Goal: Task Accomplishment & Management: Manage account settings

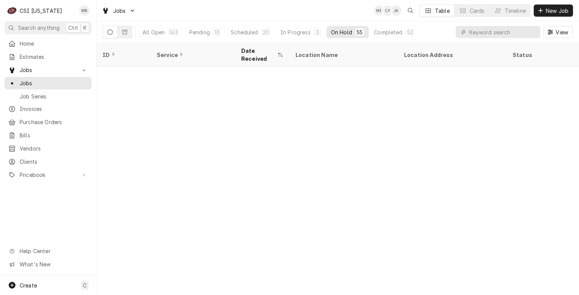
scroll to position [600, 0]
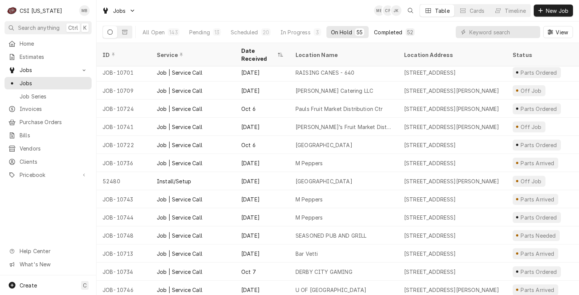
click at [392, 35] on div "Completed" at bounding box center [388, 32] width 28 height 8
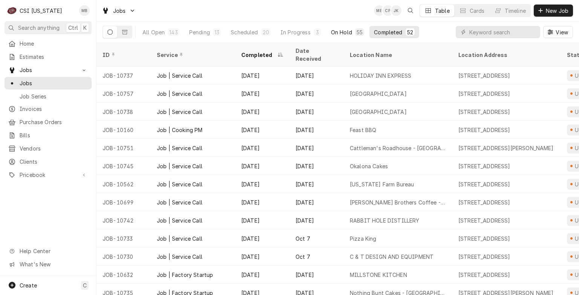
click at [327, 34] on button "On Hold 55" at bounding box center [348, 32] width 42 height 12
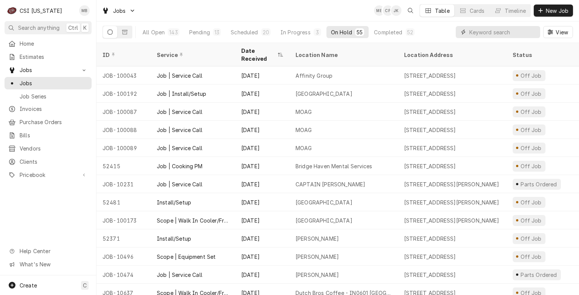
click at [474, 32] on input "Dynamic Content Wrapper" at bounding box center [503, 32] width 67 height 12
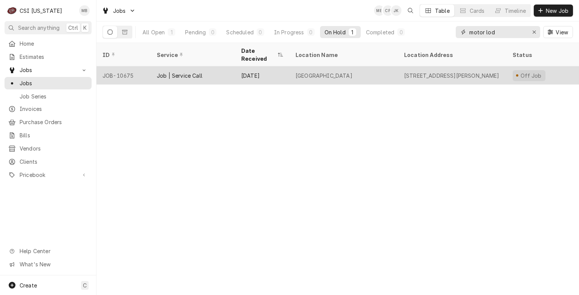
type input "motor lod"
click at [194, 72] on div "Job | Service Call" at bounding box center [180, 76] width 46 height 8
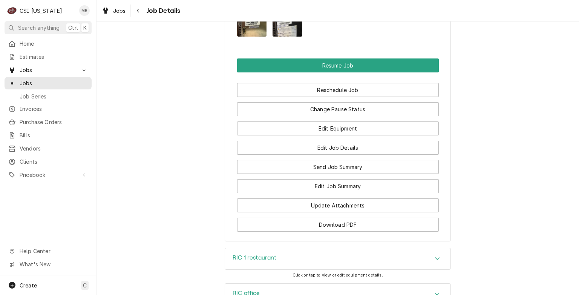
scroll to position [1018, 0]
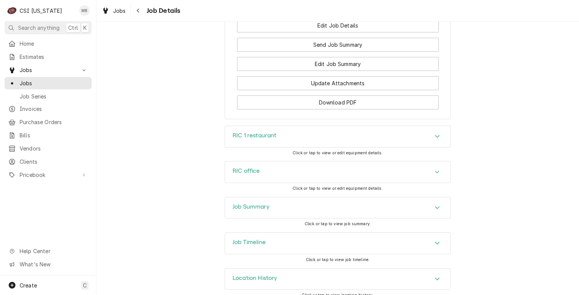
drag, startPoint x: 284, startPoint y: 212, endPoint x: 292, endPoint y: 235, distance: 23.5
click at [292, 232] on div "Job Summary Click or tap to view job summary." at bounding box center [338, 214] width 226 height 35
click at [283, 214] on div "Job Summary" at bounding box center [338, 207] width 226 height 21
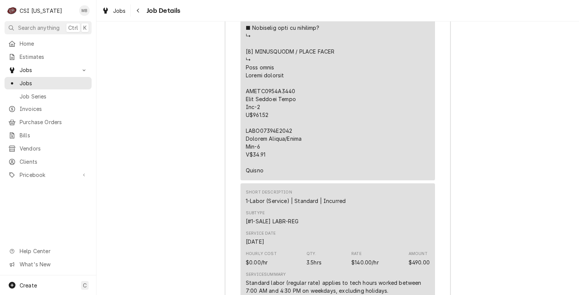
scroll to position [1848, 0]
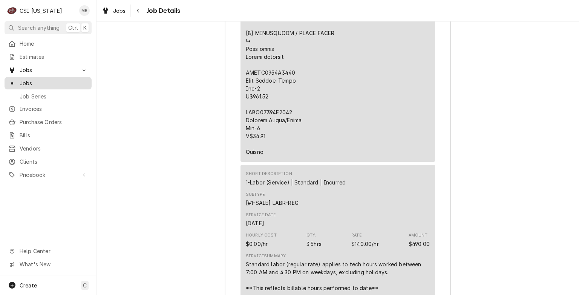
click at [20, 79] on span "Jobs" at bounding box center [54, 83] width 68 height 8
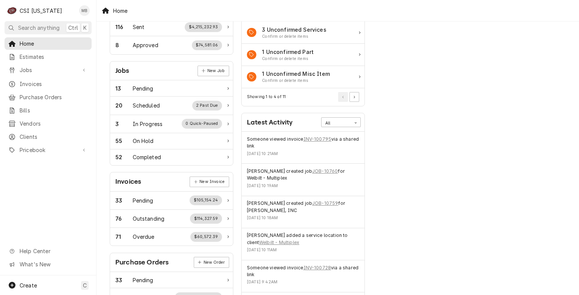
scroll to position [38, 0]
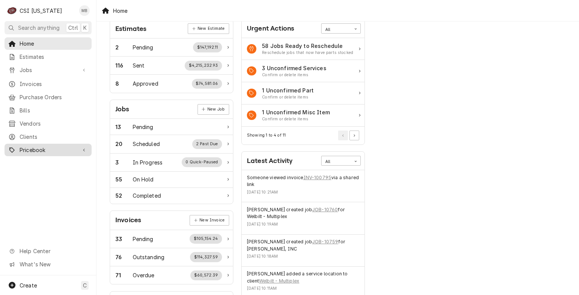
click at [30, 147] on span "Pricebook" at bounding box center [48, 150] width 57 height 8
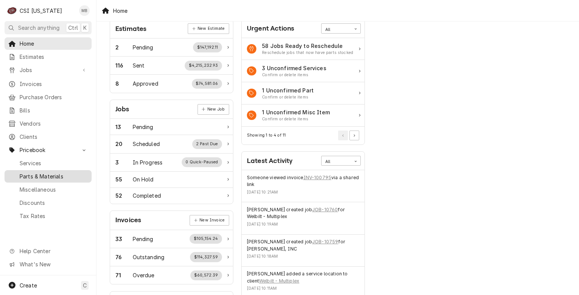
click at [29, 174] on span "Parts & Materials" at bounding box center [54, 176] width 68 height 8
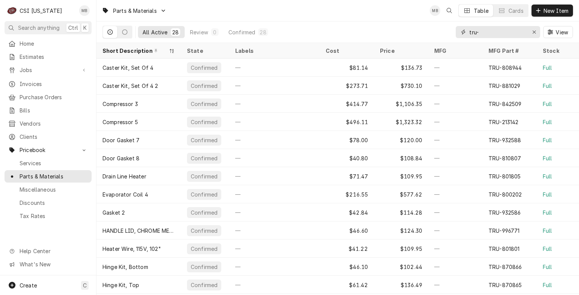
click at [515, 32] on input "tru-" at bounding box center [498, 32] width 57 height 12
type input "t"
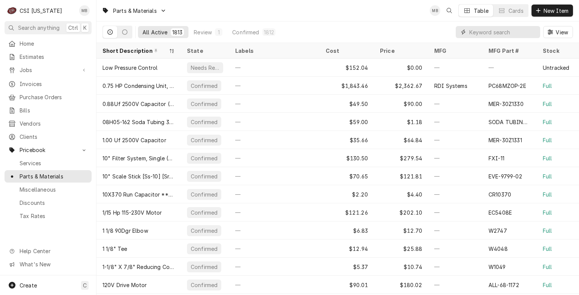
click at [501, 34] on input "Dynamic Content Wrapper" at bounding box center [503, 32] width 67 height 12
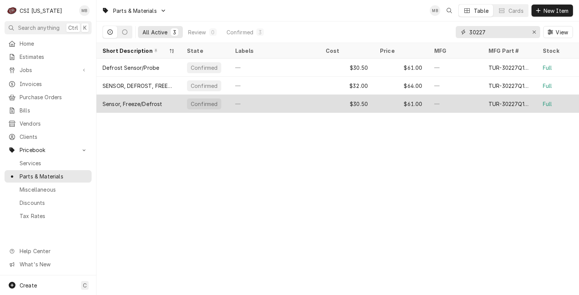
type input "30227"
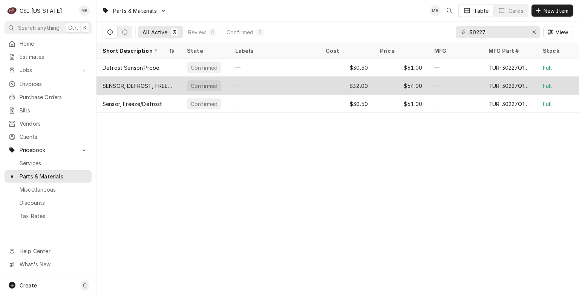
click at [279, 84] on div "—" at bounding box center [274, 86] width 91 height 18
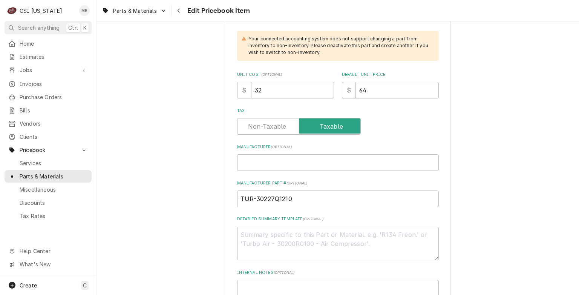
scroll to position [264, 0]
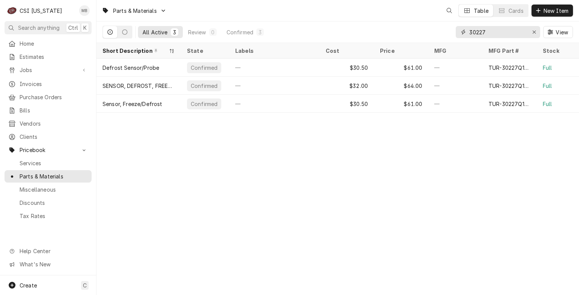
click at [508, 37] on input "30227" at bounding box center [498, 32] width 57 height 12
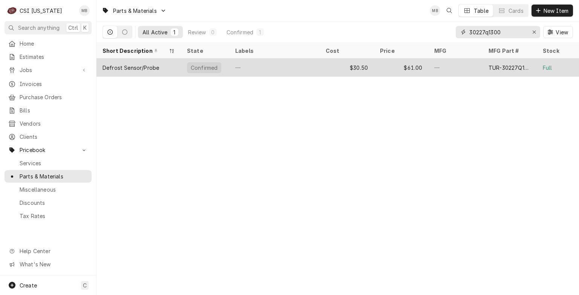
type input "30227q1300"
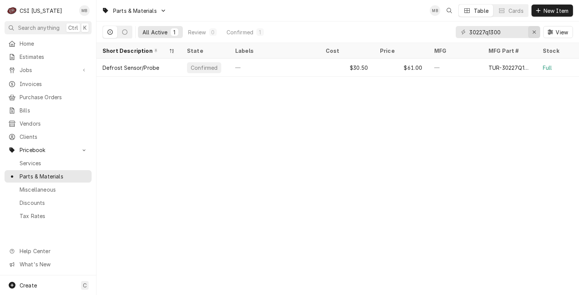
click at [541, 35] on div "30227q1300 View" at bounding box center [514, 31] width 117 height 21
click at [534, 34] on div "Erase input" at bounding box center [535, 32] width 8 height 8
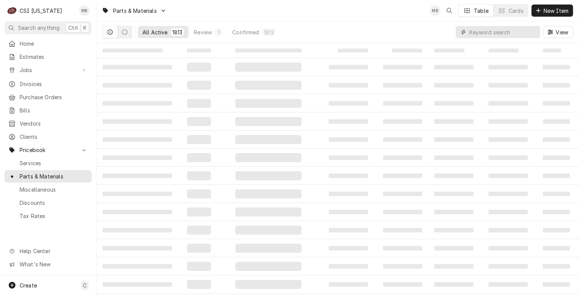
click at [491, 36] on input "Dynamic Content Wrapper" at bounding box center [503, 32] width 67 height 12
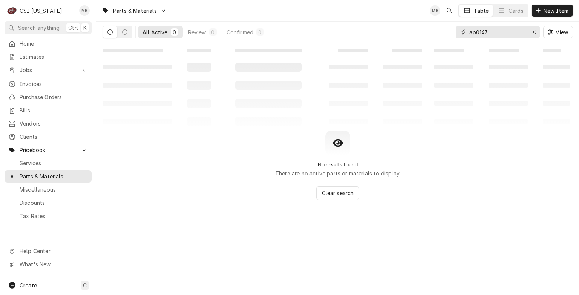
click at [473, 30] on input "ap0143" at bounding box center [498, 32] width 57 height 12
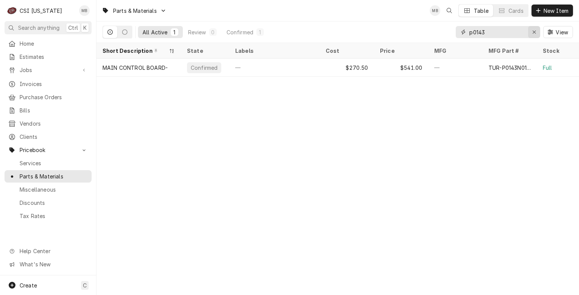
type input "p0143"
click at [533, 31] on icon "Erase input" at bounding box center [535, 31] width 4 height 5
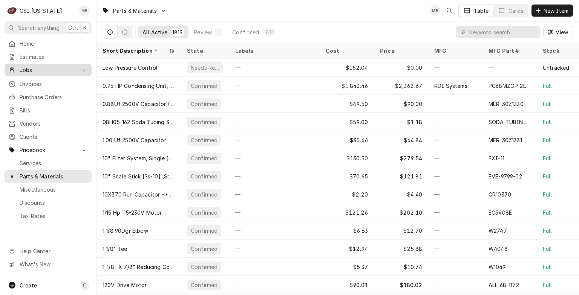
drag, startPoint x: 25, startPoint y: 68, endPoint x: 30, endPoint y: 67, distance: 5.5
click at [27, 68] on span "Jobs" at bounding box center [48, 70] width 57 height 8
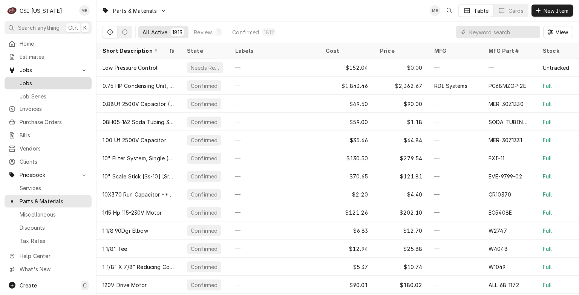
click at [39, 79] on span "Jobs" at bounding box center [54, 83] width 68 height 8
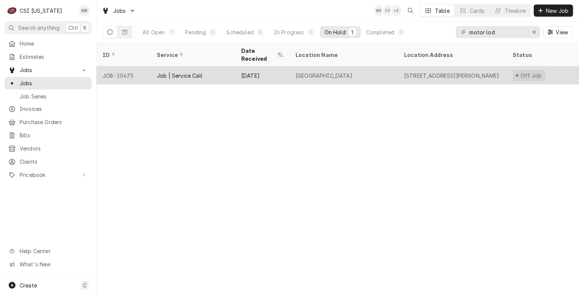
click at [193, 66] on div "Job | Service Call" at bounding box center [193, 75] width 84 height 18
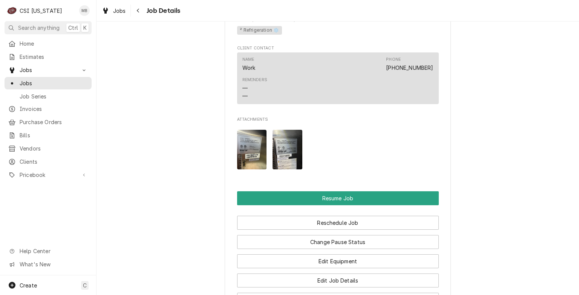
scroll to position [830, 0]
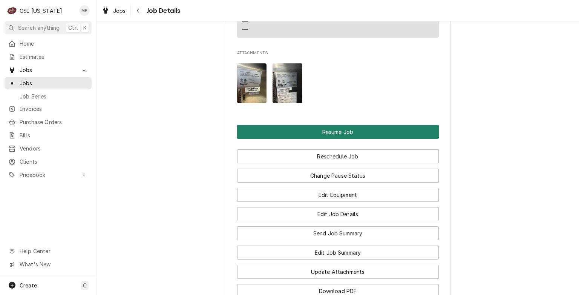
click at [361, 139] on button "Resume Job" at bounding box center [338, 132] width 202 height 14
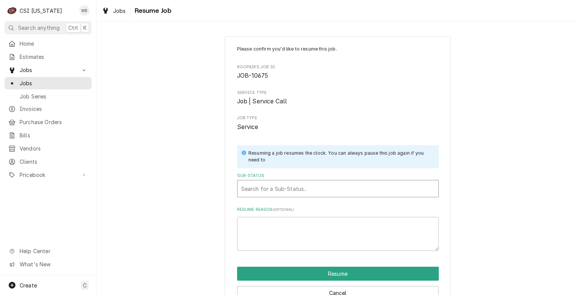
click at [308, 193] on div "Sub-Status" at bounding box center [337, 189] width 193 height 14
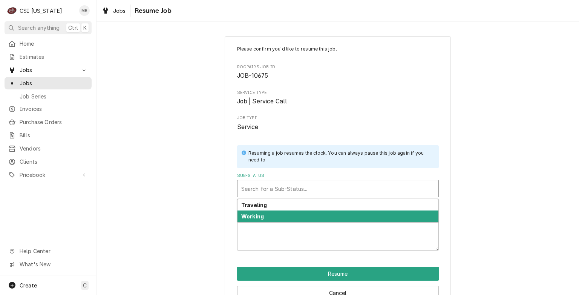
click at [299, 220] on div "Working" at bounding box center [338, 216] width 201 height 12
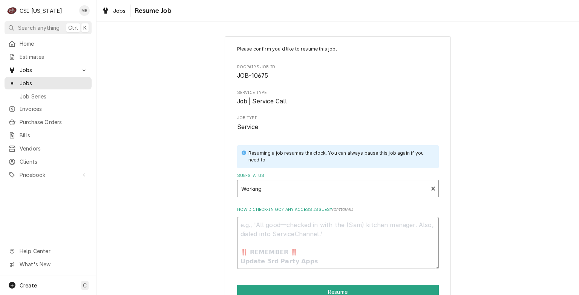
click at [268, 226] on textarea "How’d check-in go? Any access issues? ( optional )" at bounding box center [338, 243] width 202 height 52
click at [303, 287] on button "Resume" at bounding box center [338, 292] width 202 height 14
type textarea "x"
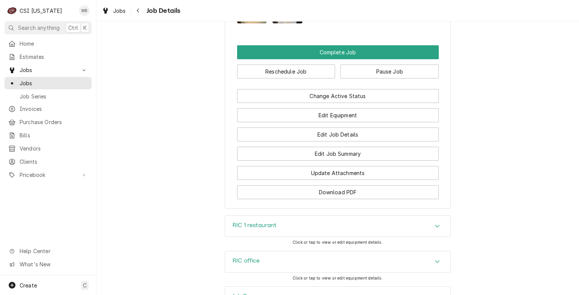
scroll to position [905, 0]
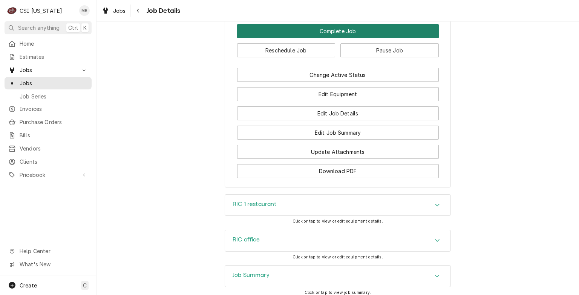
click at [357, 38] on button "Complete Job" at bounding box center [338, 31] width 202 height 14
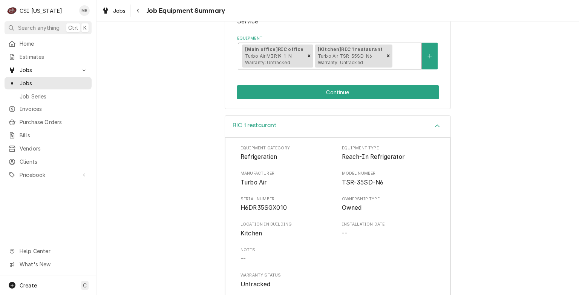
scroll to position [113, 0]
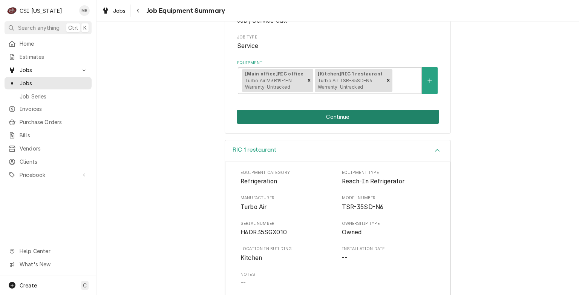
click at [344, 119] on button "Continue" at bounding box center [338, 117] width 202 height 14
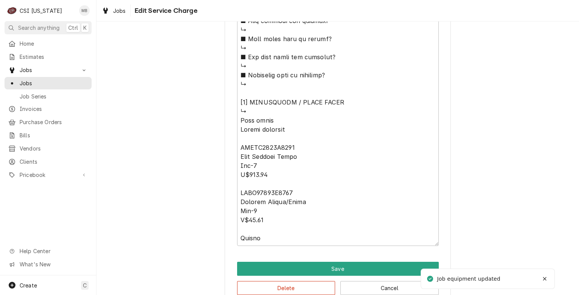
scroll to position [741, 0]
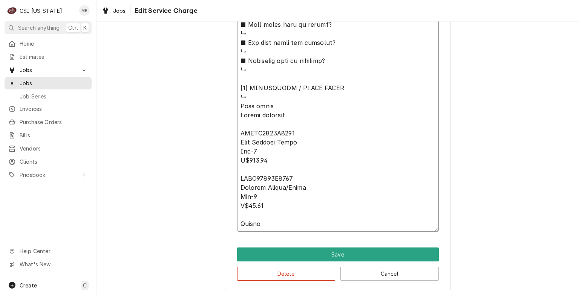
drag, startPoint x: 267, startPoint y: 224, endPoint x: 252, endPoint y: 116, distance: 109.6
type textarea "x"
type textarea "⚠️ LORE IPSUMDOLORSI ⚠️ ✪ Ametcons adi elitsedd eiusmodt ✪ Incidid utlabore etd…"
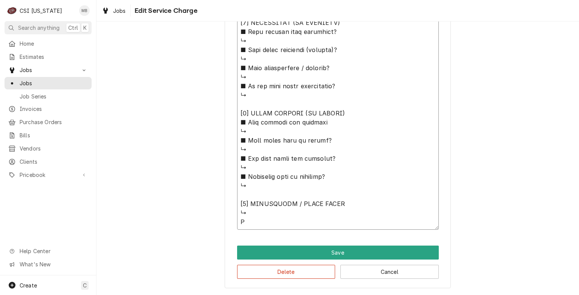
scroll to position [623, 0]
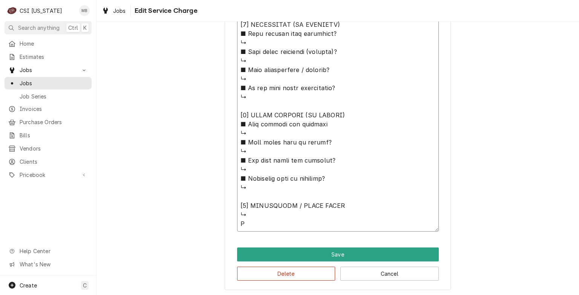
type textarea "x"
type textarea "⚠️ LORE IPSUMDOLORSI ⚠️ ✪ Ametcons adi elitsedd eiusmodt ✪ Incidid utlabore etd…"
type textarea "x"
type textarea "⚠️ LORE IPSUMDOLORSI ⚠️ ✪ Ametcons adi elitsedd eiusmodt ✪ Incidid utlabore etd…"
type textarea "x"
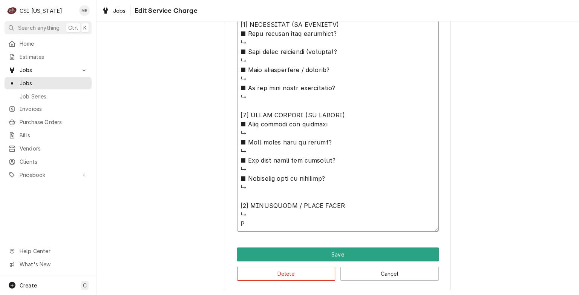
type textarea "⚠️ LORE IPSUMDOLORSI ⚠️ ✪ Ametcons adi elitsedd eiusmodt ✪ Incidid utlabore etd…"
type textarea "x"
type textarea "⚠️ LORE IPSUMDOLORSI ⚠️ ✪ Ametcons adi elitsedd eiusmodt ✪ Incidid utlabore etd…"
type textarea "x"
type textarea "⚠️ LORE IPSUMDOLORSI ⚠️ ✪ Ametcons adi elitsedd eiusmodt ✪ Incidid utlabore etd…"
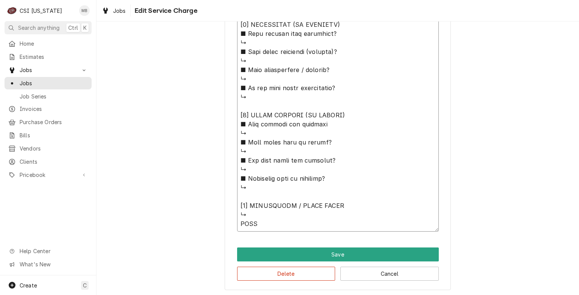
type textarea "x"
type textarea "⚠️ LORE IPSUMDOLORSI ⚠️ ✪ Ametcons adi elitsedd eiusmodt ✪ Incidid utlabore etd…"
type textarea "x"
type textarea "⚠️ LORE IPSUMDOLORSI ⚠️ ✪ Ametcons adi elitsedd eiusmodt ✪ Incidid utlabore etd…"
type textarea "x"
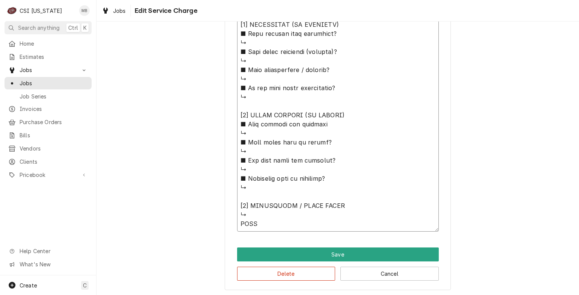
type textarea "⚠️ LORE IPSUMDOLORSI ⚠️ ✪ Ametcons adi elitsedd eiusmodt ✪ Incidid utlabore etd…"
type textarea "x"
type textarea "⚠️ LORE IPSUMDOLORSI ⚠️ ✪ Ametcons adi elitsedd eiusmodt ✪ Incidid utlabore etd…"
type textarea "x"
type textarea "⚠️ LORE IPSUMDOLORSI ⚠️ ✪ Ametcons adi elitsedd eiusmodt ✪ Incidid utlabore etd…"
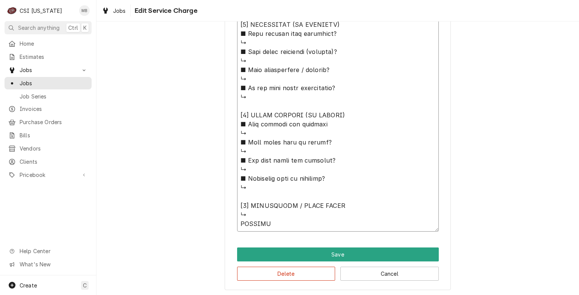
type textarea "x"
type textarea "⚠️ LORE IPSUMDOLORSI ⚠️ ✪ Ametcons adi elitsedd eiusmodt ✪ Incidid utlabore etd…"
type textarea "x"
type textarea "⚠️ LORE IPSUMDOLORSI ⚠️ ✪ Ametcons adi elitsedd eiusmodt ✪ Incidid utlabore etd…"
type textarea "x"
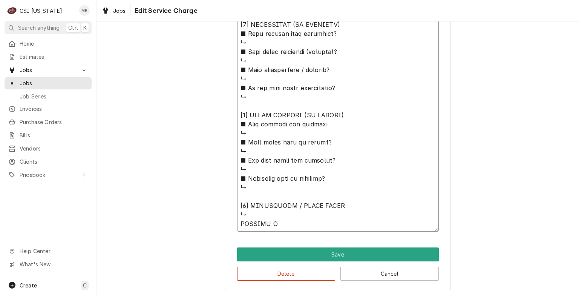
type textarea "⚠️ 𝗙𝗢𝗥𝗠 𝗜𝗡𝗦𝗧𝗥𝗨𝗖𝗧𝗜𝗢𝗡𝗦 ⚠️ ✪ 𝗖𝗼𝗺𝗽𝗹𝗲𝘁𝗲 𝗮𝗹𝗹 𝗿𝗲𝗹𝗲𝘃𝗮𝗻𝘁 𝘀𝗲𝗰𝘁𝗶𝗼𝗻𝘀 ✪ 𝗣𝗿𝗼𝘃𝗶𝗱𝗲 𝗱𝗲𝘁𝗮𝗶𝗹𝗲𝗱 𝗮𝗻𝘀…"
type textarea "x"
type textarea "⚠️ 𝗙𝗢𝗥𝗠 𝗜𝗡𝗦𝗧𝗥𝗨𝗖𝗧𝗜𝗢𝗡𝗦 ⚠️ ✪ 𝗖𝗼𝗺𝗽𝗹𝗲𝘁𝗲 𝗮𝗹𝗹 𝗿𝗲𝗹𝗲𝘃𝗮𝗻𝘁 𝘀𝗲𝗰𝘁𝗶𝗼𝗻𝘀 ✪ 𝗣𝗿𝗼𝘃𝗶𝗱𝗲 𝗱𝗲𝘁𝗮𝗶𝗹𝗲𝗱 𝗮𝗻𝘀…"
type textarea "x"
type textarea "⚠️ 𝗙𝗢𝗥𝗠 𝗜𝗡𝗦𝗧𝗥𝗨𝗖𝗧𝗜𝗢𝗡𝗦 ⚠️ ✪ 𝗖𝗼𝗺𝗽𝗹𝗲𝘁𝗲 𝗮𝗹𝗹 𝗿𝗲𝗹𝗲𝘃𝗮𝗻𝘁 𝘀𝗲𝗰𝘁𝗶𝗼𝗻𝘀 ✪ 𝗣𝗿𝗼𝘃𝗶𝗱𝗲 𝗱𝗲𝘁𝗮𝗶𝗹𝗲𝗱 𝗮𝗻𝘀…"
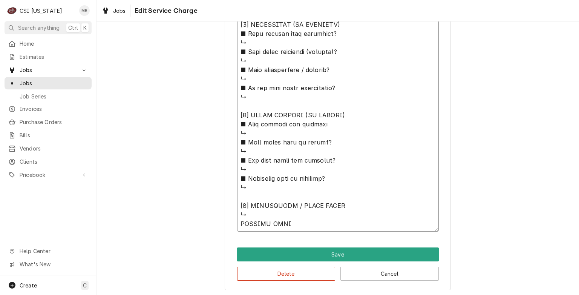
type textarea "x"
type textarea "⚠️ 𝗙𝗢𝗥𝗠 𝗜𝗡𝗦𝗧𝗥𝗨𝗖𝗧𝗜𝗢𝗡𝗦 ⚠️ ✪ 𝗖𝗼𝗺𝗽𝗹𝗲𝘁𝗲 𝗮𝗹𝗹 𝗿𝗲𝗹𝗲𝘃𝗮𝗻𝘁 𝘀𝗲𝗰𝘁𝗶𝗼𝗻𝘀 ✪ 𝗣𝗿𝗼𝘃𝗶𝗱𝗲 𝗱𝗲𝘁𝗮𝗶𝗹𝗲𝗱 𝗮𝗻𝘀…"
type textarea "x"
type textarea "⚠️ 𝗙𝗢𝗥𝗠 𝗜𝗡𝗦𝗧𝗥𝗨𝗖𝗧𝗜𝗢𝗡𝗦 ⚠️ ✪ 𝗖𝗼𝗺𝗽𝗹𝗲𝘁𝗲 𝗮𝗹𝗹 𝗿𝗲𝗹𝗲𝘃𝗮𝗻𝘁 𝘀𝗲𝗰𝘁𝗶𝗼𝗻𝘀 ✪ 𝗣𝗿𝗼𝘃𝗶𝗱𝗲 𝗱𝗲𝘁𝗮𝗶𝗹𝗲𝗱 𝗮𝗻𝘀…"
type textarea "x"
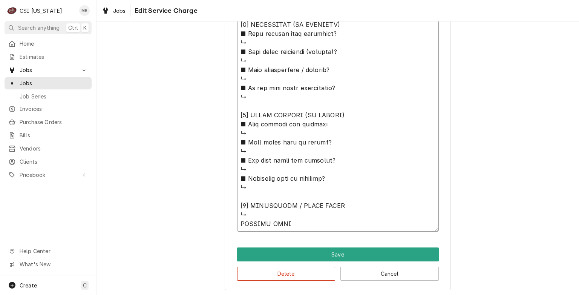
type textarea "⚠️ 𝗙𝗢𝗥𝗠 𝗜𝗡𝗦𝗧𝗥𝗨𝗖𝗧𝗜𝗢𝗡𝗦 ⚠️ ✪ 𝗖𝗼𝗺𝗽𝗹𝗲𝘁𝗲 𝗮𝗹𝗹 𝗿𝗲𝗹𝗲𝘃𝗮𝗻𝘁 𝘀𝗲𝗰𝘁𝗶𝗼𝗻𝘀 ✪ 𝗣𝗿𝗼𝘃𝗶𝗱𝗲 𝗱𝗲𝘁𝗮𝗶𝗹𝗲𝗱 𝗮𝗻𝘀…"
type textarea "x"
type textarea "⚠️ 𝗙𝗢𝗥𝗠 𝗜𝗡𝗦𝗧𝗥𝗨𝗖𝗧𝗜𝗢𝗡𝗦 ⚠️ ✪ 𝗖𝗼𝗺𝗽𝗹𝗲𝘁𝗲 𝗮𝗹𝗹 𝗿𝗲𝗹𝗲𝘃𝗮𝗻𝘁 𝘀𝗲𝗰𝘁𝗶𝗼𝗻𝘀 ✪ 𝗣𝗿𝗼𝘃𝗶𝗱𝗲 𝗱𝗲𝘁𝗮𝗶𝗹𝗲𝗱 𝗮𝗻𝘀…"
type textarea "x"
type textarea "⚠️ 𝗙𝗢𝗥𝗠 𝗜𝗡𝗦𝗧𝗥𝗨𝗖𝗧𝗜𝗢𝗡𝗦 ⚠️ ✪ 𝗖𝗼𝗺𝗽𝗹𝗲𝘁𝗲 𝗮𝗹𝗹 𝗿𝗲𝗹𝗲𝘃𝗮𝗻𝘁 𝘀𝗲𝗰𝘁𝗶𝗼𝗻𝘀 ✪ 𝗣𝗿𝗼𝘃𝗶𝗱𝗲 𝗱𝗲𝘁𝗮𝗶𝗹𝗲𝗱 𝗮𝗻𝘀…"
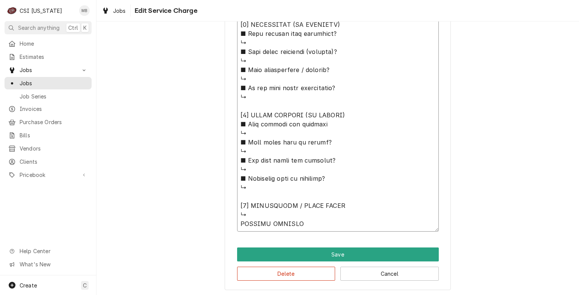
type textarea "x"
type textarea "⚠️ 𝗙𝗢𝗥𝗠 𝗜𝗡𝗦𝗧𝗥𝗨𝗖𝗧𝗜𝗢𝗡𝗦 ⚠️ ✪ 𝗖𝗼𝗺𝗽𝗹𝗲𝘁𝗲 𝗮𝗹𝗹 𝗿𝗲𝗹𝗲𝘃𝗮𝗻𝘁 𝘀𝗲𝗰𝘁𝗶𝗼𝗻𝘀 ✪ 𝗣𝗿𝗼𝘃𝗶𝗱𝗲 𝗱𝗲𝘁𝗮𝗶𝗹𝗲𝗱 𝗮𝗻𝘀…"
type textarea "x"
type textarea "⚠️ 𝗙𝗢𝗥𝗠 𝗜𝗡𝗦𝗧𝗥𝗨𝗖𝗧𝗜𝗢𝗡𝗦 ⚠️ ✪ 𝗖𝗼𝗺𝗽𝗹𝗲𝘁𝗲 𝗮𝗹𝗹 𝗿𝗲𝗹𝗲𝘃𝗮𝗻𝘁 𝘀𝗲𝗰𝘁𝗶𝗼𝗻𝘀 ✪ 𝗣𝗿𝗼𝘃𝗶𝗱𝗲 𝗱𝗲𝘁𝗮𝗶𝗹𝗲𝗱 𝗮𝗻𝘀…"
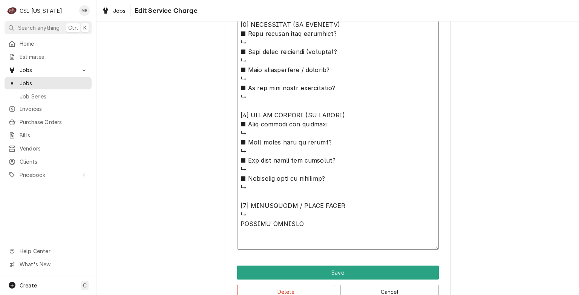
type textarea "x"
type textarea "⚠️ 𝗙𝗢𝗥𝗠 𝗜𝗡𝗦𝗧𝗥𝗨𝗖𝗧𝗜𝗢𝗡𝗦 ⚠️ ✪ 𝗖𝗼𝗺𝗽𝗹𝗲𝘁𝗲 𝗮𝗹𝗹 𝗿𝗲𝗹𝗲𝘃𝗮𝗻𝘁 𝘀𝗲𝗰𝘁𝗶𝗼𝗻𝘀 ✪ 𝗣𝗿𝗼𝘃𝗶𝗱𝗲 𝗱𝗲𝘁𝗮𝗶𝗹𝗲𝗱 𝗮𝗻𝘀…"
type textarea "x"
type textarea "⚠️ 𝗙𝗢𝗥𝗠 𝗜𝗡𝗦𝗧𝗥𝗨𝗖𝗧𝗜𝗢𝗡𝗦 ⚠️ ✪ 𝗖𝗼𝗺𝗽𝗹𝗲𝘁𝗲 𝗮𝗹𝗹 𝗿𝗲𝗹𝗲𝘃𝗮𝗻𝘁 𝘀𝗲𝗰𝘁𝗶𝗼𝗻𝘀 ✪ 𝗣𝗿𝗼𝘃𝗶𝗱𝗲 𝗱𝗲𝘁𝗮𝗶𝗹𝗲𝗱 𝗮𝗻𝘀…"
type textarea "x"
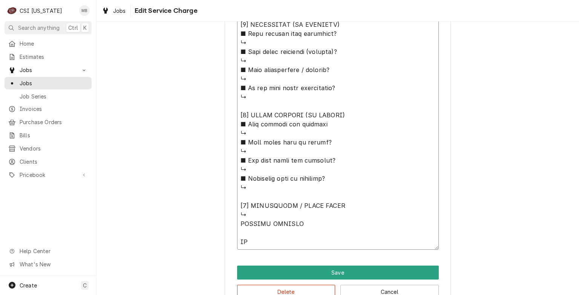
type textarea "⚠️ 𝗙𝗢𝗥𝗠 𝗜𝗡𝗦𝗧𝗥𝗨𝗖𝗧𝗜𝗢𝗡𝗦 ⚠️ ✪ 𝗖𝗼𝗺𝗽𝗹𝗲𝘁𝗲 𝗮𝗹𝗹 𝗿𝗲𝗹𝗲𝘃𝗮𝗻𝘁 𝘀𝗲𝗰𝘁𝗶𝗼𝗻𝘀 ✪ 𝗣𝗿𝗼𝘃𝗶𝗱𝗲 𝗱𝗲𝘁𝗮𝗶𝗹𝗲𝗱 𝗮𝗻𝘀…"
type textarea "x"
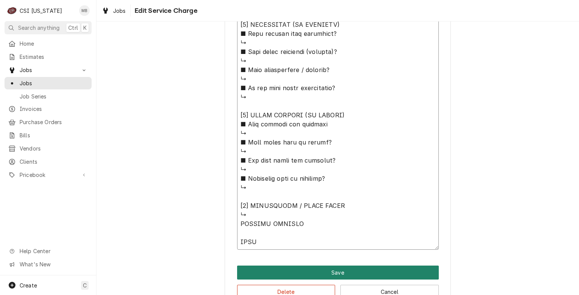
type textarea "⚠️ 𝗙𝗢𝗥𝗠 𝗜𝗡𝗦𝗧𝗥𝗨𝗖𝗧𝗜𝗢𝗡𝗦 ⚠️ ✪ 𝗖𝗼𝗺𝗽𝗹𝗲𝘁𝗲 𝗮𝗹𝗹 𝗿𝗲𝗹𝗲𝘃𝗮𝗻𝘁 𝘀𝗲𝗰𝘁𝗶𝗼𝗻𝘀 ✪ 𝗣𝗿𝗼𝘃𝗶𝗱𝗲 𝗱𝗲𝘁𝗮𝗶𝗹𝗲𝗱 𝗮𝗻𝘀…"
click at [343, 273] on button "Save" at bounding box center [338, 273] width 202 height 14
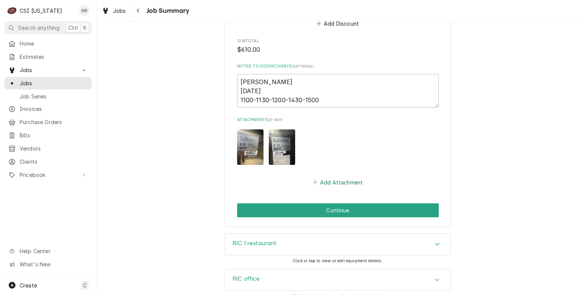
scroll to position [1230, 0]
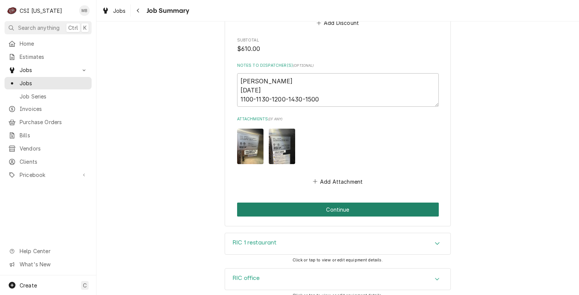
click at [330, 207] on button "Continue" at bounding box center [338, 210] width 202 height 14
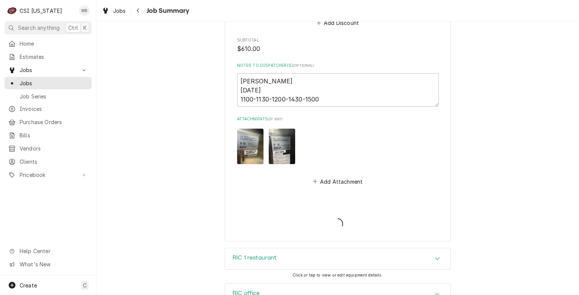
type textarea "x"
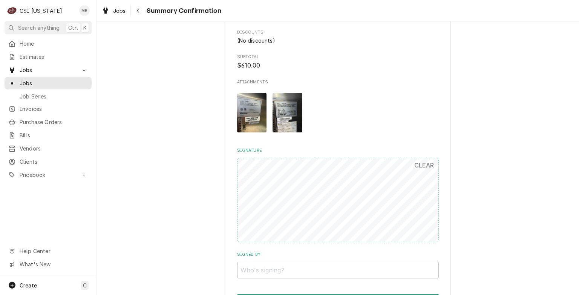
scroll to position [1056, 0]
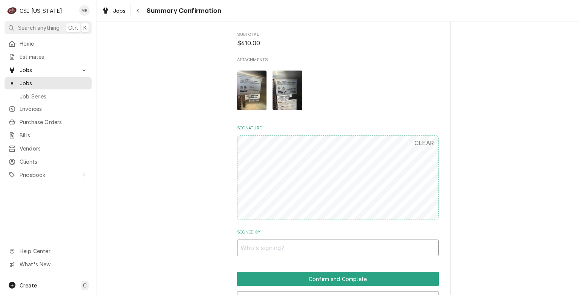
click at [278, 253] on input "Signed By" at bounding box center [338, 248] width 202 height 17
type input "MATT"
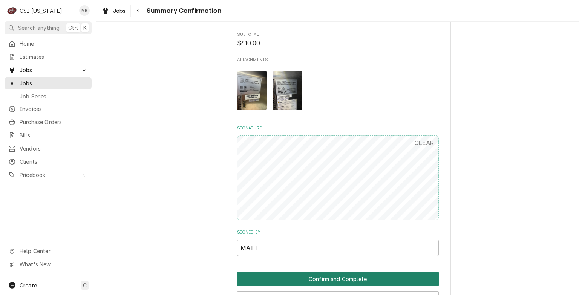
click at [297, 273] on button "Confirm and Complete" at bounding box center [338, 279] width 202 height 14
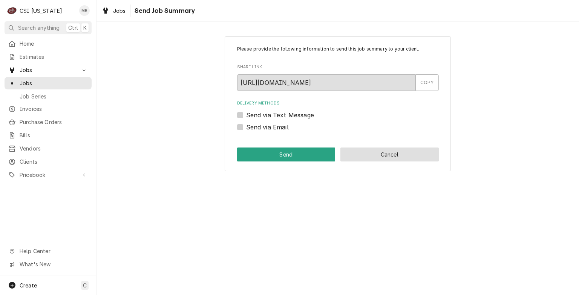
click at [431, 154] on button "Cancel" at bounding box center [390, 154] width 98 height 14
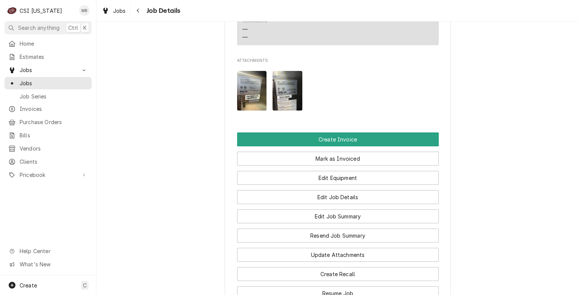
scroll to position [641, 0]
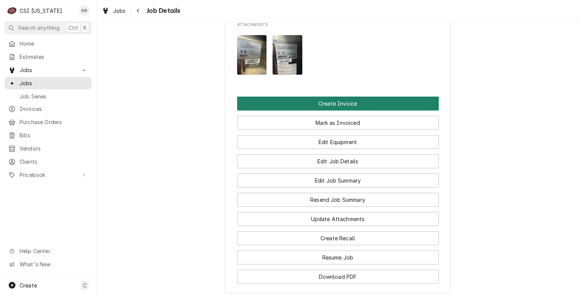
click at [357, 111] on button "Create Invoice" at bounding box center [338, 104] width 202 height 14
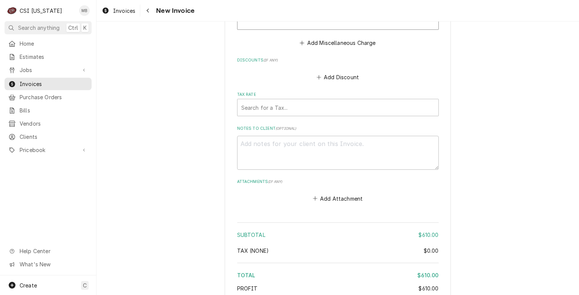
scroll to position [1622, 0]
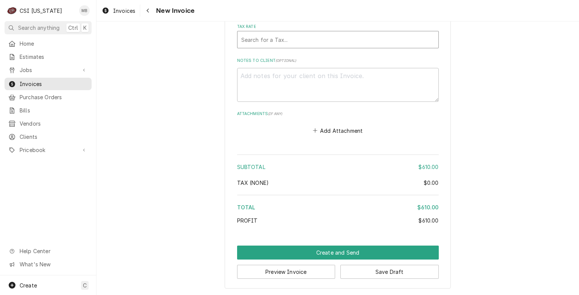
click at [336, 41] on div "Tax Rate" at bounding box center [337, 40] width 193 height 14
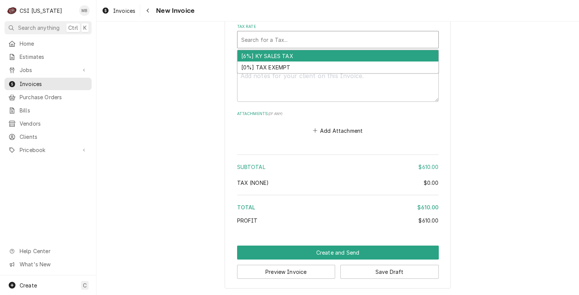
click at [264, 61] on div "[6%] KY SALES TAX" at bounding box center [338, 56] width 201 height 12
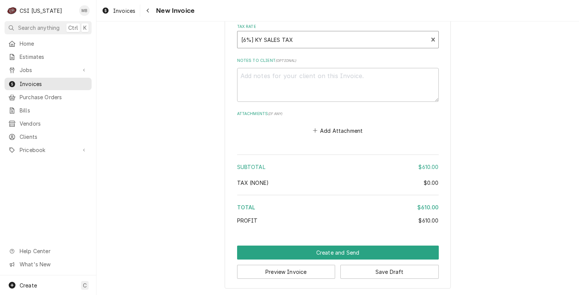
type textarea "x"
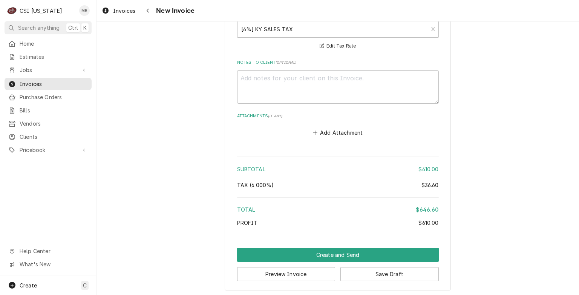
scroll to position [1639, 0]
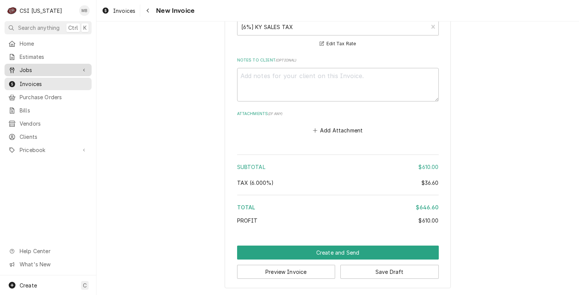
click at [27, 70] on span "Jobs" at bounding box center [48, 70] width 57 height 8
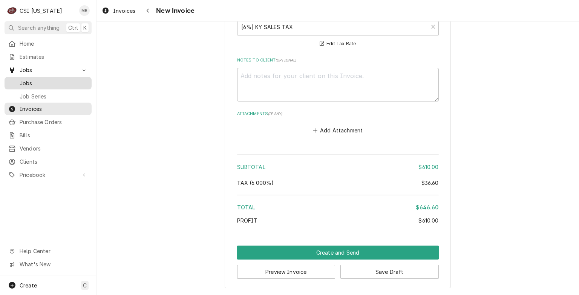
click at [29, 82] on span "Jobs" at bounding box center [54, 83] width 68 height 8
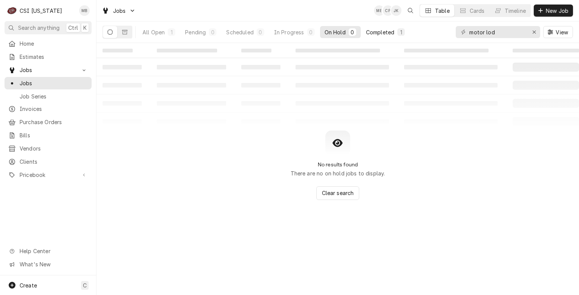
click at [374, 34] on div "Completed" at bounding box center [380, 32] width 28 height 8
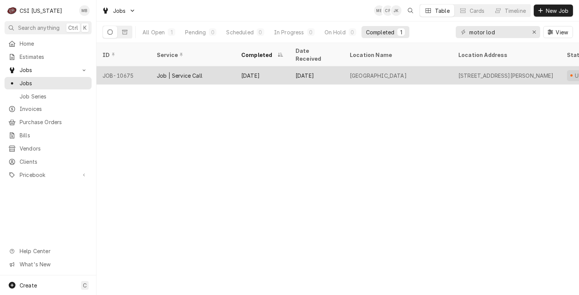
click at [214, 72] on div "Job | Service Call" at bounding box center [193, 75] width 84 height 18
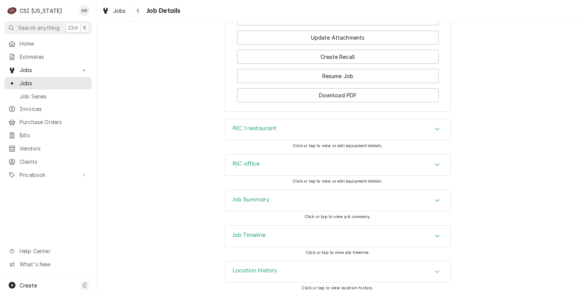
scroll to position [717, 0]
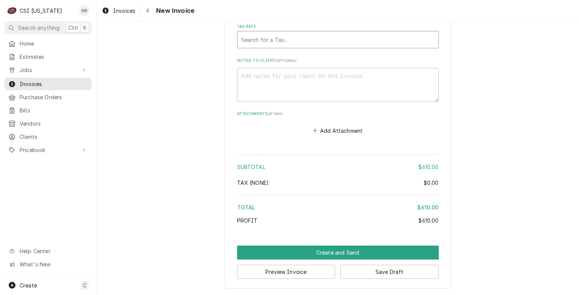
scroll to position [1626, 0]
click at [76, 68] on span "Jobs" at bounding box center [48, 70] width 57 height 8
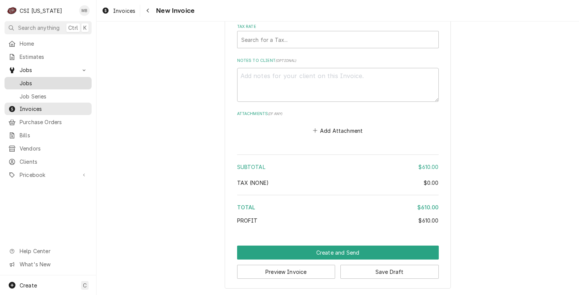
click at [47, 83] on span "Jobs" at bounding box center [54, 83] width 68 height 8
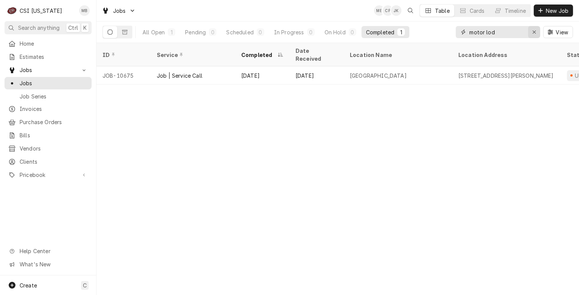
click at [535, 33] on icon "Erase input" at bounding box center [535, 31] width 4 height 5
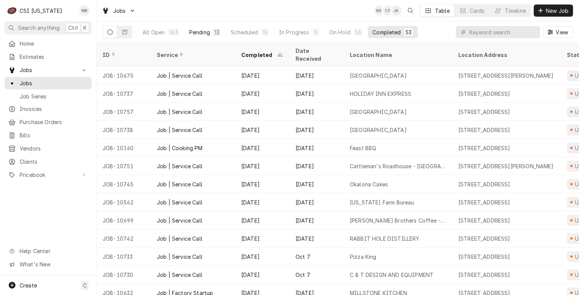
click at [209, 33] on div "Pending" at bounding box center [199, 32] width 21 height 8
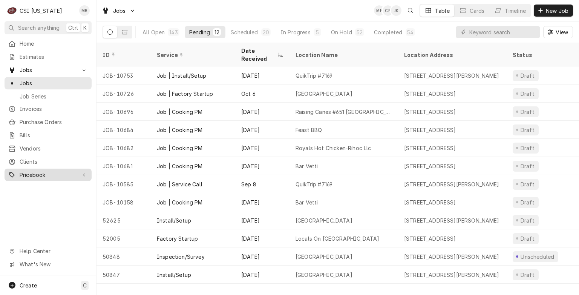
click at [24, 171] on span "Pricebook" at bounding box center [48, 175] width 57 height 8
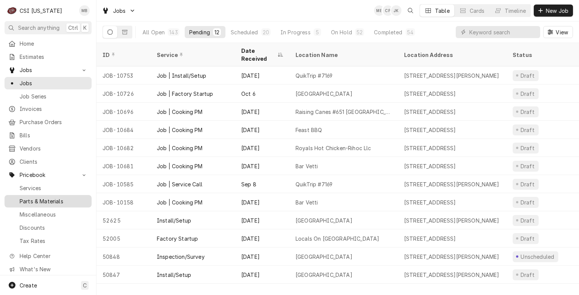
click at [40, 197] on span "Parts & Materials" at bounding box center [54, 201] width 68 height 8
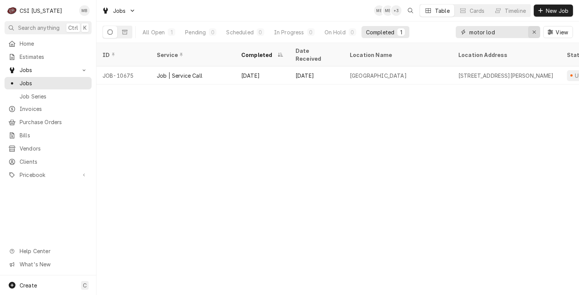
click at [536, 31] on icon "Erase input" at bounding box center [535, 31] width 4 height 5
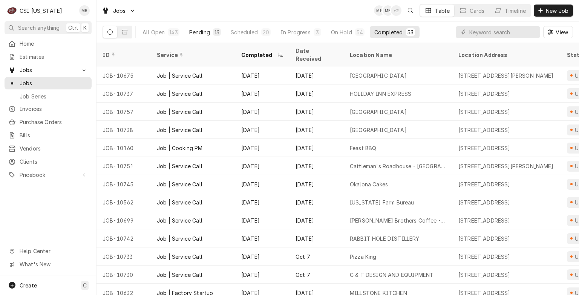
click at [215, 32] on div "13" at bounding box center [217, 32] width 5 height 8
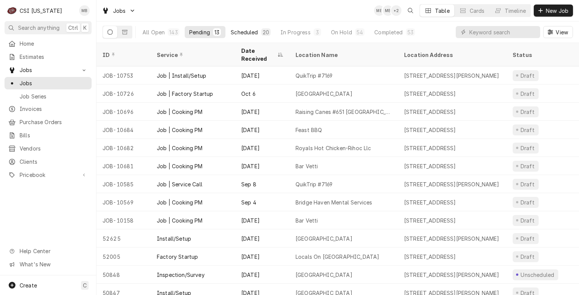
click at [237, 39] on div "All Open 143 Pending 13 Scheduled 20 In Progress 3 On Hold 54 Completed 53" at bounding box center [279, 31] width 282 height 21
click at [239, 33] on div "Scheduled" at bounding box center [244, 32] width 27 height 8
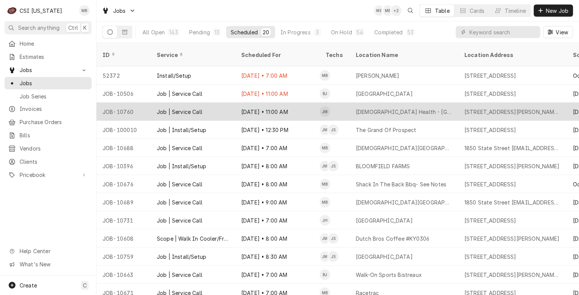
click at [218, 106] on div "Job | Service Call" at bounding box center [193, 112] width 84 height 18
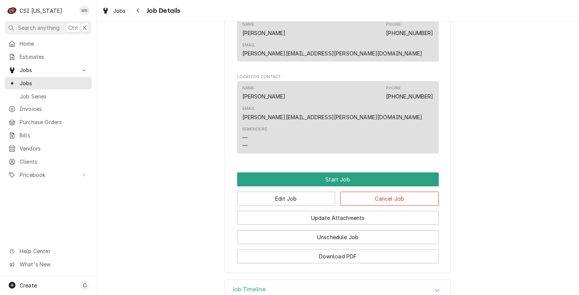
scroll to position [596, 0]
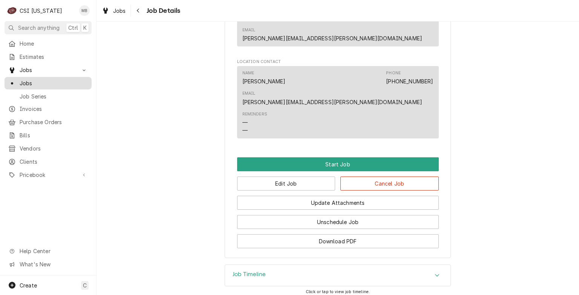
click at [51, 84] on span "Jobs" at bounding box center [54, 83] width 68 height 8
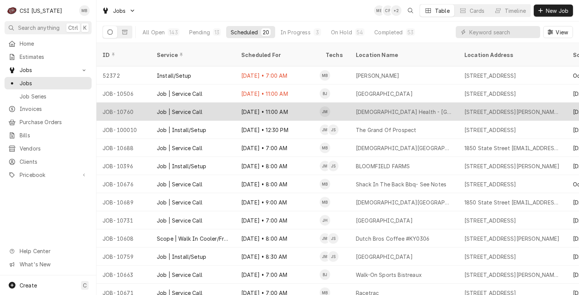
click at [171, 109] on div "Job | Service Call" at bounding box center [193, 112] width 84 height 18
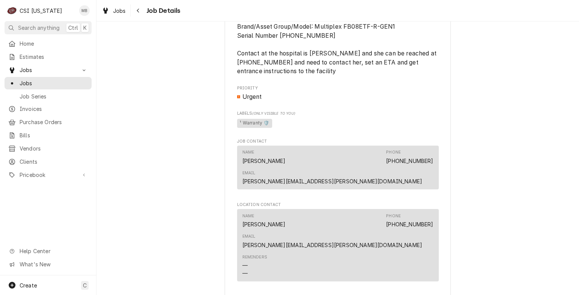
scroll to position [596, 0]
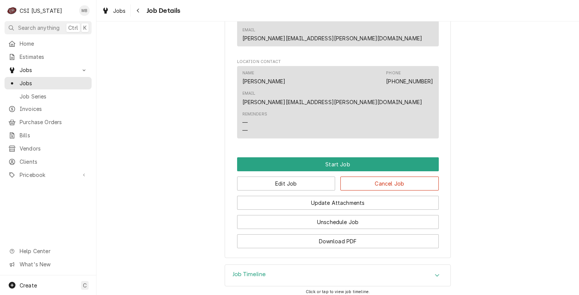
click at [252, 265] on div "Job Timeline" at bounding box center [338, 275] width 226 height 21
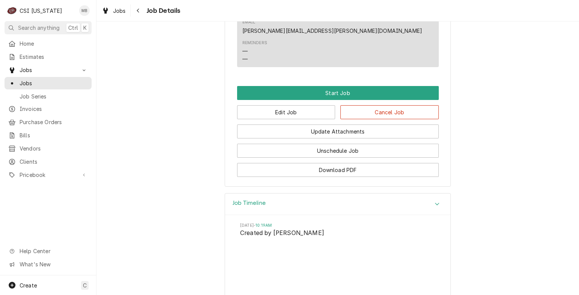
scroll to position [674, 0]
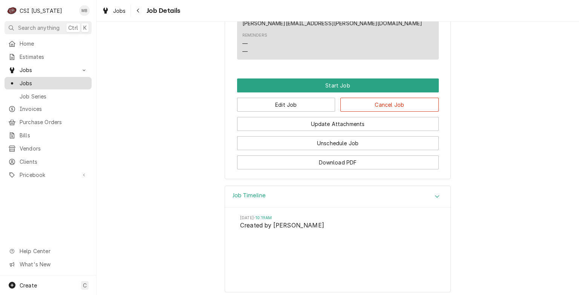
click at [42, 83] on span "Jobs" at bounding box center [54, 83] width 68 height 8
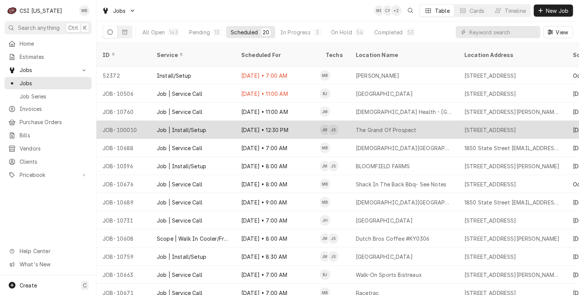
click at [193, 126] on div "Job | Install/Setup" at bounding box center [181, 130] width 49 height 8
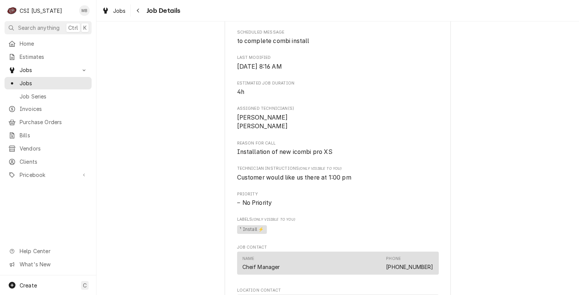
scroll to position [415, 0]
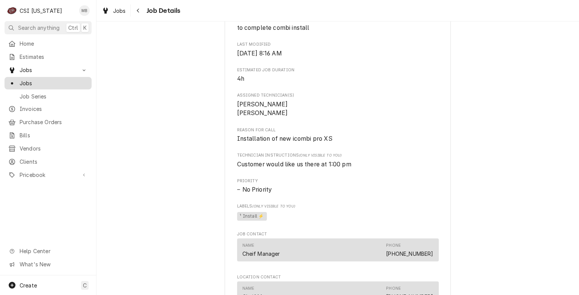
click at [29, 81] on span "Jobs" at bounding box center [54, 83] width 68 height 8
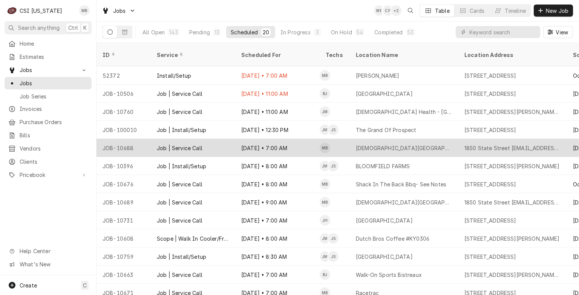
click at [207, 139] on div "Job | Service Call" at bounding box center [193, 148] width 84 height 18
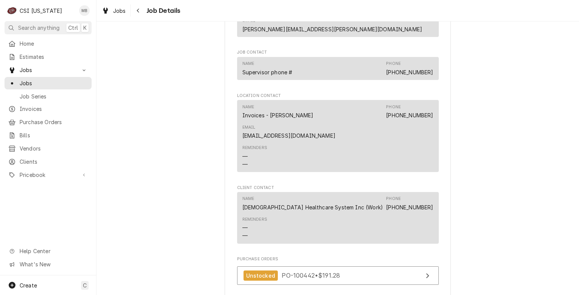
scroll to position [905, 0]
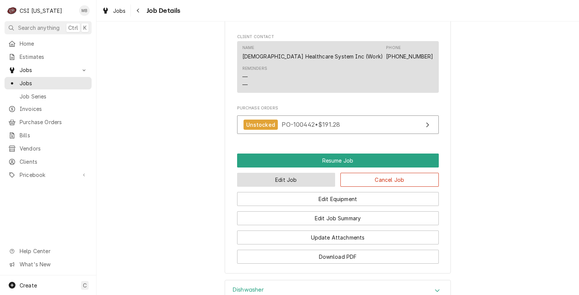
click at [292, 173] on button "Edit Job" at bounding box center [286, 180] width 98 height 14
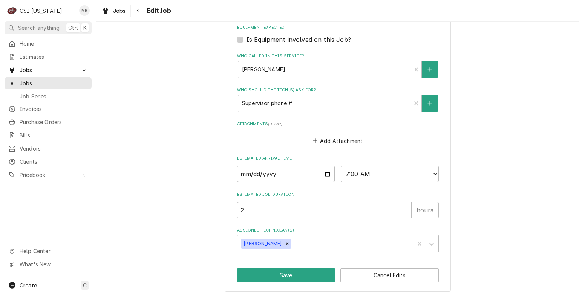
scroll to position [491, 0]
click at [327, 171] on input "2025-10-15" at bounding box center [286, 173] width 98 height 17
type textarea "x"
type input "2025-10-16"
click at [323, 174] on input "2025-10-16" at bounding box center [286, 173] width 98 height 17
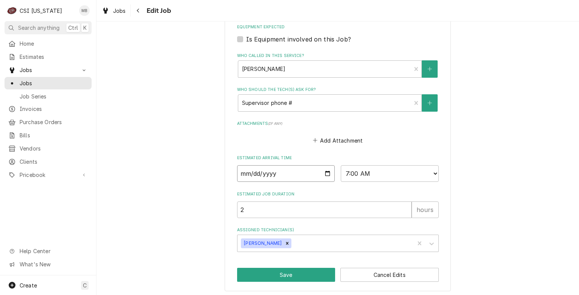
click at [323, 174] on input "2025-10-16" at bounding box center [286, 173] width 98 height 17
click at [325, 274] on button "Save" at bounding box center [286, 275] width 98 height 14
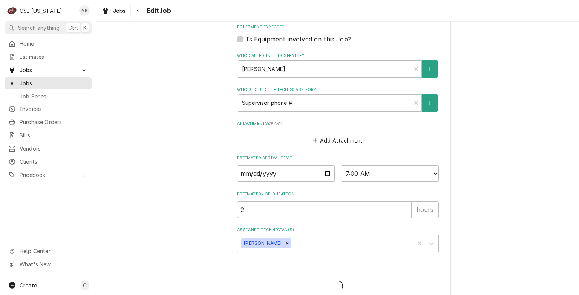
type textarea "x"
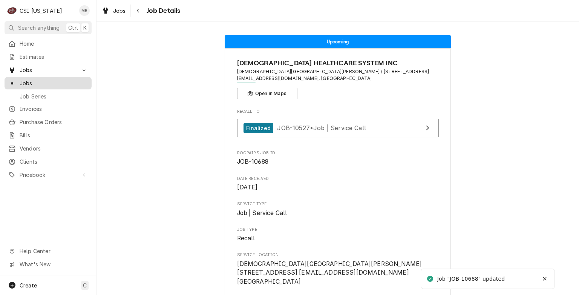
click at [21, 85] on link "Jobs" at bounding box center [48, 83] width 87 height 12
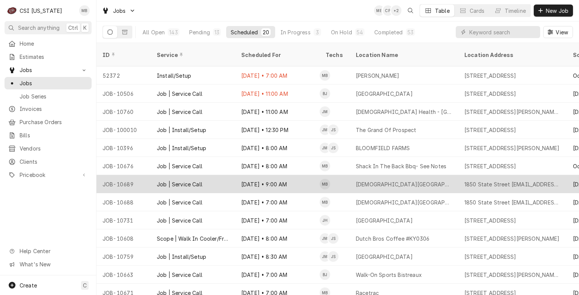
click at [227, 177] on div "Job | Service Call" at bounding box center [193, 184] width 84 height 18
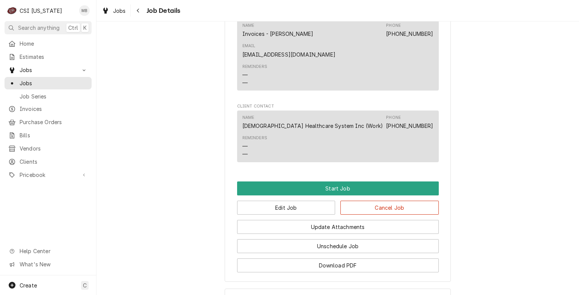
scroll to position [620, 0]
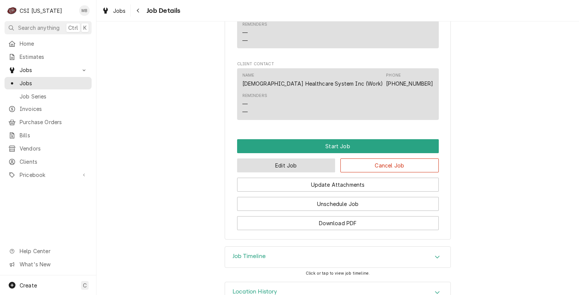
click at [282, 158] on button "Edit Job" at bounding box center [286, 165] width 98 height 14
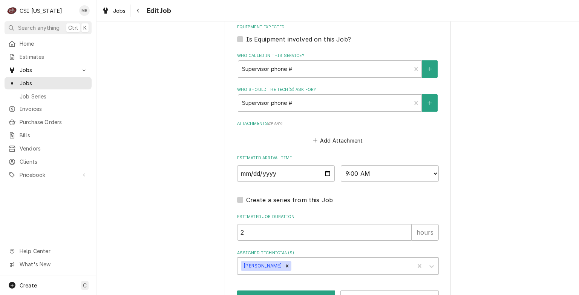
scroll to position [524, 0]
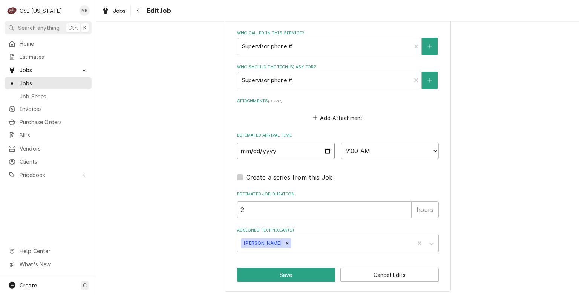
click at [324, 150] on input "[DATE]" at bounding box center [286, 151] width 98 height 17
type textarea "x"
type input "[DATE]"
click at [276, 270] on button "Save" at bounding box center [286, 275] width 98 height 14
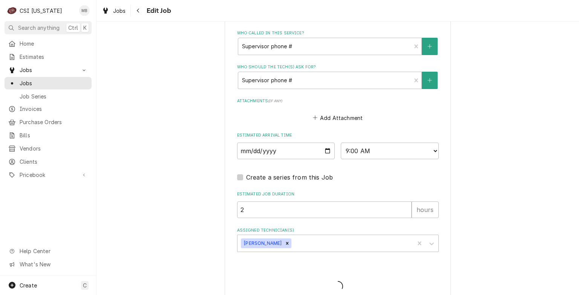
type textarea "x"
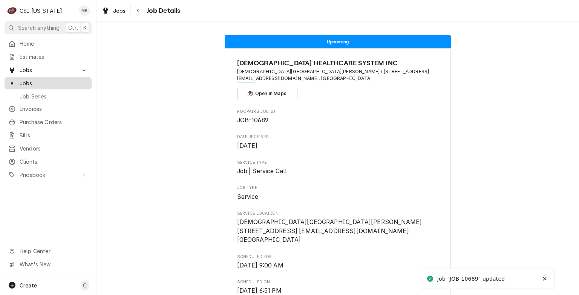
click at [42, 82] on span "Jobs" at bounding box center [54, 83] width 68 height 8
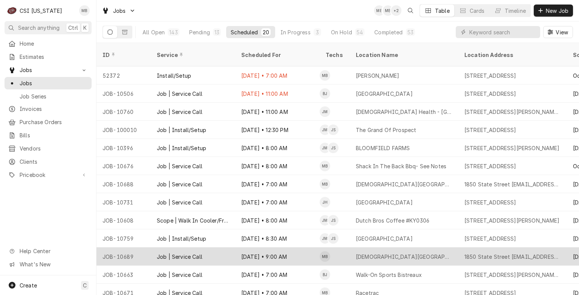
scroll to position [38, 0]
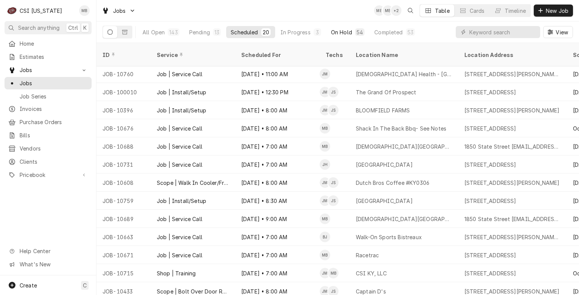
click at [358, 31] on div "54" at bounding box center [360, 32] width 6 height 8
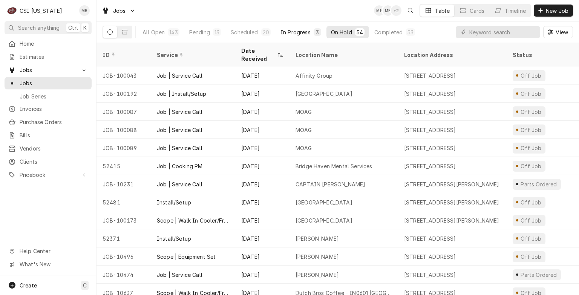
click at [294, 29] on div "In Progress" at bounding box center [296, 32] width 30 height 8
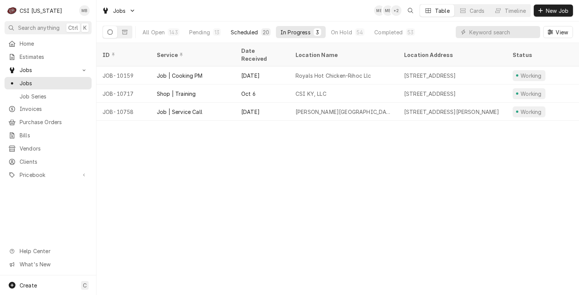
click at [249, 34] on div "Scheduled" at bounding box center [244, 32] width 27 height 8
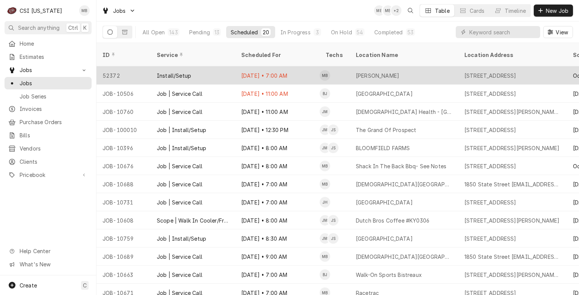
click at [256, 68] on div "[DATE] • 7:00 AM" at bounding box center [277, 75] width 84 height 18
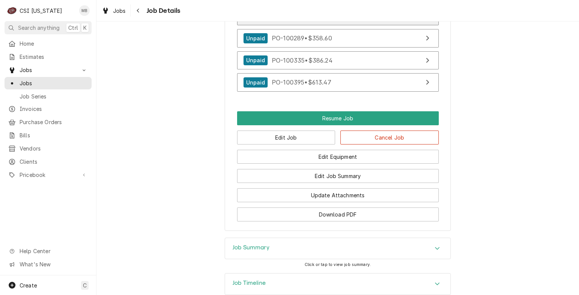
scroll to position [1018, 0]
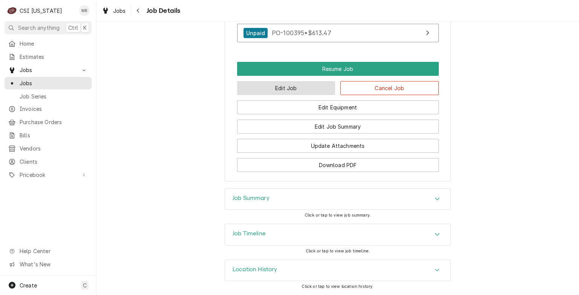
click at [275, 93] on button "Edit Job" at bounding box center [286, 88] width 98 height 14
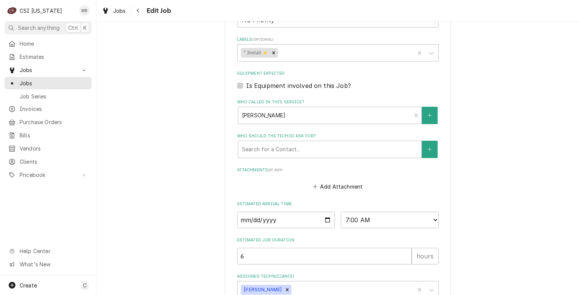
scroll to position [527, 0]
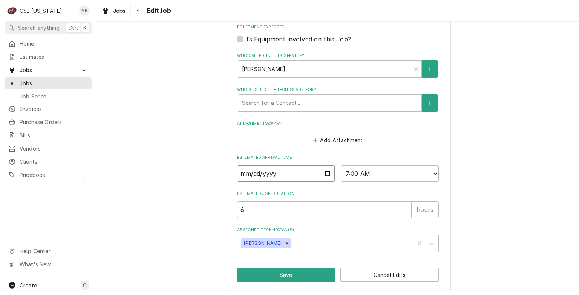
click at [323, 173] on input "2025-10-10" at bounding box center [286, 173] width 98 height 17
type textarea "x"
type input "2025-10-17"
type textarea "x"
click at [428, 171] on select "AM / PM 6:00 AM 6:15 AM 6:30 AM 6:45 AM 7:00 AM 7:15 AM 7:30 AM 7:45 AM 8:00 AM…" at bounding box center [390, 173] width 98 height 17
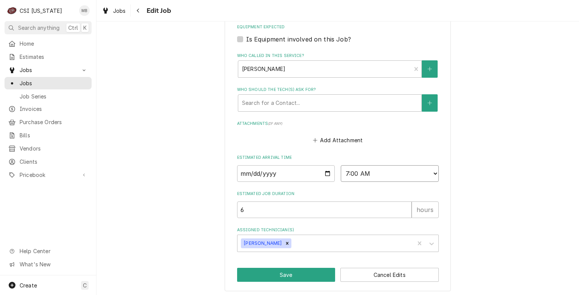
select select "10:00:00"
click at [341, 165] on select "AM / PM 6:00 AM 6:15 AM 6:30 AM 6:45 AM 7:00 AM 7:15 AM 7:30 AM 7:45 AM 8:00 AM…" at bounding box center [390, 173] width 98 height 17
click at [288, 272] on button "Save" at bounding box center [286, 275] width 98 height 14
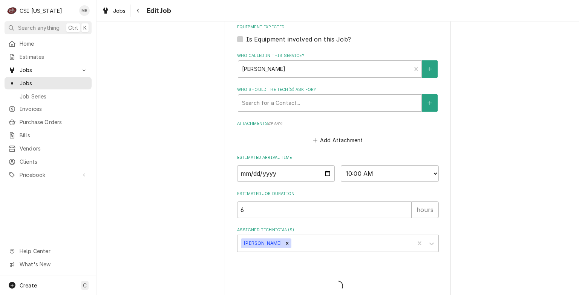
type textarea "x"
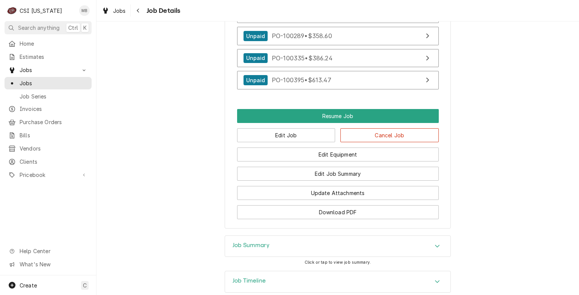
scroll to position [981, 0]
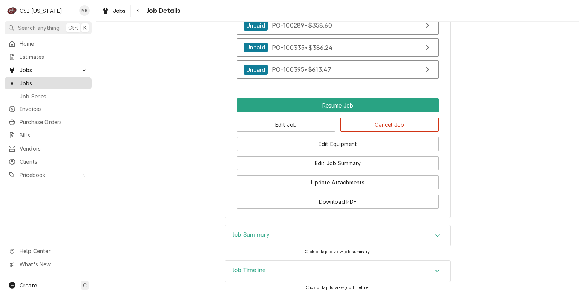
click at [47, 83] on span "Jobs" at bounding box center [54, 83] width 68 height 8
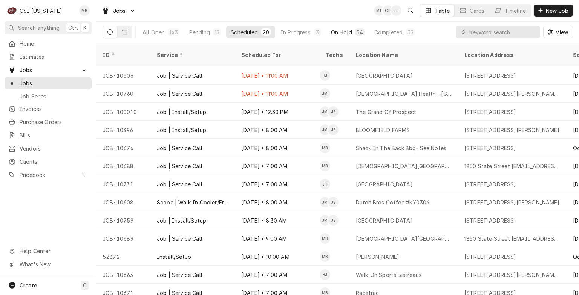
click at [348, 37] on button "On Hold 54" at bounding box center [348, 32] width 43 height 12
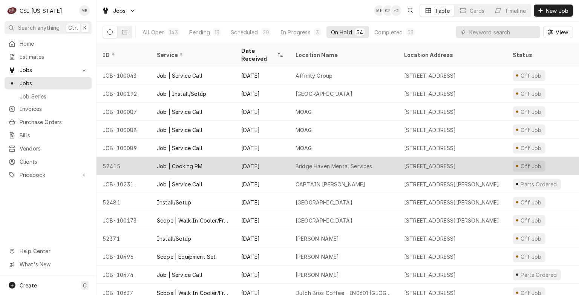
click at [324, 162] on div "Bridge Haven Mental Services" at bounding box center [334, 166] width 77 height 8
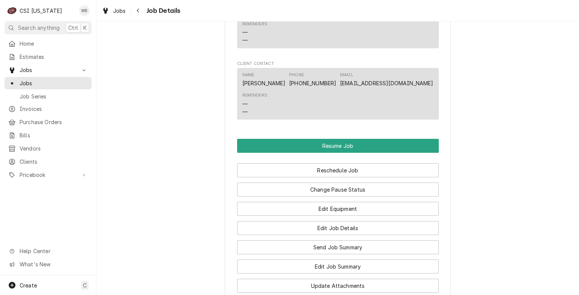
scroll to position [868, 0]
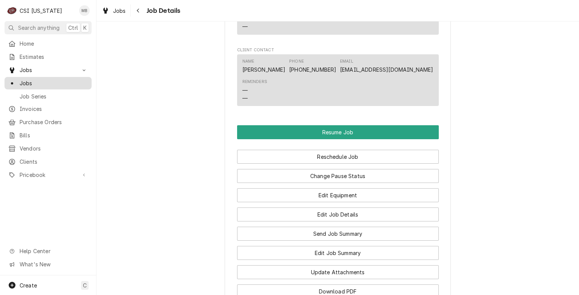
click at [25, 82] on span "Jobs" at bounding box center [54, 83] width 68 height 8
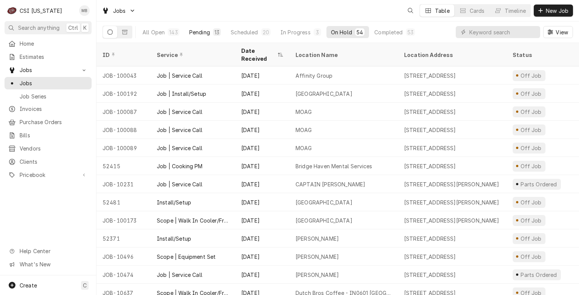
click at [198, 36] on button "Pending 13" at bounding box center [205, 32] width 41 height 12
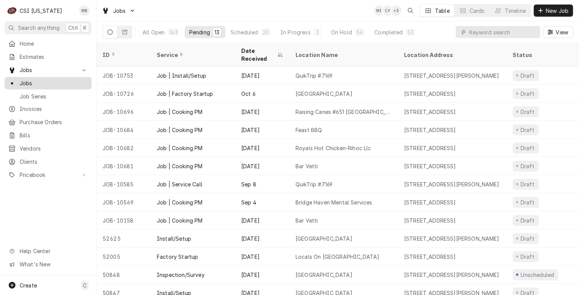
click at [32, 84] on span "Jobs" at bounding box center [54, 83] width 68 height 8
click at [335, 31] on div "On Hold" at bounding box center [341, 32] width 21 height 8
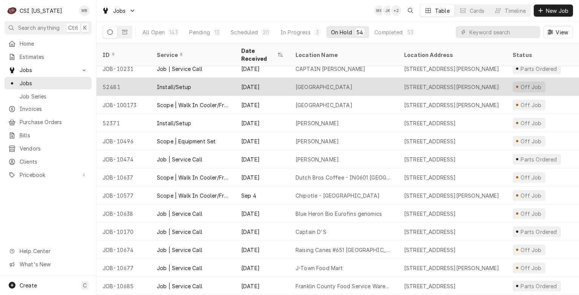
scroll to position [33, 0]
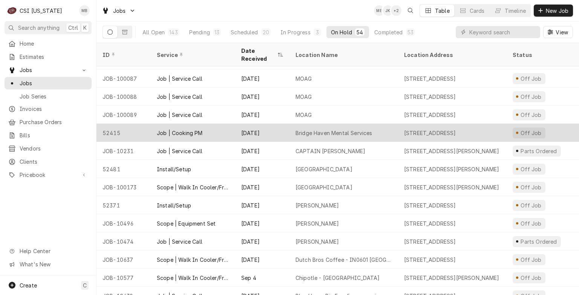
click at [250, 124] on div "[DATE]" at bounding box center [262, 133] width 54 height 18
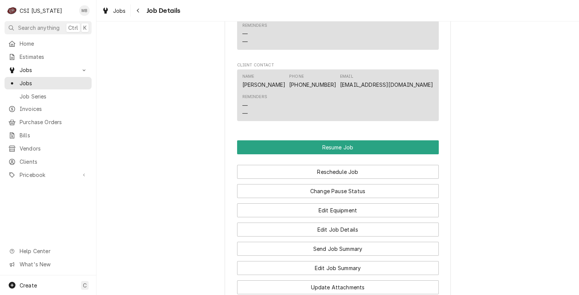
scroll to position [943, 0]
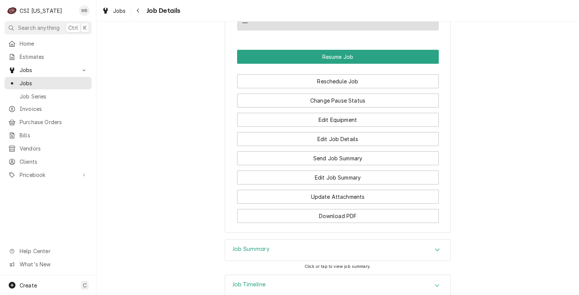
drag, startPoint x: 264, startPoint y: 244, endPoint x: 244, endPoint y: 239, distance: 21.1
click at [264, 244] on div "Job Summary" at bounding box center [338, 250] width 226 height 21
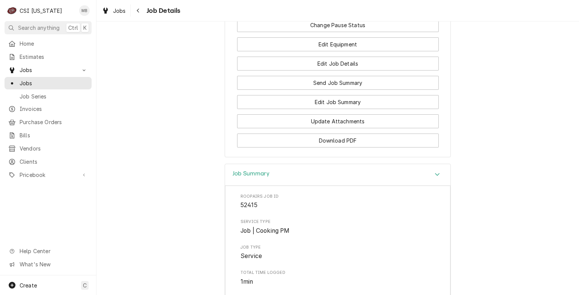
scroll to position [868, 0]
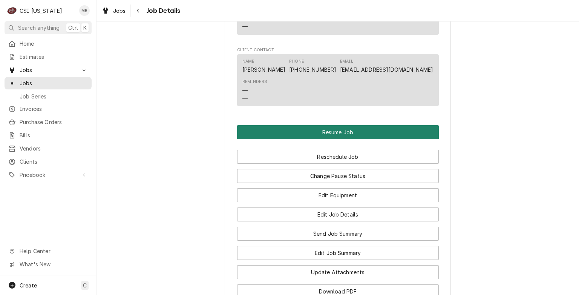
click at [354, 125] on button "Resume Job" at bounding box center [338, 132] width 202 height 14
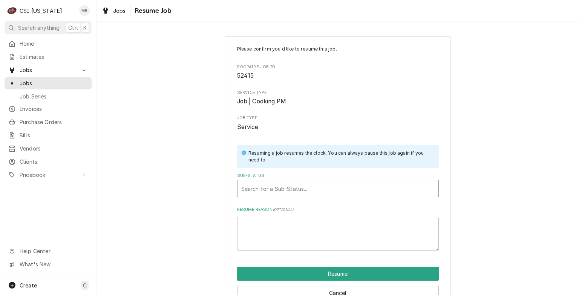
click at [309, 187] on div "Sub-Status" at bounding box center [337, 189] width 193 height 14
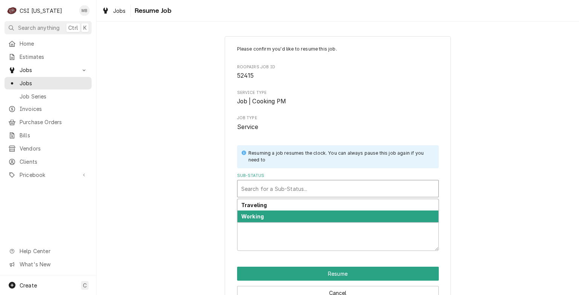
click at [297, 217] on div "Working" at bounding box center [338, 216] width 201 height 12
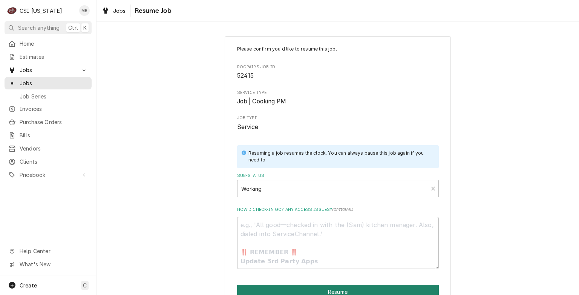
click at [333, 290] on button "Resume" at bounding box center [338, 292] width 202 height 14
type textarea "x"
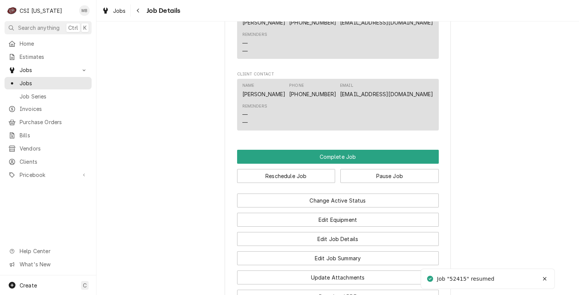
scroll to position [905, 0]
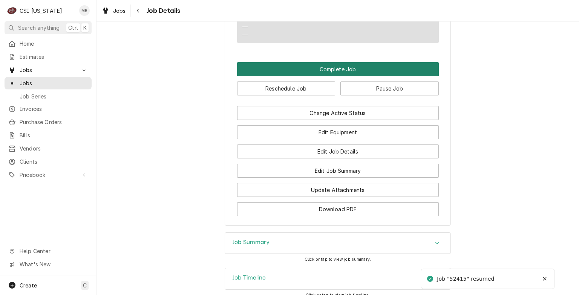
click at [319, 65] on button "Complete Job" at bounding box center [338, 69] width 202 height 14
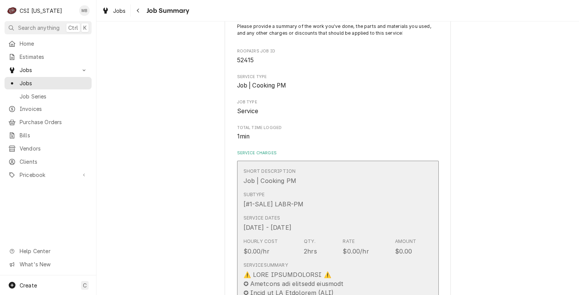
scroll to position [113, 0]
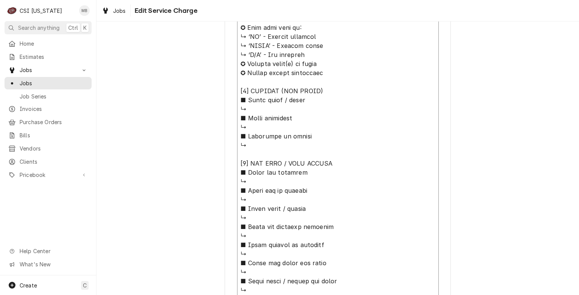
scroll to position [281, 0]
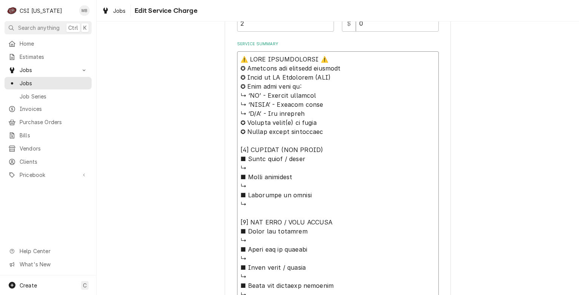
drag, startPoint x: 252, startPoint y: 228, endPoint x: 196, endPoint y: 54, distance: 183.0
type textarea "x"
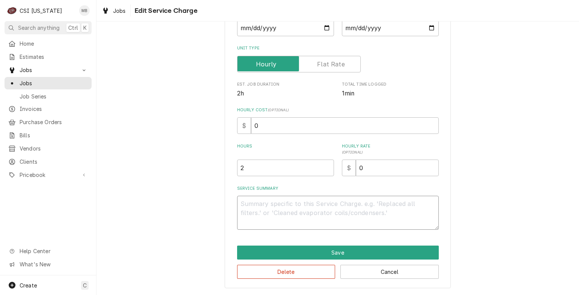
scroll to position [134, 0]
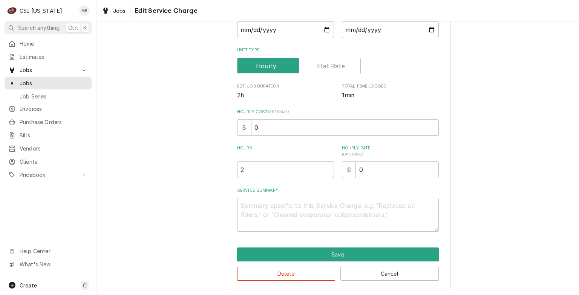
click at [244, 194] on div "Service Summary" at bounding box center [338, 209] width 202 height 44
click at [244, 198] on textarea "Service Summary" at bounding box center [338, 215] width 202 height 34
type textarea "x"
type textarea "C"
type textarea "x"
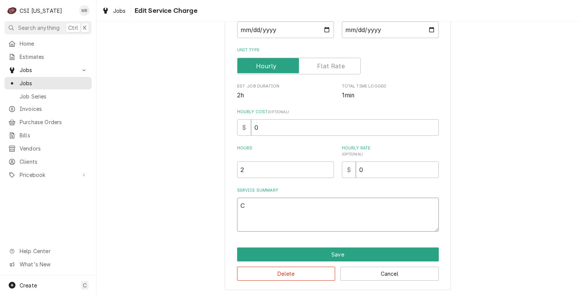
type textarea "CO"
type textarea "x"
type textarea "COM"
type textarea "x"
type textarea "COMP"
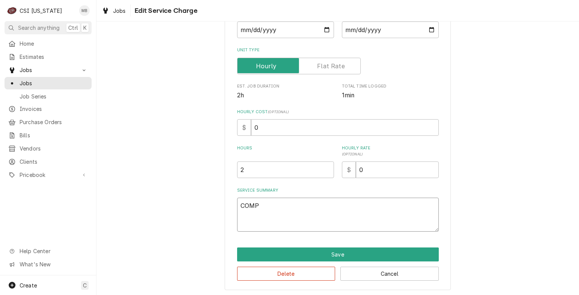
type textarea "x"
type textarea "COMPL"
type textarea "x"
type textarea "COMPLE"
type textarea "x"
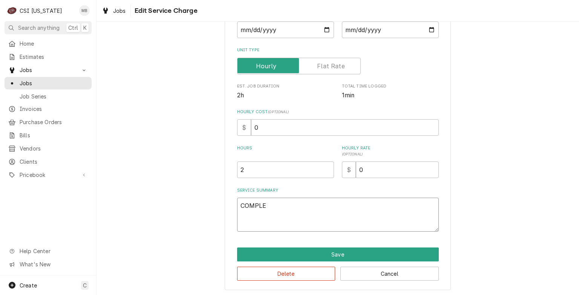
type textarea "COMPLET"
type textarea "x"
type textarea "COMPLETE"
type textarea "x"
type textarea "COMPLETEI"
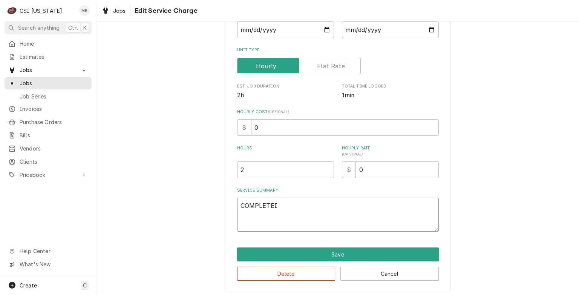
type textarea "x"
type textarea "COMPLETEIN"
type textarea "x"
type textarea "COMPLETEING"
type textarea "x"
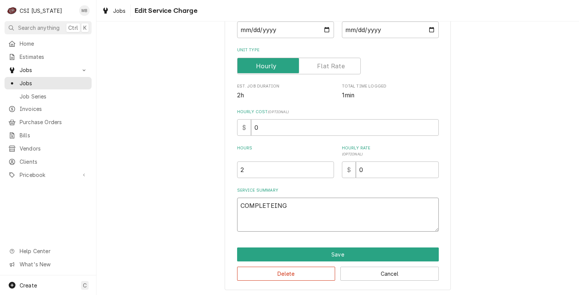
type textarea "COMPLETEING"
type textarea "x"
type textarea "COMPLETEING W"
type textarea "x"
type textarea "COMPLETEING WI"
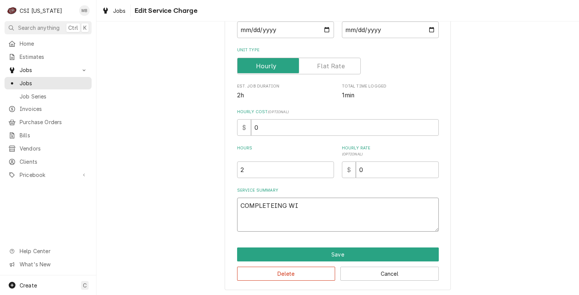
type textarea "x"
type textarea "COMPLETEING WIT"
type textarea "x"
type textarea "COMPLETEING WITH"
type textarea "x"
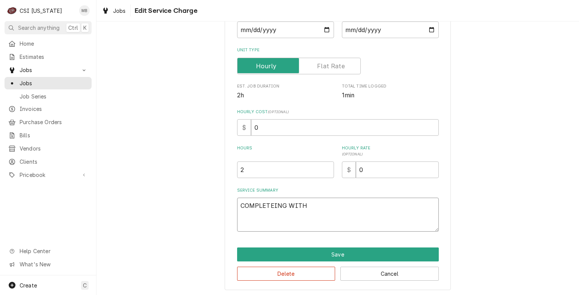
type textarea "COMPLETEING WITH"
type textarea "x"
type textarea "COMPLETEING WITH N"
type textarea "x"
type textarea "COMPLETEING WITH NO"
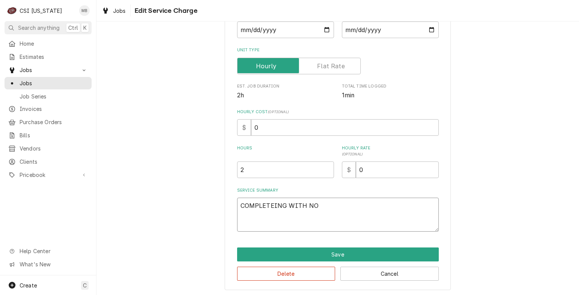
type textarea "x"
type textarea "COMPLETEING WITH NO"
type textarea "x"
type textarea "COMPLETEING WITH NO T"
type textarea "x"
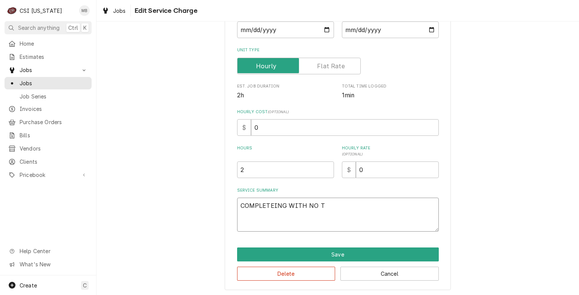
type textarea "COMPLETEING WITH NO TI"
type textarea "x"
type textarea "COMPLETEING WITH NO [PERSON_NAME]"
type textarea "x"
type textarea "COMPLETEING WITH NO TIME"
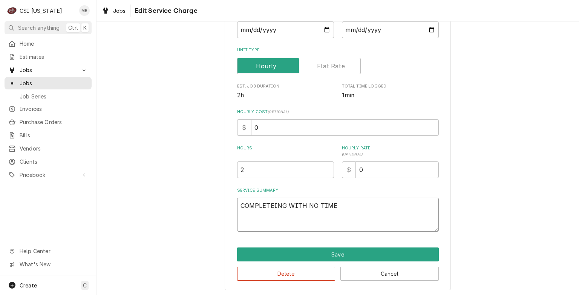
type textarea "x"
type textarea "COMPLETEING WITH NO TIME"
type textarea "x"
type textarea "COMPLETEING WITH NO TIME O"
type textarea "x"
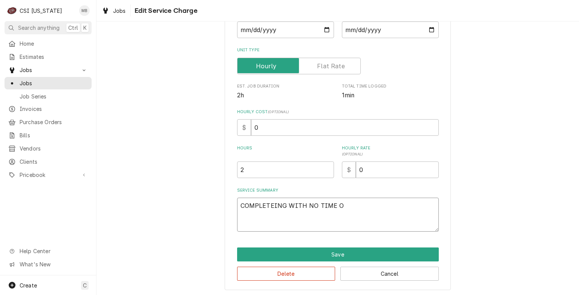
type textarea "COMPLETEING WITH NO TIME OR"
type textarea "x"
type textarea "COMPLETEING WITH NO TIME OR"
type textarea "x"
type textarea "COMPLETEING WITH NO TIME OR I"
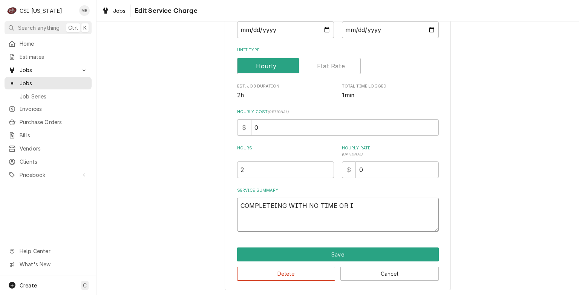
type textarea "x"
type textarea "COMPLETEING WITH NO TIME OR IN"
type textarea "x"
type textarea "COMPLETEING WITH NO TIME OR INV"
type textarea "x"
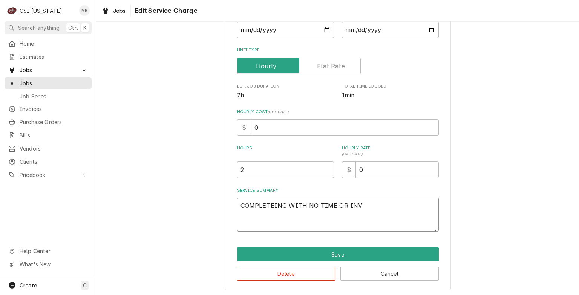
type textarea "COMPLETEING WITH NO TIME OR INVO"
type textarea "x"
type textarea "COMPLETEING WITH NO TIME OR INVOI"
type textarea "x"
type textarea "COMPLETEING WITH NO TIME OR INVOIC"
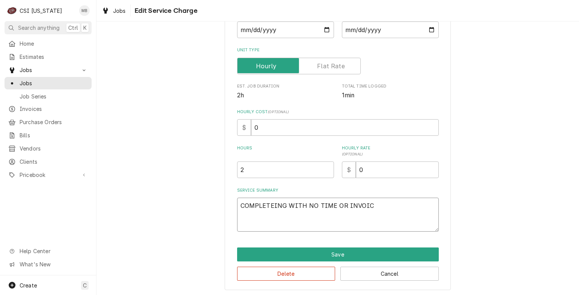
type textarea "x"
type textarea "COMPLETEING WITH NO TIME OR INVOICE"
type textarea "x"
type textarea "COMPLETEING WITH NO TIME OR INVOICE"
type textarea "x"
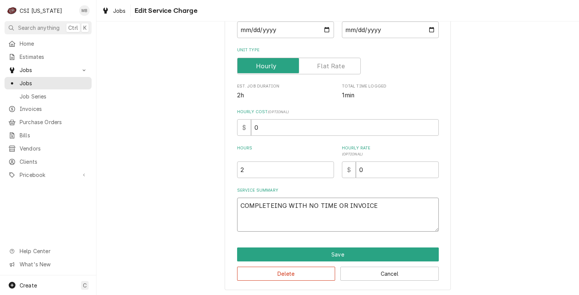
type textarea "COMPLETEING WITH NO TIME OR INVOICE A"
type textarea "x"
type textarea "COMPLETEING WITH NO TIME OR INVOICE AS"
type textarea "x"
type textarea "COMPLETEING WITH NO TIME OR INVOICE AS"
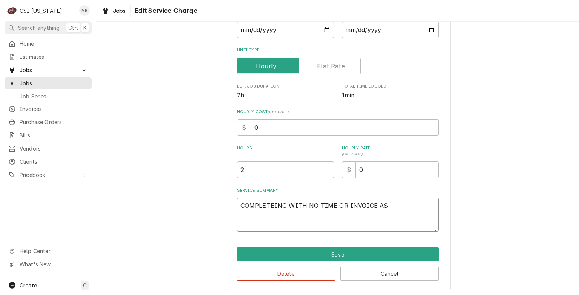
type textarea "x"
type textarea "COMPLETEING WITH NO TIME OR INVOICE AS T"
type textarea "x"
type textarea "COMPLETEING WITH NO TIME OR INVOICE AS TH"
type textarea "x"
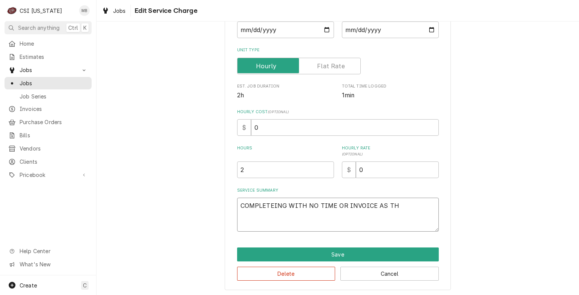
type textarea "COMPLETEING WITH NO TIME OR INVOICE AS THI"
type textarea "x"
type textarea "COMPLETEING WITH NO TIME OR INVOICE AS THIS"
type textarea "x"
type textarea "COMPLETEING WITH NO TIME OR INVOICE AS THIS"
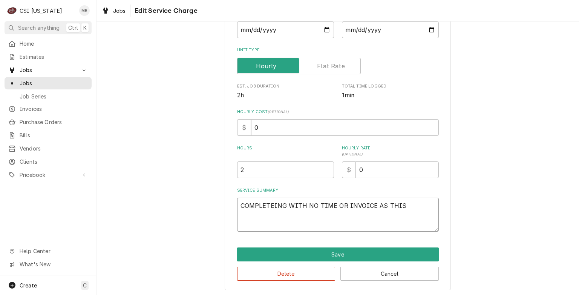
type textarea "x"
type textarea "COMPLETEING WITH NO TIME OR INVOICE AS THIS W"
type textarea "x"
type textarea "COMPLETEING WITH NO TIME OR INVOICE AS THIS WI"
type textarea "x"
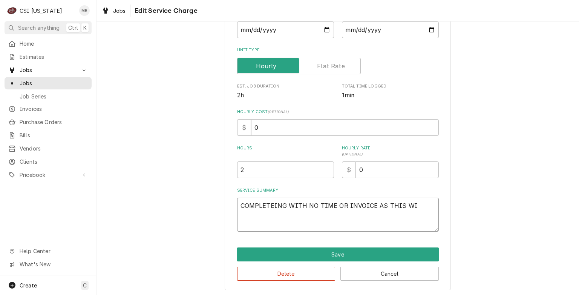
type textarea "COMPLETEING WITH NO TIME OR INVOICE AS THIS WIL"
type textarea "x"
type textarea "COMPLETEING WITH NO TIME OR INVOICE AS THIS WILL"
type textarea "x"
type textarea "COMPLETEING WITH NO TIME OR INVOICE AS THIS WILL"
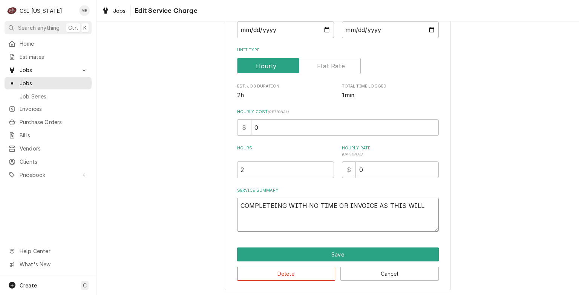
type textarea "x"
type textarea "COMPLETEING WITH NO TIME OR INVOICE AS THIS WILL B"
type textarea "x"
type textarea "COMPLETEING WITH NO TIME OR INVOICE AS THIS WILL BE"
type textarea "x"
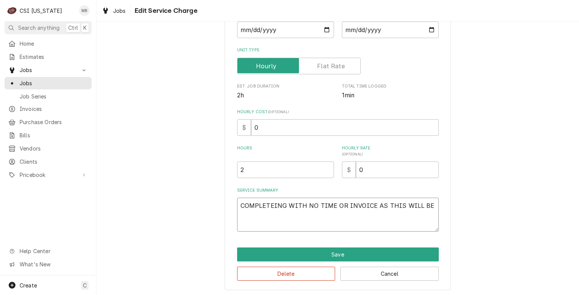
type textarea "COMPLETEING WITH NO TIME OR INVOICE AS THIS WILL BE"
type textarea "x"
type textarea "COMPLETEING WITH NO TIME OR INVOICE AS THIS WILL BE D"
type textarea "x"
type textarea "COMPLETEING WITH NO TIME OR INVOICE AS THIS WILL BE DO"
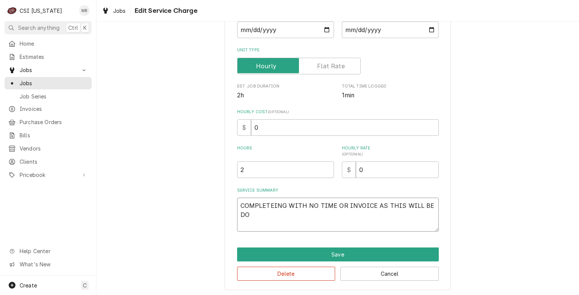
type textarea "x"
type textarea "COMPLETEING WITH NO TIME OR INVOICE AS THIS WILL BE DON"
type textarea "x"
type textarea "COMPLETEING WITH NO TIME OR INVOICE AS THIS WILL BE DONE"
type textarea "x"
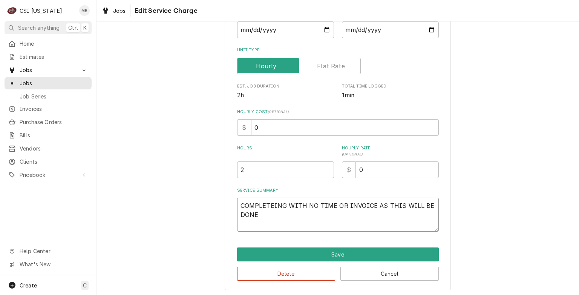
type textarea "COMPLETEING WITH NO TIME OR INVOICE AS THIS WILL BE DONE"
type textarea "x"
type textarea "COMPLETEING WITH NO TIME OR INVOICE AS THIS WILL BE DONE O"
type textarea "x"
type textarea "COMPLETEING WITH NO TIME OR INVOICE AS THIS WILL BE DONE ON"
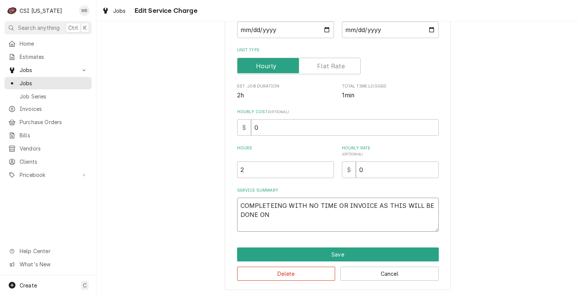
type textarea "x"
type textarea "COMPLETEING WITH NO TIME OR INVOICE AS THIS WILL BE DONE ON"
type textarea "x"
type textarea "COMPLETEING WITH NO TIME OR INVOICE AS THIS WILL BE DONE ON J"
type textarea "x"
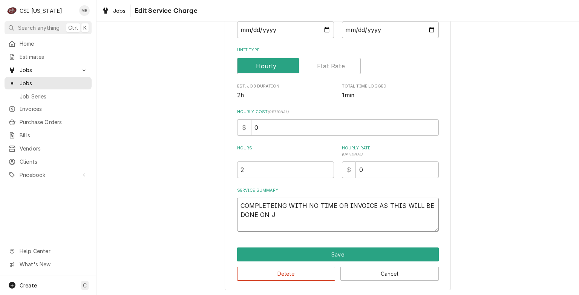
type textarea "COMPLETEING WITH NO TIME OR INVOICE AS THIS WILL BE DONE ON JO"
type textarea "x"
type textarea "COMPLETEING WITH NO TIME OR INVOICE AS THIS WILL BE DONE ON JOB"
type textarea "x"
type textarea "COMPLETEING WITH NO TIME OR INVOICE AS THIS WILL BE DONE ON JOB"
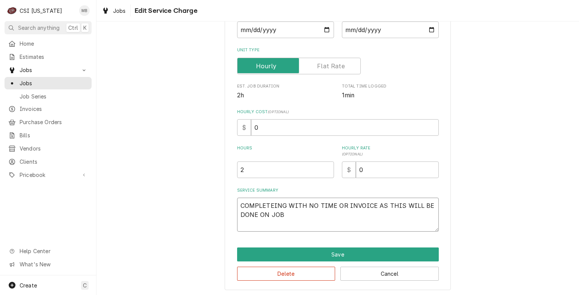
type textarea "x"
type textarea "COMPLETEING WITH NO TIME OR INVOICE AS THIS WILL BE DONE ON JOB 1"
type textarea "x"
type textarea "COMPLETEING WITH NO TIME OR INVOICE AS THIS WILL BE DONE ON JOB 10"
type textarea "x"
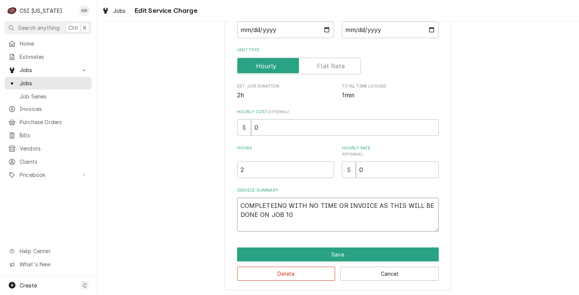
type textarea "COMPLETEING WITH NO TIME OR INVOICE AS THIS WILL BE DONE ON JOB 105"
type textarea "x"
type textarea "COMPLETEING WITH NO TIME OR INVOICE AS THIS WILL BE DONE ON JOB 1056"
type textarea "x"
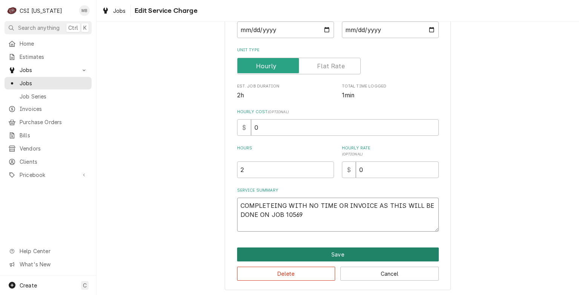
type textarea "COMPLETEING WITH NO TIME OR INVOICE AS THIS WILL BE DONE ON JOB 10569"
click at [344, 256] on button "Save" at bounding box center [338, 254] width 202 height 14
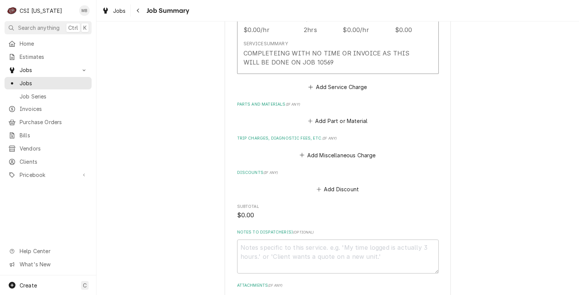
scroll to position [370, 0]
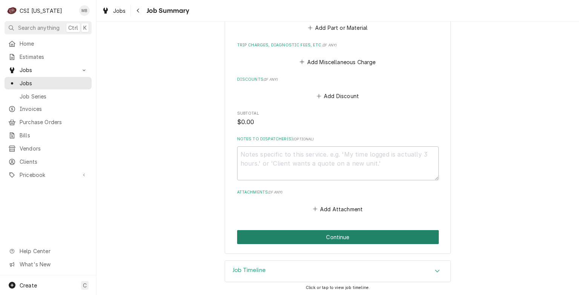
click at [317, 240] on button "Continue" at bounding box center [338, 237] width 202 height 14
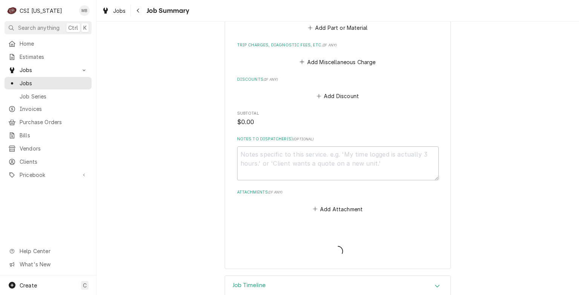
type textarea "x"
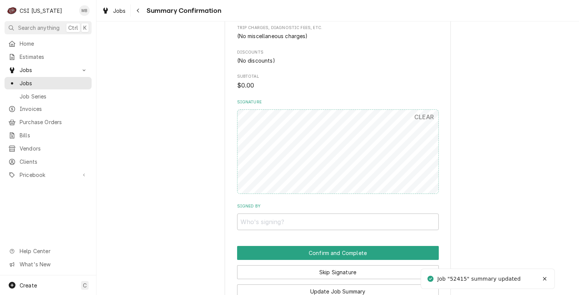
scroll to position [396, 0]
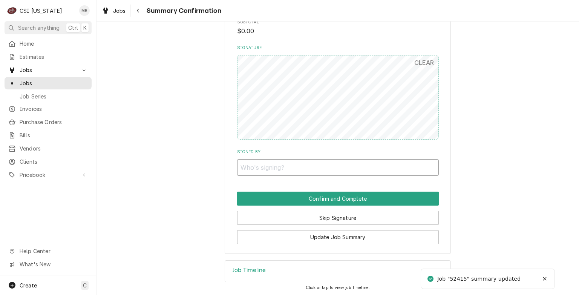
click at [262, 170] on input "Signed By" at bounding box center [338, 167] width 202 height 17
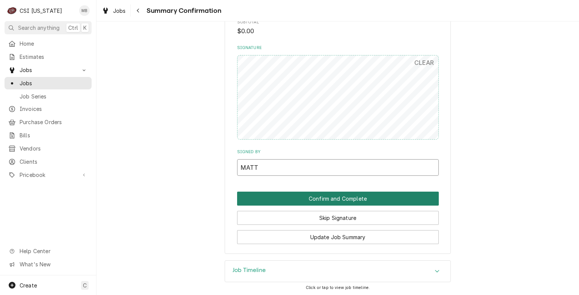
type input "MATT"
click at [317, 198] on button "Confirm and Complete" at bounding box center [338, 199] width 202 height 14
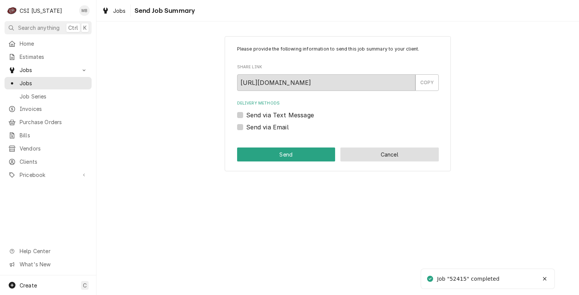
drag, startPoint x: 411, startPoint y: 145, endPoint x: 408, endPoint y: 150, distance: 5.8
click at [410, 147] on div "Please provide the following information to send this job summary to your clien…" at bounding box center [338, 103] width 226 height 135
click at [407, 151] on button "Cancel" at bounding box center [390, 154] width 98 height 14
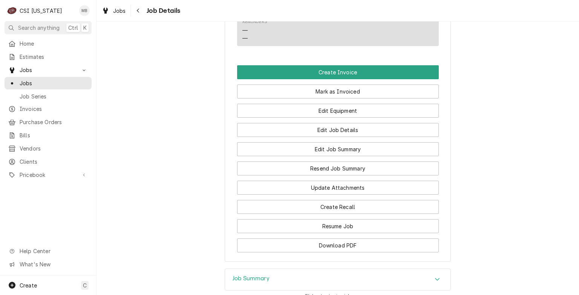
scroll to position [943, 0]
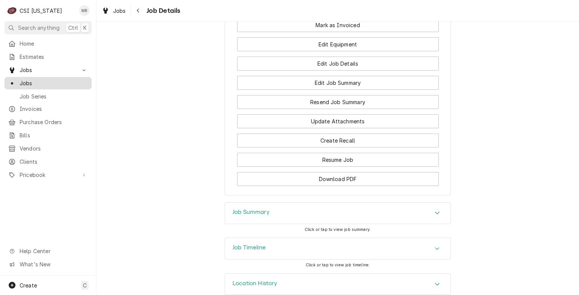
click at [32, 79] on span "Jobs" at bounding box center [54, 83] width 68 height 8
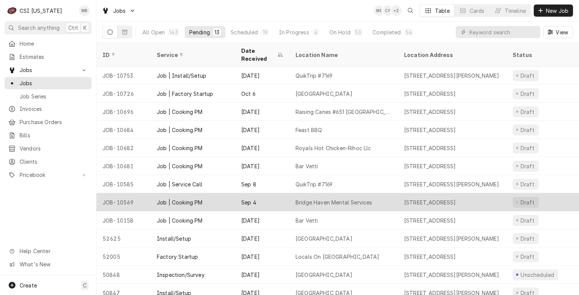
click at [235, 193] on div "Sep 4" at bounding box center [262, 202] width 54 height 18
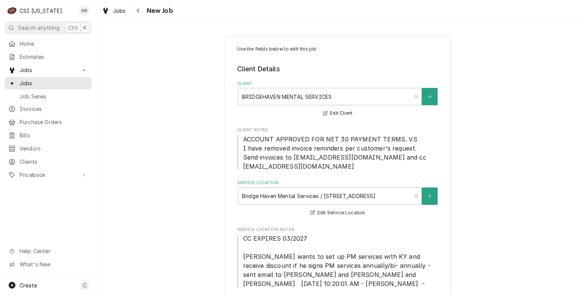
type textarea "x"
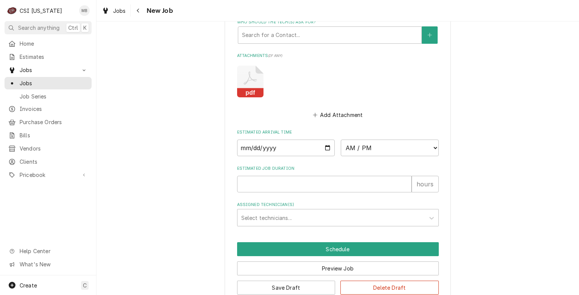
scroll to position [798, 0]
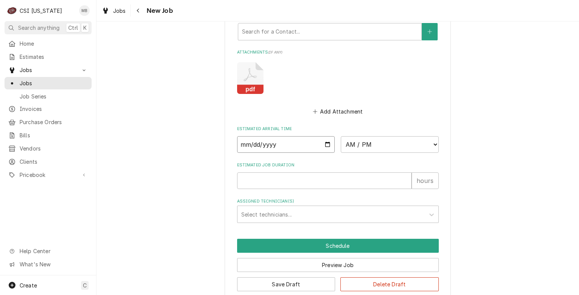
click at [328, 136] on input "Date" at bounding box center [286, 144] width 98 height 17
type input "2025-10-17"
type textarea "x"
click at [378, 136] on select "AM / PM 6:00 AM 6:15 AM 6:30 AM 6:45 AM 7:00 AM 7:15 AM 7:30 AM 7:45 AM 8:00 AM…" at bounding box center [390, 144] width 98 height 17
select select "07:00:00"
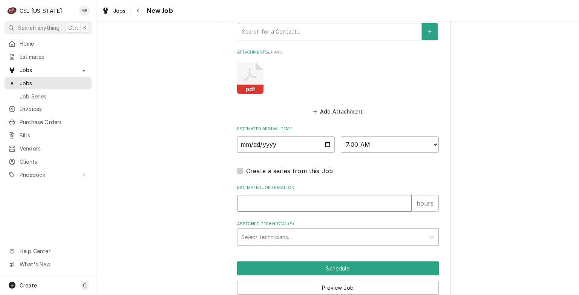
click at [293, 195] on input "Estimated Job Duration" at bounding box center [324, 203] width 175 height 17
type textarea "x"
type input "4"
type textarea "x"
type input "4"
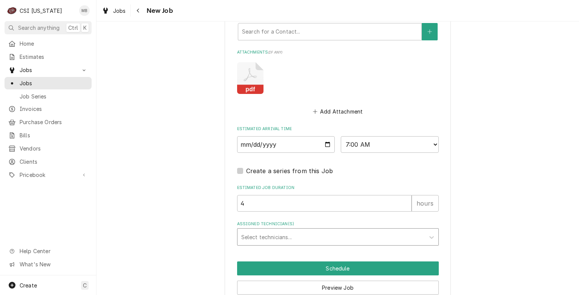
drag, startPoint x: 247, startPoint y: 235, endPoint x: 253, endPoint y: 218, distance: 17.7
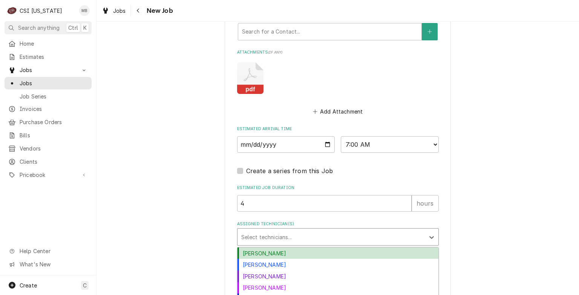
click at [250, 230] on div "Assigned Technician(s)" at bounding box center [331, 237] width 180 height 14
click at [247, 247] on div "Bryant Jolley" at bounding box center [338, 253] width 201 height 12
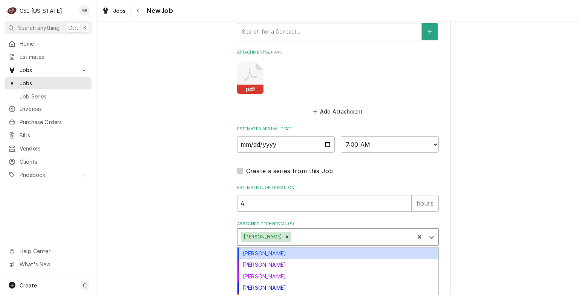
click at [299, 230] on div "Assigned Technician(s)" at bounding box center [352, 237] width 118 height 14
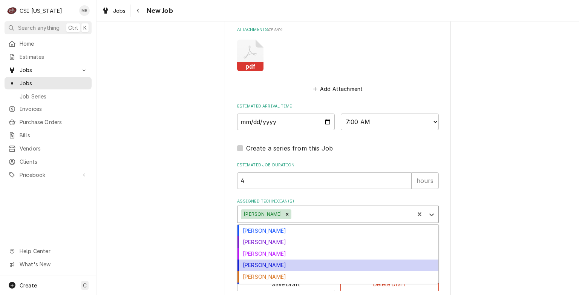
scroll to position [11, 0]
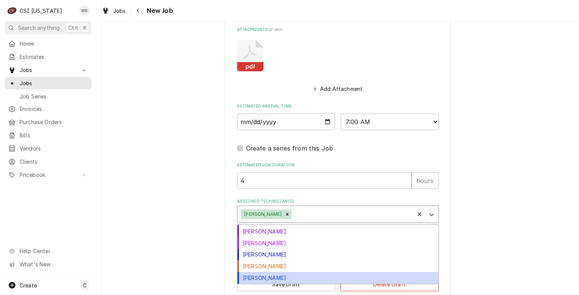
click at [251, 272] on div "Matt Brewington" at bounding box center [338, 278] width 201 height 12
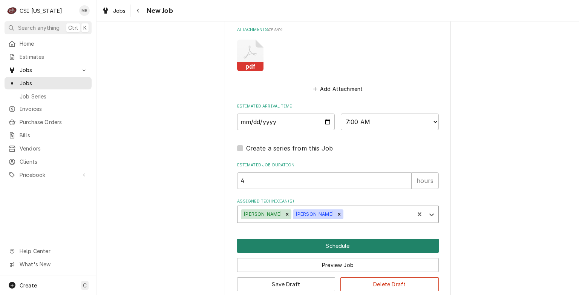
click at [327, 239] on button "Schedule" at bounding box center [338, 246] width 202 height 14
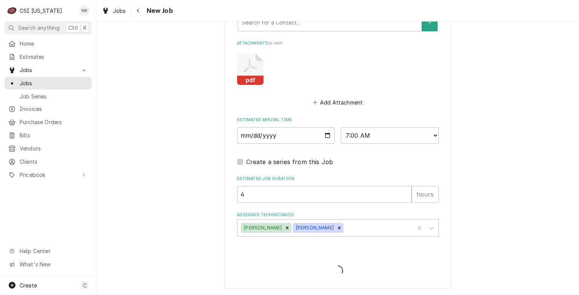
scroll to position [795, 0]
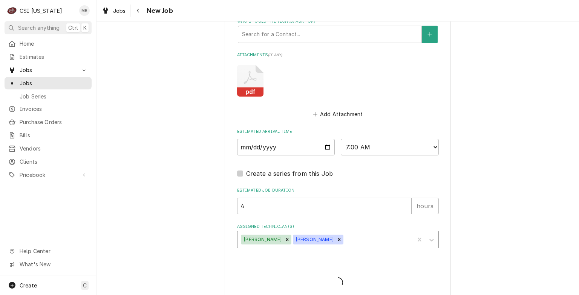
type textarea "x"
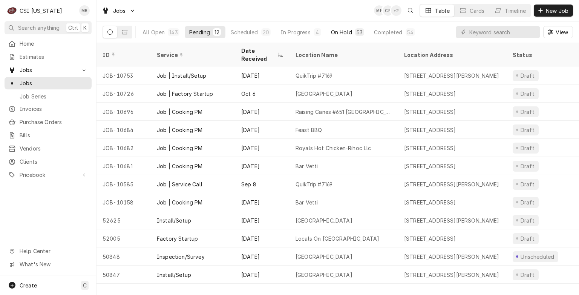
click at [350, 32] on div "On Hold" at bounding box center [341, 32] width 21 height 8
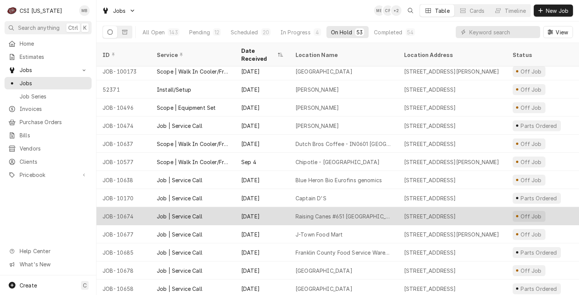
scroll to position [166, 0]
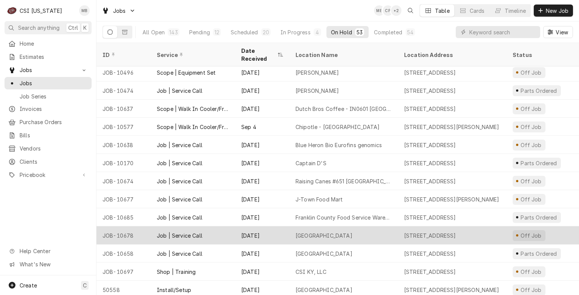
click at [264, 226] on div "[DATE]" at bounding box center [262, 235] width 54 height 18
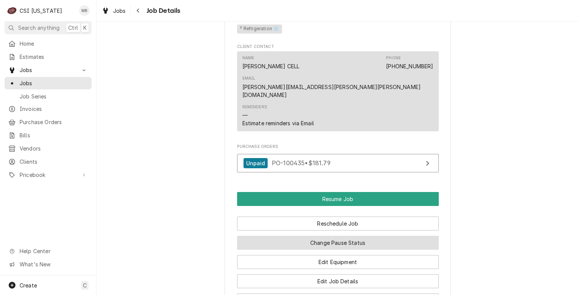
scroll to position [717, 0]
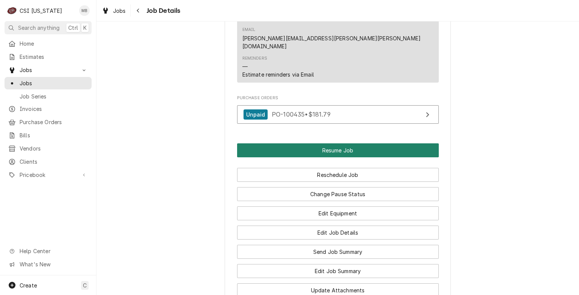
click at [339, 148] on button "Resume Job" at bounding box center [338, 150] width 202 height 14
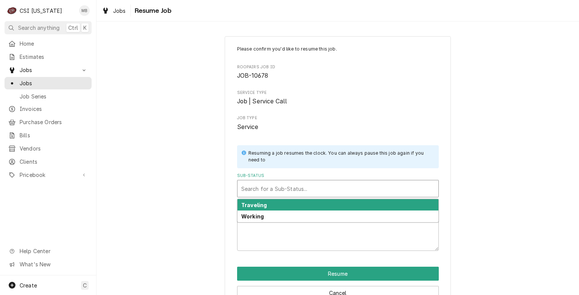
click at [289, 189] on div "Sub-Status" at bounding box center [337, 189] width 193 height 14
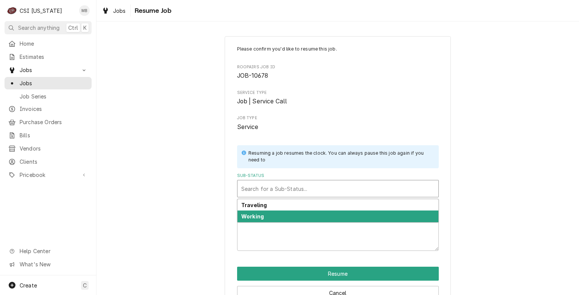
click at [278, 218] on div "Working" at bounding box center [338, 216] width 201 height 12
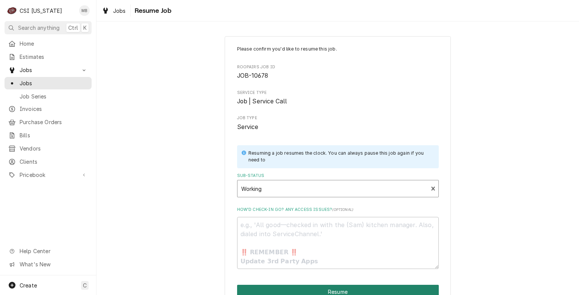
click at [289, 287] on button "Resume" at bounding box center [338, 292] width 202 height 14
type textarea "x"
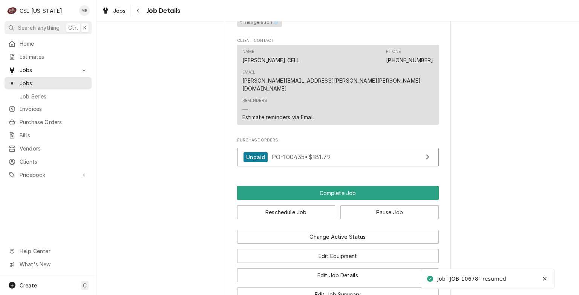
scroll to position [717, 0]
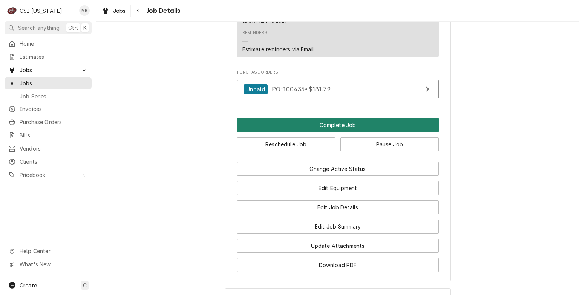
click at [345, 126] on button "Complete Job" at bounding box center [338, 125] width 202 height 14
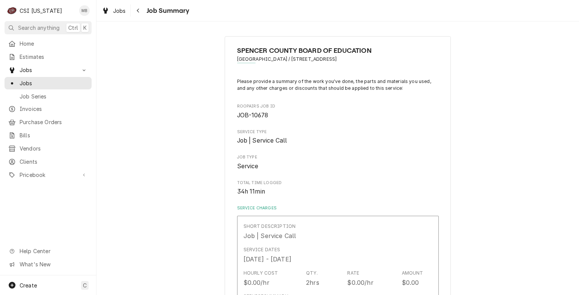
type textarea "x"
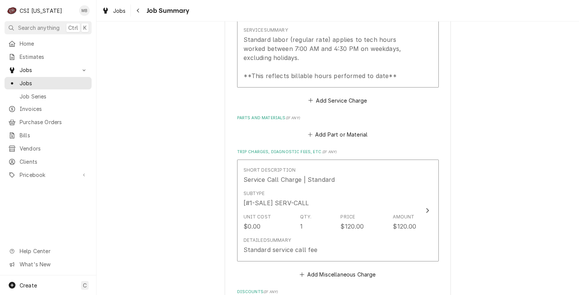
scroll to position [604, 0]
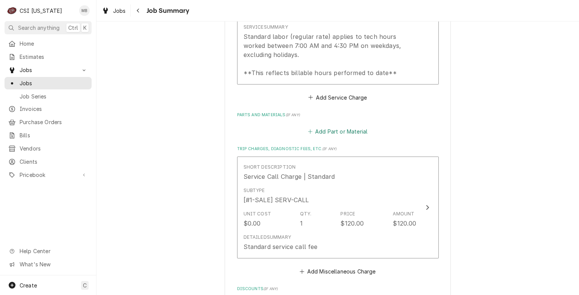
click at [321, 127] on button "Add Part or Material" at bounding box center [338, 131] width 62 height 11
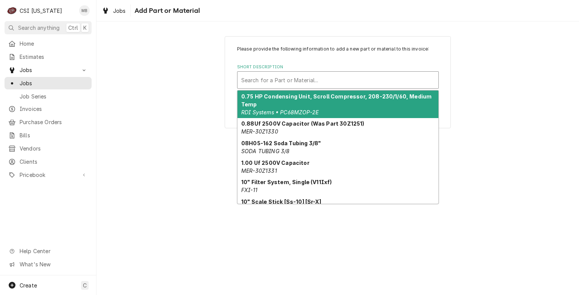
click at [295, 79] on div "Short Description" at bounding box center [337, 80] width 193 height 14
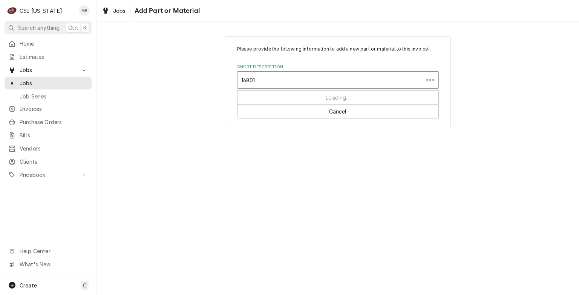
type input "168015"
click at [266, 80] on div "Short Description" at bounding box center [337, 80] width 193 height 14
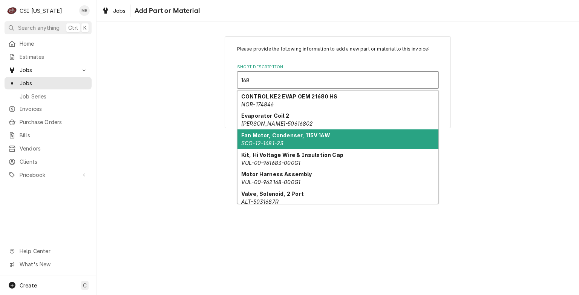
scroll to position [15, 0]
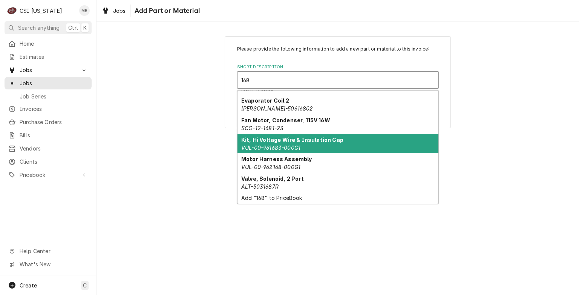
type input "168"
click at [210, 153] on div "Please provide the following information to add a new part or material to this …" at bounding box center [338, 157] width 483 height 273
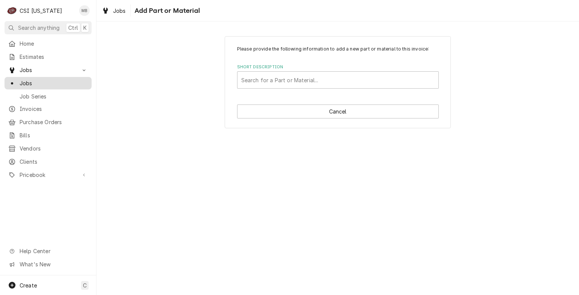
click at [40, 79] on span "Jobs" at bounding box center [54, 83] width 68 height 8
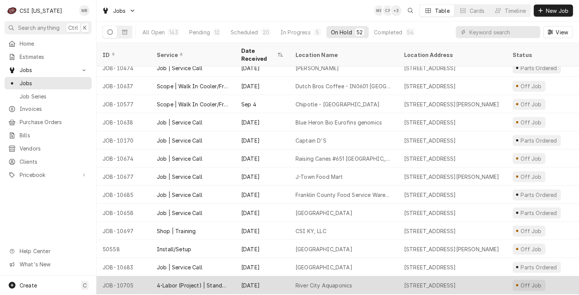
scroll to position [226, 0]
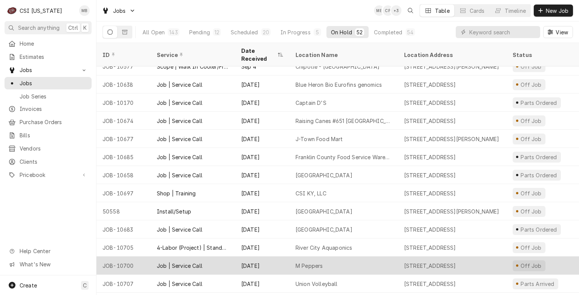
click at [219, 258] on div "Job | Service Call" at bounding box center [193, 265] width 84 height 18
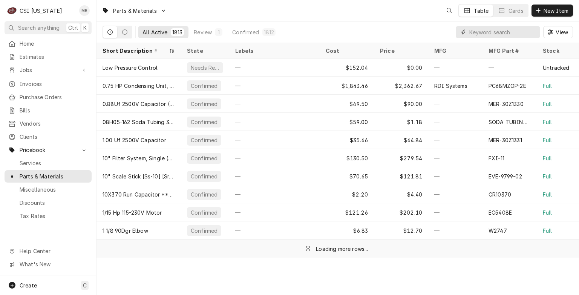
click at [492, 33] on input "Dynamic Content Wrapper" at bounding box center [503, 32] width 67 height 12
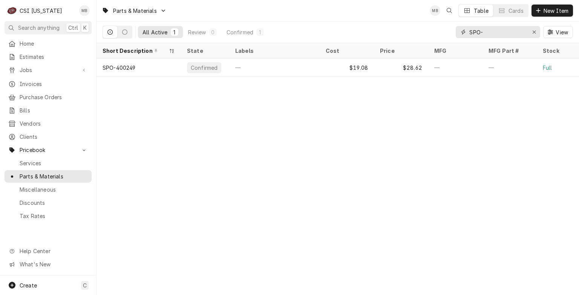
type input "SPO-"
click at [34, 69] on span "Jobs" at bounding box center [48, 70] width 57 height 8
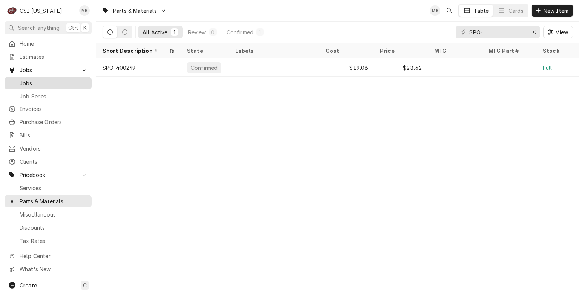
click at [34, 79] on span "Jobs" at bounding box center [54, 83] width 68 height 8
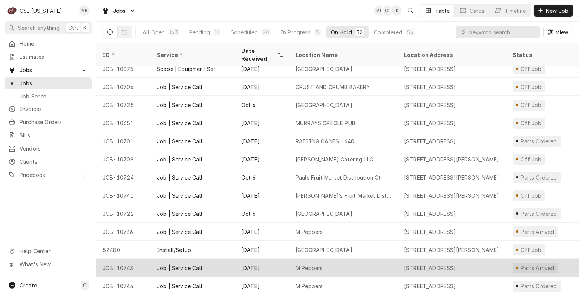
scroll to position [413, 0]
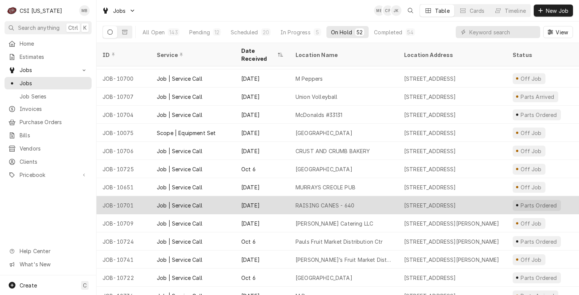
click at [290, 198] on div "RAISING CANES - 640" at bounding box center [344, 205] width 109 height 18
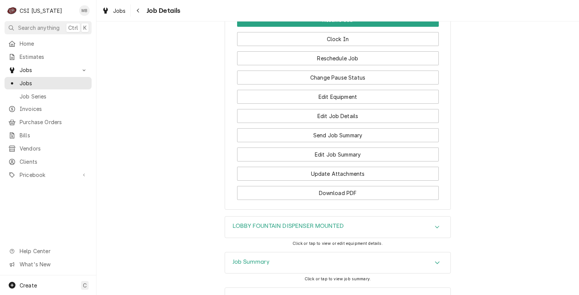
scroll to position [981, 0]
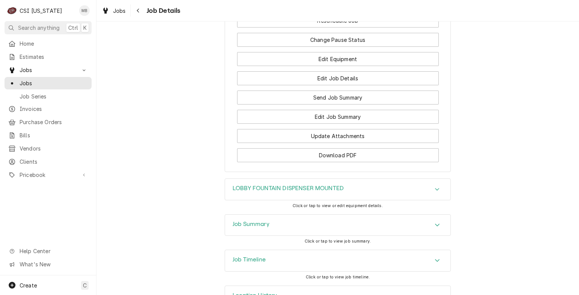
click at [326, 229] on div "Job Summary" at bounding box center [338, 225] width 226 height 21
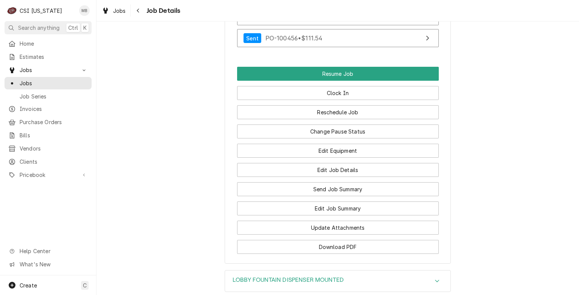
scroll to position [881, 0]
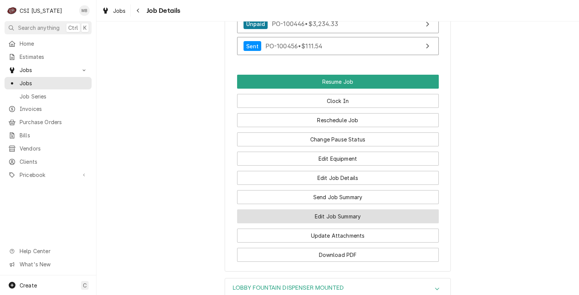
click at [327, 212] on button "Edit Job Summary" at bounding box center [338, 216] width 202 height 14
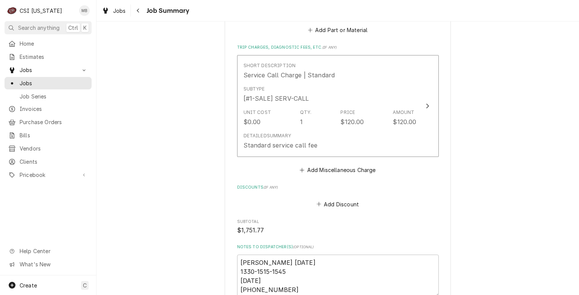
scroll to position [2001, 0]
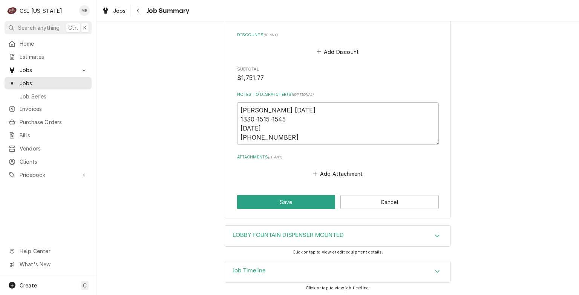
click at [290, 269] on div "Job Timeline" at bounding box center [338, 271] width 226 height 21
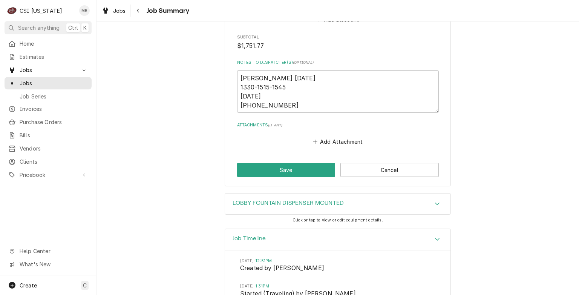
scroll to position [1963, 0]
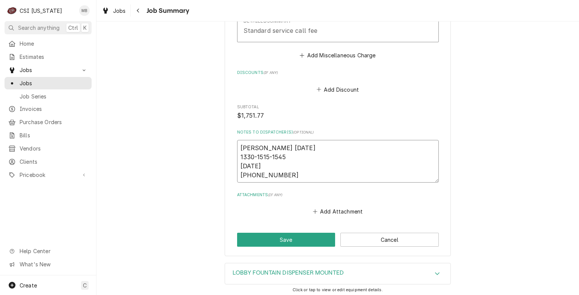
click at [302, 177] on textarea "JEFF HARTLEY 10/2/25 1330-1515-1545 10/3/25 0930-1815-1845" at bounding box center [338, 161] width 202 height 43
type textarea "x"
type textarea "JEFF HARTLEY 10/2/25 1330-1515-1545 10/3/25 0930-1815-1845"
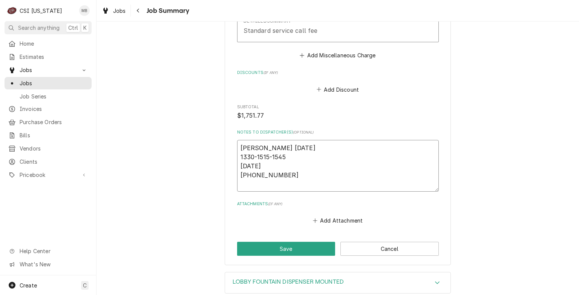
type textarea "x"
type textarea "JEFF HARTLEY 10/2/25 1330-1515-1545 10/3/25 0930-1815-1845"
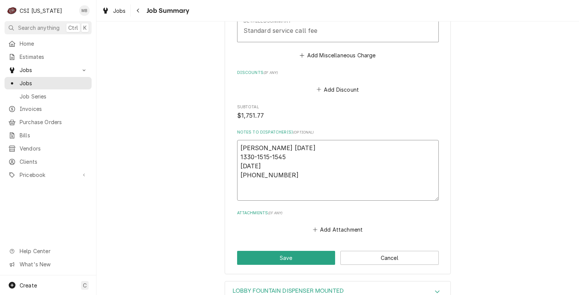
type textarea "x"
type textarea "JEFF HARTLEY 10/2/25 1330-1515-1545 10/3/25 0930-1815-1845 M"
type textarea "x"
type textarea "JEFF HARTLEY 10/2/25 1330-1515-1545 10/3/25 0930-1815-1845 MA"
type textarea "x"
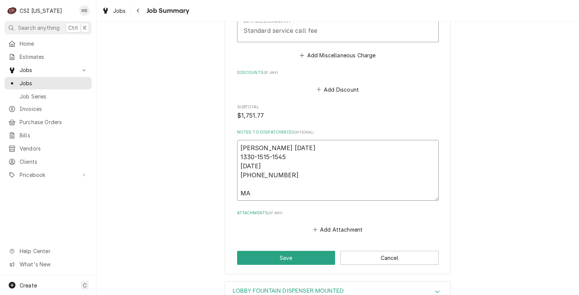
type textarea "JEFF HARTLEY 10/2/25 1330-1515-1545 10/3/25 0930-1815-1845 MAT"
type textarea "x"
type textarea "JEFF HARTLEY 10/2/25 1330-1515-1545 10/3/25 0930-1815-1845 MATT"
type textarea "x"
type textarea "JEFF HARTLEY 10/2/25 1330-1515-1545 10/3/25 0930-1815-1845 MATT"
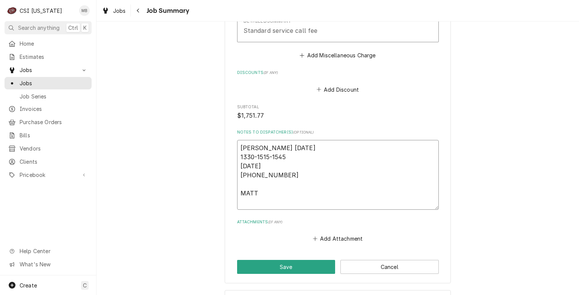
type textarea "x"
type textarea "JEFF HARTLEY 10/2/25 1330-1515-1545 10/3/25 0930-1815-1845 MATT 1"
type textarea "x"
type textarea "JEFF HARTLEY 10/2/25 1330-1515-1545 10/3/25 0930-1815-1845 MATT 10"
type textarea "x"
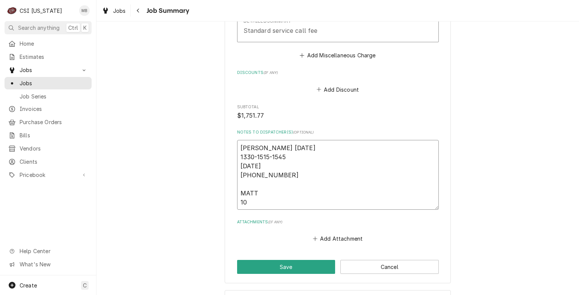
type textarea "JEFF HARTLEY 10/2/25 1330-1515-1545 10/3/25 0930-1815-1845 MATT 100"
type textarea "x"
type textarea "JEFF HARTLEY 10/2/25 1330-1515-1545 10/3/25 0930-1815-1845 MATT 100-"
type textarea "x"
type textarea "JEFF HARTLEY 10/2/25 1330-1515-1545 10/3/25 0930-1815-1845 MATT 100-1"
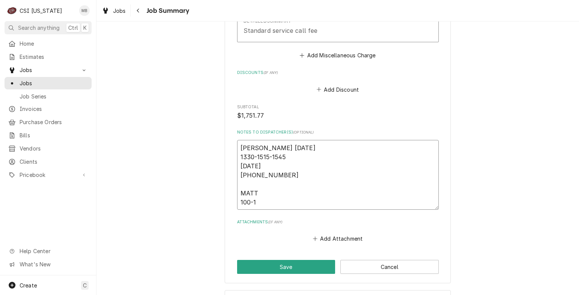
type textarea "x"
type textarea "JEFF HARTLEY 10/2/25 1330-1515-1545 10/3/25 0930-1815-1845 MATT 100-11"
type textarea "x"
type textarea "JEFF HARTLEY 10/2/25 1330-1515-1545 10/3/25 0930-1815-1845 MATT 100-110"
type textarea "x"
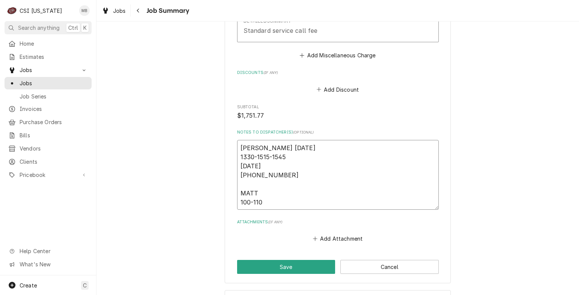
type textarea "JEFF HARTLEY 10/2/25 1330-1515-1545 10/3/25 0930-1815-1845 MATT 100-1100"
type textarea "x"
type textarea "JEFF HARTLEY 10/2/25 1330-1515-1545 10/3/25 0930-1815-1845 MATT 100-1100-"
type textarea "x"
type textarea "JEFF HARTLEY 10/2/25 1330-1515-1545 10/3/25 0930-1815-1845 MATT 100-1100-3"
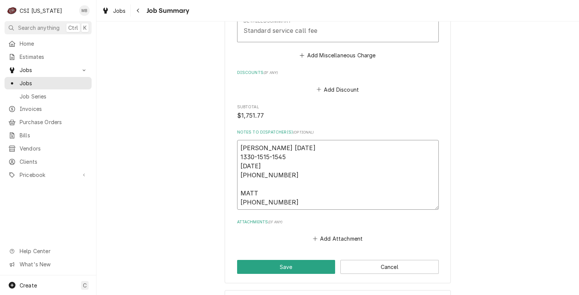
type textarea "x"
type textarea "JEFF HARTLEY 10/2/25 1330-1515-1545 10/3/25 0930-1815-1845 MATT 100-1100-33"
type textarea "x"
type textarea "JEFF HARTLEY 10/2/25 1330-1515-1545 10/3/25 0930-1815-1845 MATT 100-1100-334"
type textarea "x"
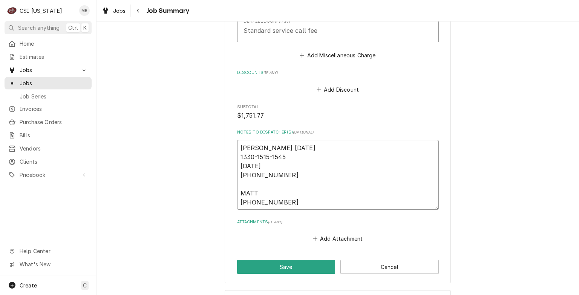
type textarea "JEFF HARTLEY 10/2/25 1330-1515-1545 10/3/25 0930-1815-1845 MATT 100-1100-334-"
type textarea "x"
type textarea "JEFF HARTLEY 10/2/25 1330-1515-1545 10/3/25 0930-1815-1845 MATT 100-1100-334-4"
type textarea "x"
type textarea "JEFF HARTLEY 10/2/25 1330-1515-1545 10/3/25 0930-1815-1845 MATT 100-1100-334-43"
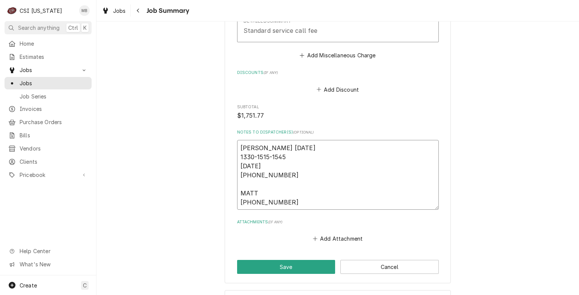
type textarea "x"
type textarea "JEFF HARTLEY 10/2/25 1330-1515-1545 10/3/25 0930-1815-1845 MATT 100-1100-334-430"
click at [243, 204] on textarea "JEFF HARTLEY 10/2/25 1330-1515-1545 10/3/25 0930-1815-1845 MATT 100-1100-334-430" at bounding box center [338, 175] width 202 height 70
type textarea "x"
type textarea "JEFF HARTLEY 10/2/25 1330-1515-1545 10/3/25 0930-1815-1845 MATT 1000-1100-334-4…"
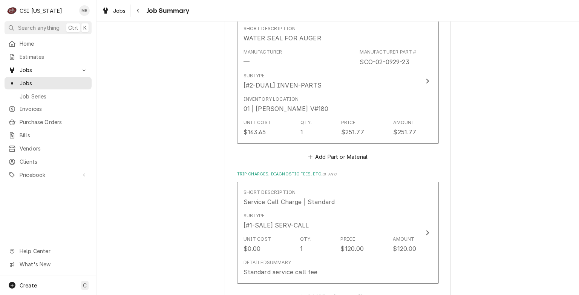
scroll to position [1737, 0]
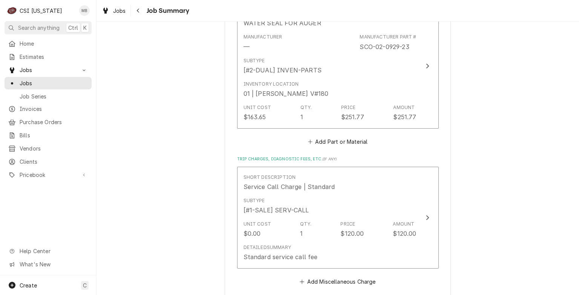
click at [353, 141] on button "Add Part or Material" at bounding box center [338, 142] width 62 height 11
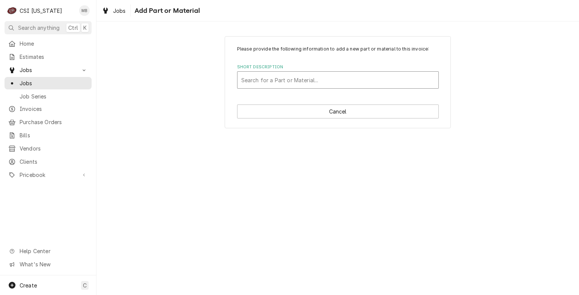
click at [278, 78] on div "Short Description" at bounding box center [337, 80] width 193 height 14
type input "40664"
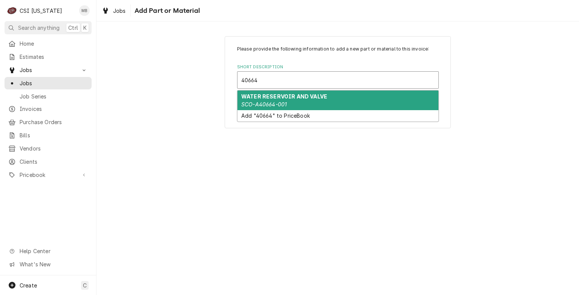
click at [321, 104] on div "WATER RESERVOIR AND VALVE SCO-A40664-001" at bounding box center [338, 101] width 201 height 20
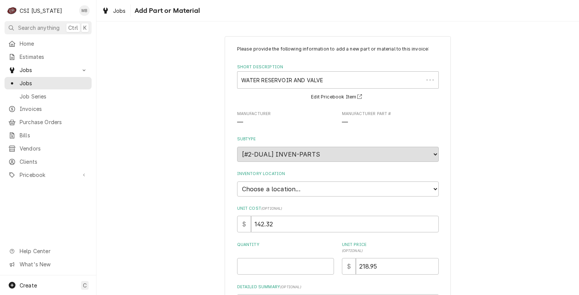
type textarea "x"
click at [275, 193] on select "Choose a location... 00 | KY WAREHOUSE 01 | BRYANT JOLLEY V#142 01 | JAY MAIDEN…" at bounding box center [338, 188] width 202 height 15
select select "624"
click at [237, 181] on select "Choose a location... 00 | KY WAREHOUSE 01 | BRYANT JOLLEY V#142 01 | JAY MAIDEN…" at bounding box center [338, 188] width 202 height 15
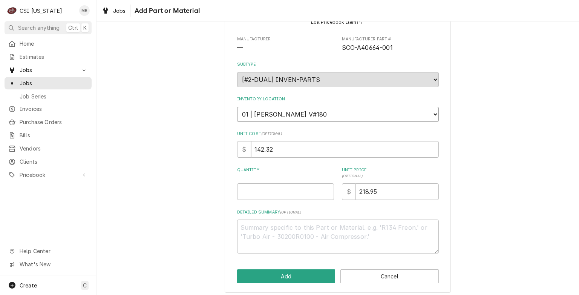
scroll to position [77, 0]
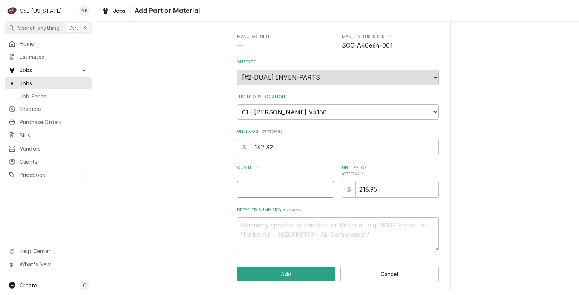
click at [280, 188] on input "Quantity" at bounding box center [285, 189] width 97 height 17
type textarea "x"
type input "1"
click at [299, 270] on button "Add" at bounding box center [286, 274] width 98 height 14
type textarea "x"
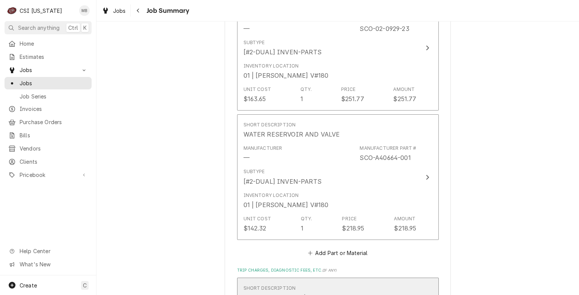
scroll to position [1825, 0]
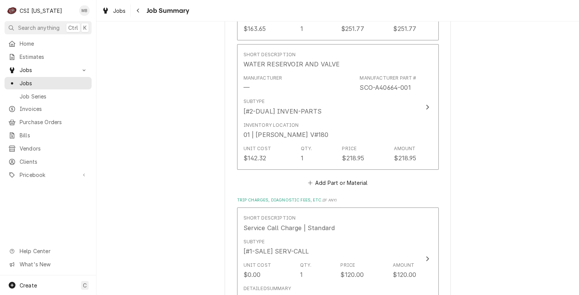
click at [331, 183] on button "Add Part or Material" at bounding box center [338, 183] width 62 height 11
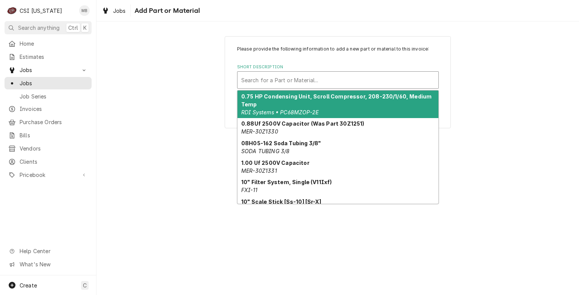
click at [278, 84] on div "Short Description" at bounding box center [337, 80] width 193 height 14
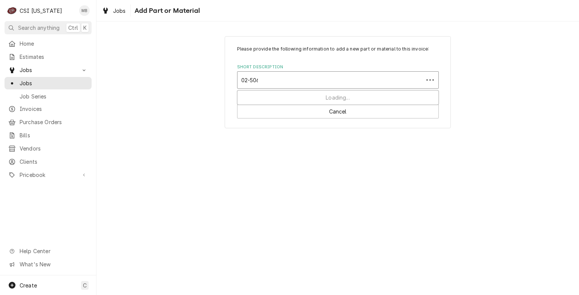
type input "02-5060"
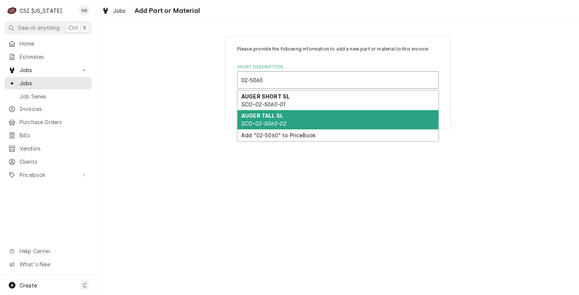
click at [249, 118] on strong "AUGER TALL SL" at bounding box center [262, 115] width 42 height 6
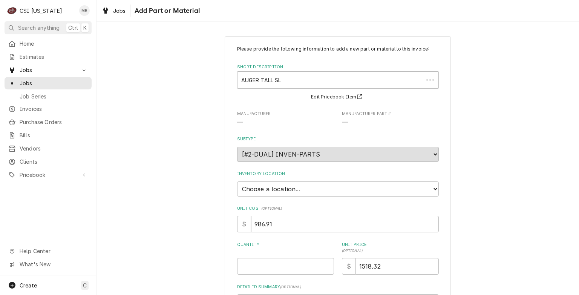
type textarea "x"
click at [284, 195] on div "Please provide the following information to add a new part or material to this …" at bounding box center [338, 187] width 202 height 283
click at [284, 191] on select "Choose a location... 00 | KY WAREHOUSE 01 | [PERSON_NAME] V#142 01 | [PERSON_NA…" at bounding box center [338, 188] width 202 height 15
select select "624"
click at [237, 181] on select "Choose a location... 00 | KY WAREHOUSE 01 | [PERSON_NAME] V#142 01 | [PERSON_NA…" at bounding box center [338, 188] width 202 height 15
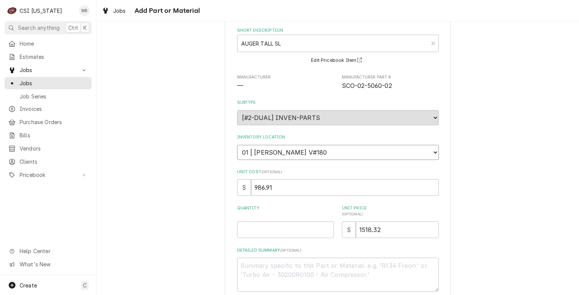
scroll to position [77, 0]
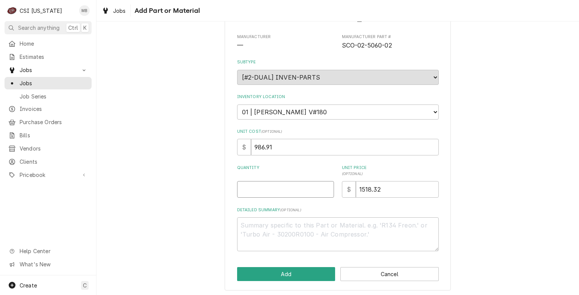
click at [299, 182] on input "Quantity" at bounding box center [285, 189] width 97 height 17
type textarea "x"
type input "1"
click at [303, 267] on button "Add" at bounding box center [286, 274] width 98 height 14
type textarea "x"
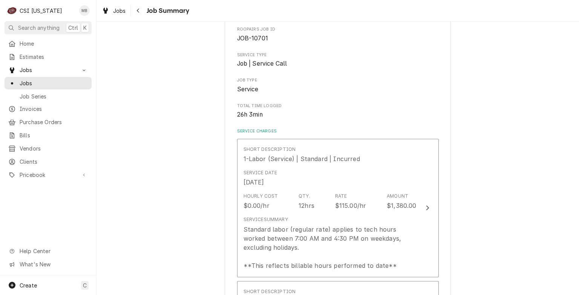
scroll to position [1937, 0]
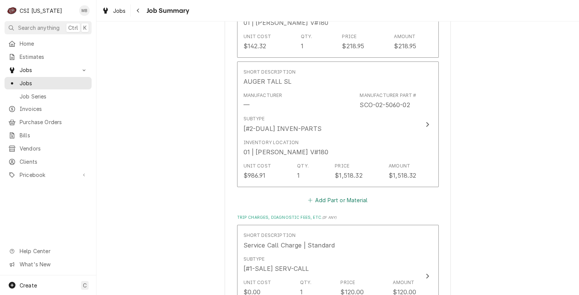
click at [327, 197] on button "Add Part or Material" at bounding box center [338, 200] width 62 height 11
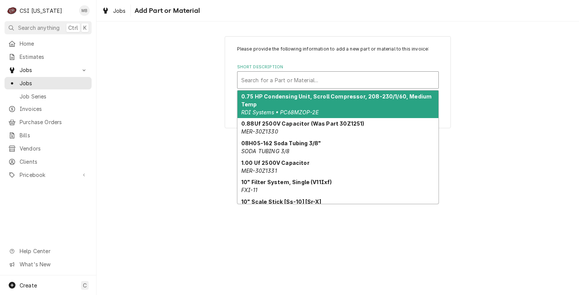
click at [309, 81] on div "Short Description" at bounding box center [337, 80] width 193 height 14
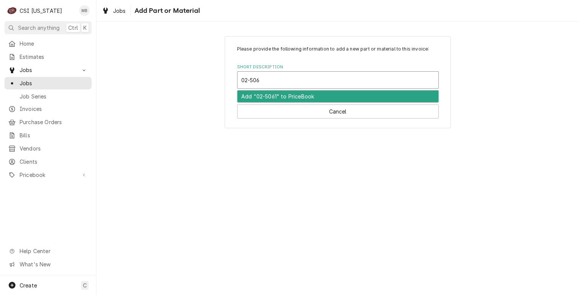
type input "02-5061"
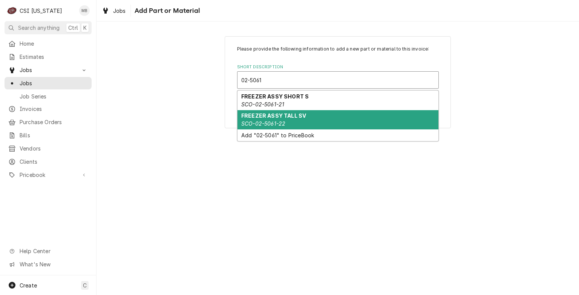
click at [303, 118] on strong "FREEZER ASSY TALL SV" at bounding box center [273, 115] width 65 height 6
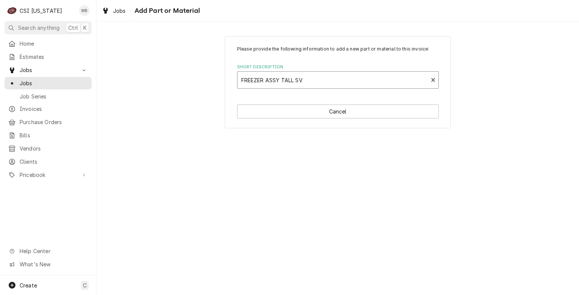
type textarea "x"
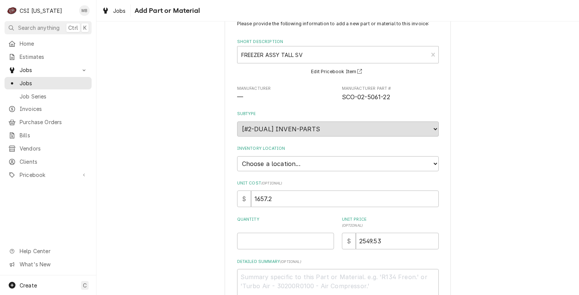
scroll to position [75, 0]
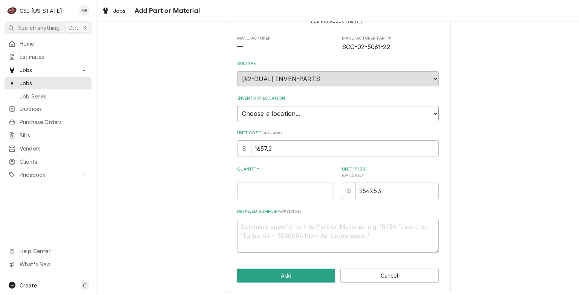
click at [285, 111] on select "Choose a location... 00 | KY WAREHOUSE 01 | BRYANT JOLLEY V#142 01 | JAY MAIDEN…" at bounding box center [338, 113] width 202 height 15
select select "624"
click at [237, 106] on select "Choose a location... 00 | KY WAREHOUSE 01 | BRYANT JOLLEY V#142 01 | JAY MAIDEN…" at bounding box center [338, 113] width 202 height 15
click at [324, 185] on input "Quantity" at bounding box center [285, 191] width 97 height 17
type textarea "x"
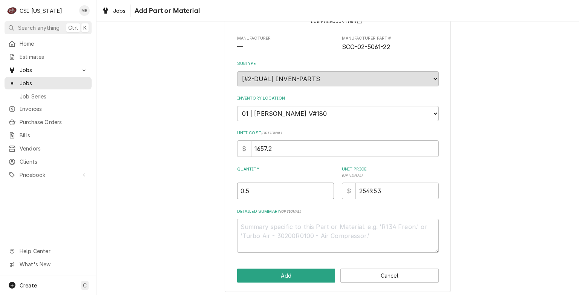
type input "0.5"
click at [324, 188] on input "0.5" at bounding box center [285, 191] width 97 height 17
type textarea "x"
type input "1"
click at [324, 188] on input "1" at bounding box center [285, 191] width 97 height 17
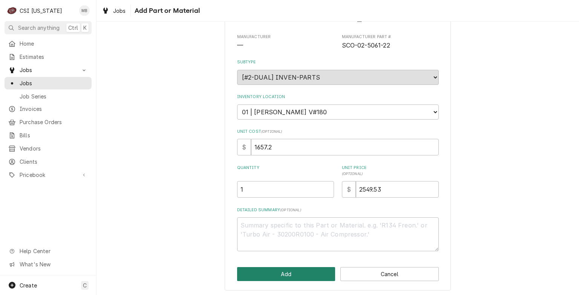
click at [312, 273] on button "Add" at bounding box center [286, 274] width 98 height 14
type textarea "x"
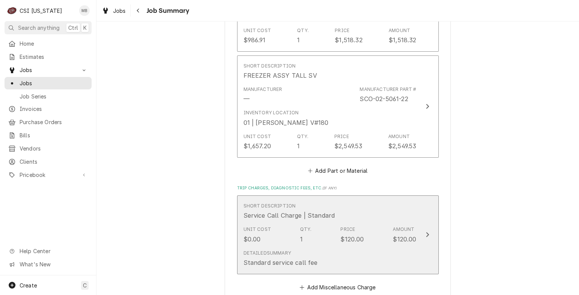
scroll to position [2072, 0]
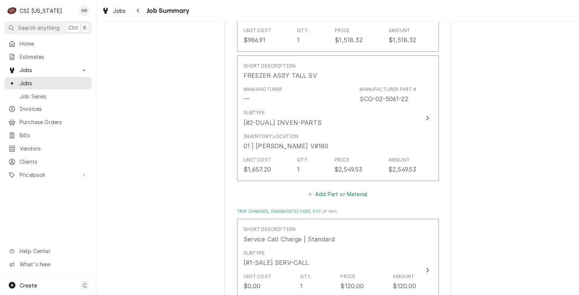
click at [318, 192] on button "Add Part or Material" at bounding box center [338, 194] width 62 height 11
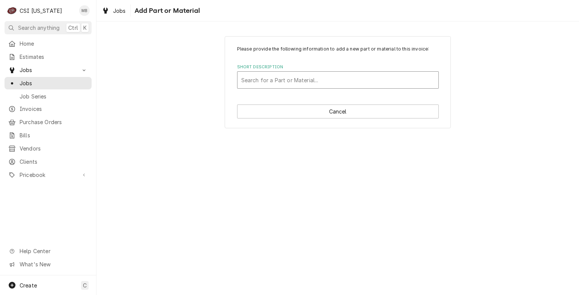
click at [261, 82] on div "Short Description" at bounding box center [337, 80] width 193 height 14
type input "02-4843"
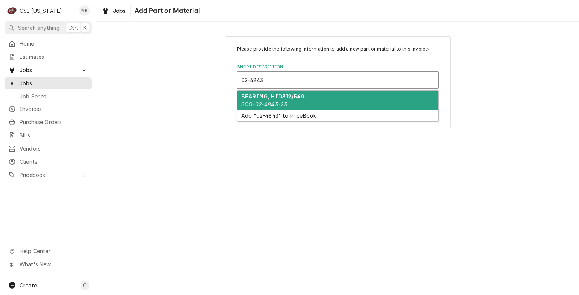
click at [264, 100] on div "BEARING, HID312/540 SCO-02-4843-23" at bounding box center [338, 101] width 201 height 20
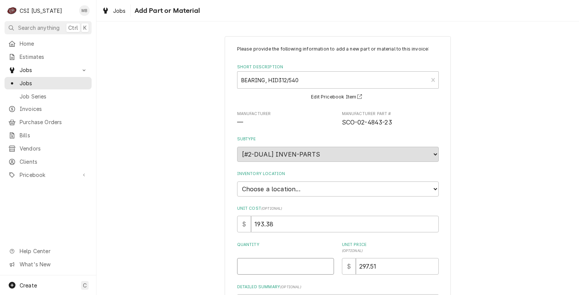
type textarea "x"
type input "0.5"
click at [323, 263] on input "0.5" at bounding box center [285, 266] width 97 height 17
type textarea "x"
type input "1"
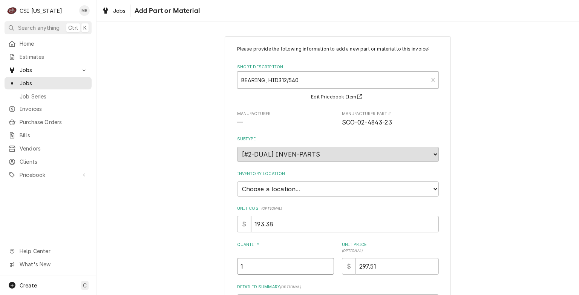
click at [323, 263] on input "1" at bounding box center [285, 266] width 97 height 17
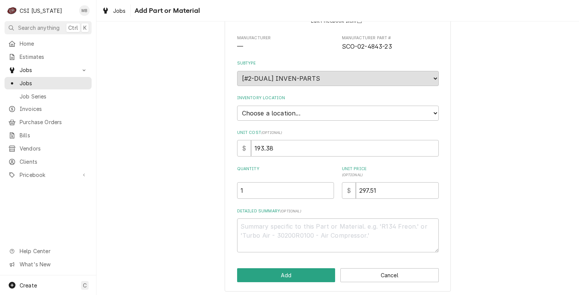
scroll to position [77, 0]
click at [324, 113] on select "Choose a location... 00 | KY WAREHOUSE 01 | BRYANT JOLLEY V#142 01 | JAY MAIDEN…" at bounding box center [338, 111] width 202 height 15
select select "624"
click at [237, 104] on select "Choose a location... 00 | KY WAREHOUSE 01 | BRYANT JOLLEY V#142 01 | JAY MAIDEN…" at bounding box center [338, 111] width 202 height 15
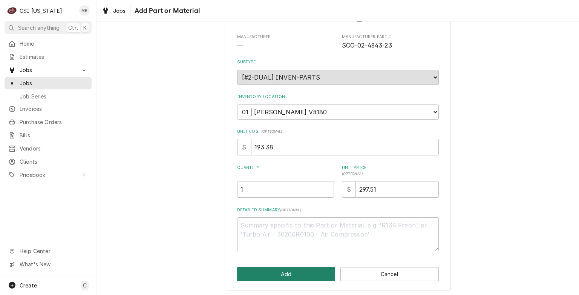
click at [308, 272] on button "Add" at bounding box center [286, 274] width 98 height 14
type textarea "x"
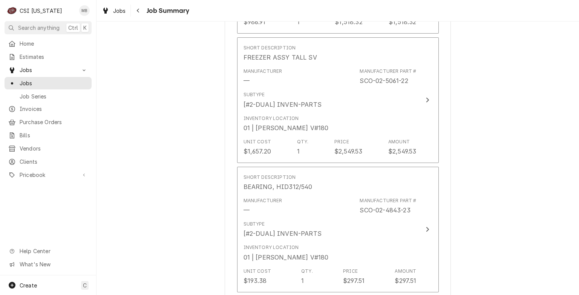
scroll to position [2231, 0]
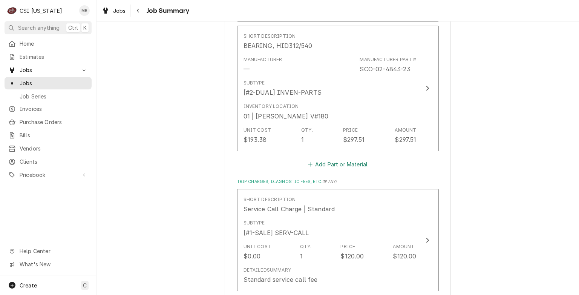
click at [322, 167] on button "Add Part or Material" at bounding box center [338, 164] width 62 height 11
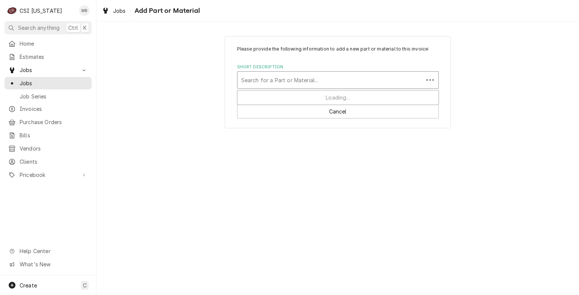
click at [309, 84] on div "Short Description" at bounding box center [330, 80] width 178 height 14
type input "02-5069"
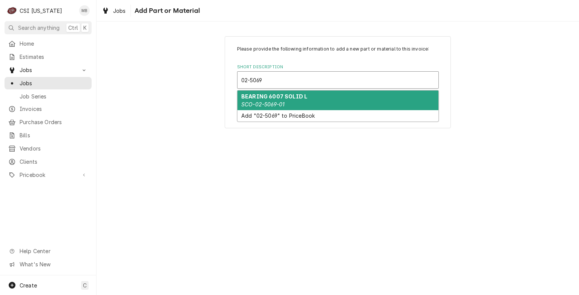
click at [323, 102] on div "BEARING 6007 SOLID L SCO-02-5069-01" at bounding box center [338, 101] width 201 height 20
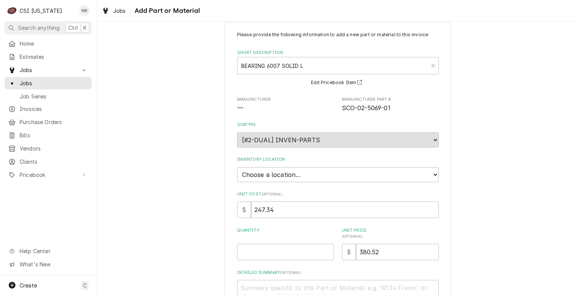
scroll to position [38, 0]
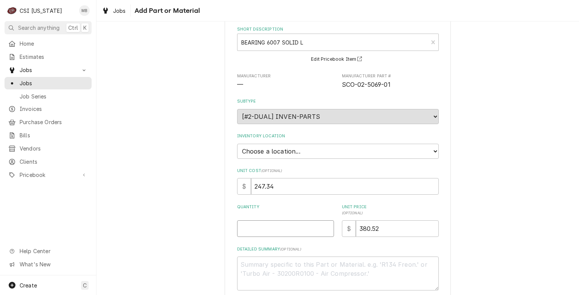
click at [328, 225] on input "Quantity" at bounding box center [285, 228] width 97 height 17
type textarea "x"
type input "0.5"
click at [326, 225] on input "0.5" at bounding box center [285, 228] width 97 height 17
type textarea "x"
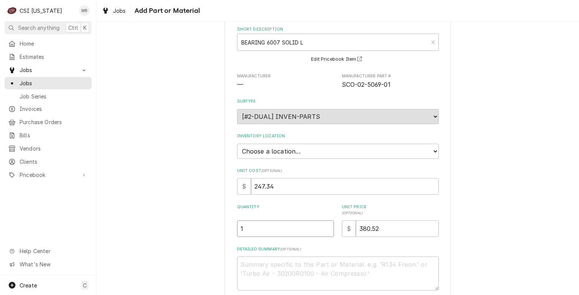
type input "1"
click at [326, 225] on input "1" at bounding box center [285, 228] width 97 height 17
click at [311, 150] on select "Choose a location... 00 | KY WAREHOUSE 01 | BRYANT JOLLEY V#142 01 | JAY MAIDEN…" at bounding box center [338, 151] width 202 height 15
select select "624"
click at [237, 144] on select "Choose a location... 00 | KY WAREHOUSE 01 | BRYANT JOLLEY V#142 01 | JAY MAIDEN…" at bounding box center [338, 151] width 202 height 15
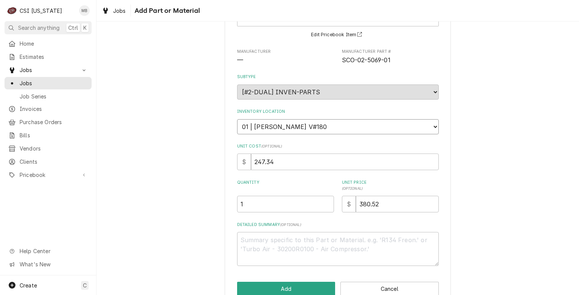
scroll to position [77, 0]
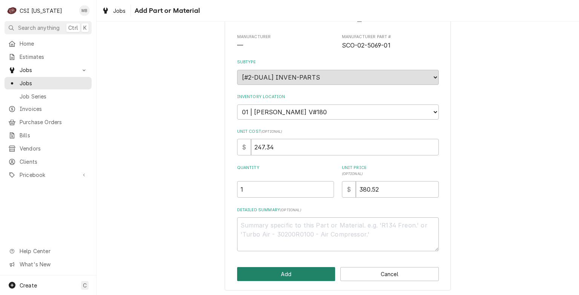
click at [320, 274] on button "Add" at bounding box center [286, 274] width 98 height 14
type textarea "x"
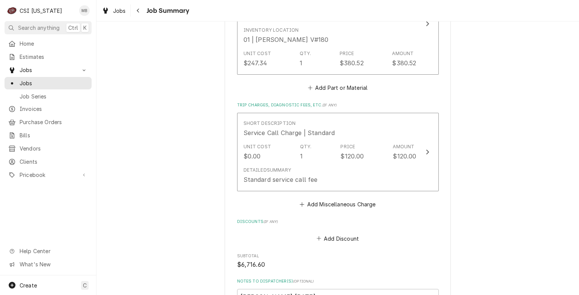
scroll to position [2414, 0]
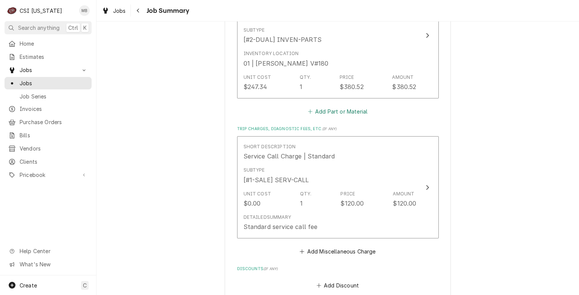
click at [327, 111] on button "Add Part or Material" at bounding box center [338, 111] width 62 height 11
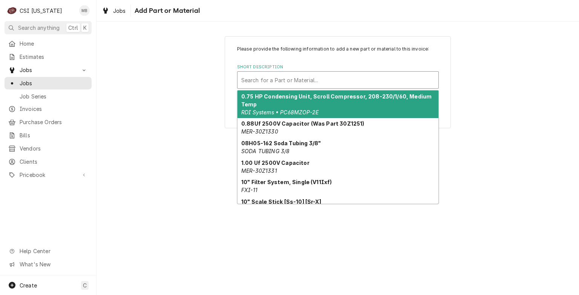
click at [307, 79] on div "Short Description" at bounding box center [337, 80] width 193 height 14
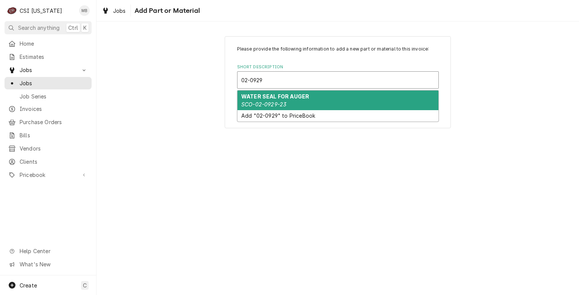
type input "02-0929"
drag, startPoint x: 225, startPoint y: 180, endPoint x: 219, endPoint y: 182, distance: 6.2
click at [223, 180] on div "Please provide the following information to add a new part or material to this …" at bounding box center [338, 157] width 483 height 273
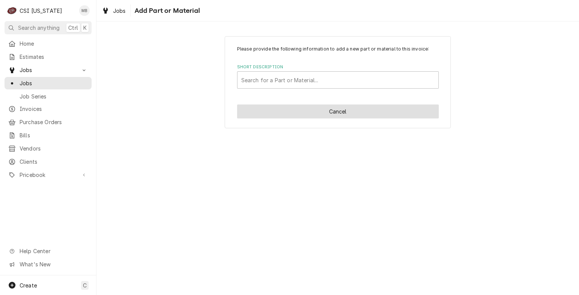
click at [347, 107] on button "Cancel" at bounding box center [338, 111] width 202 height 14
type textarea "x"
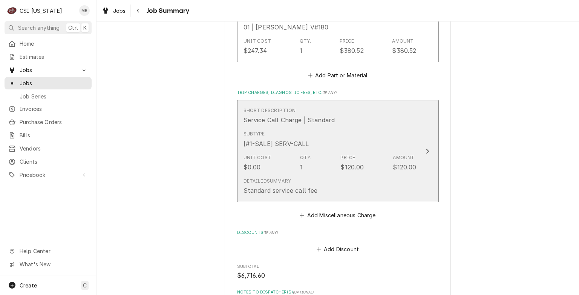
scroll to position [2447, 0]
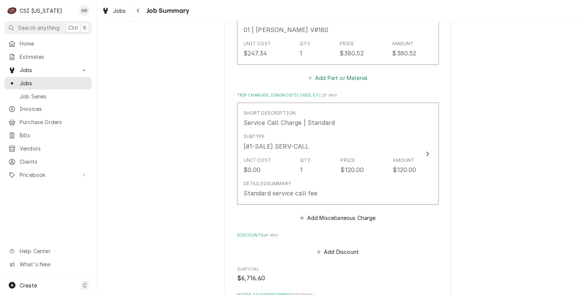
click at [338, 76] on button "Add Part or Material" at bounding box center [338, 77] width 62 height 11
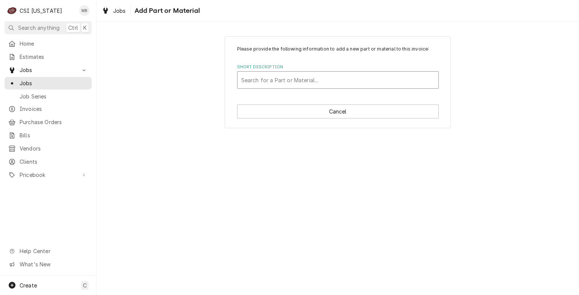
click at [311, 81] on div "Short Description" at bounding box center [337, 80] width 193 height 14
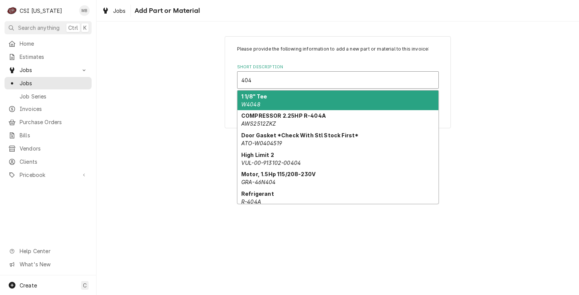
type input "404a"
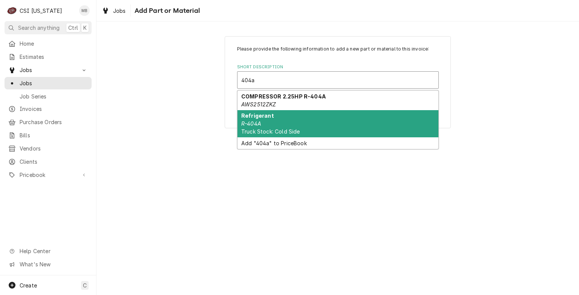
click at [272, 120] on div "Refrigerant R-404A Truck Stock: Cold Side" at bounding box center [338, 124] width 201 height 28
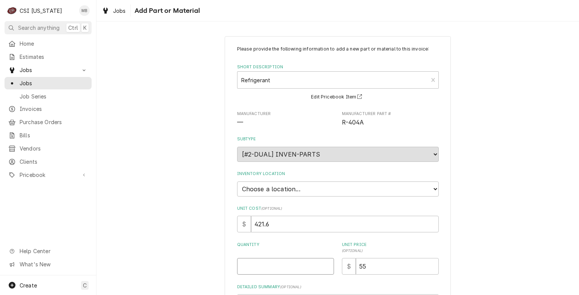
click at [314, 267] on input "Quantity" at bounding box center [285, 266] width 97 height 17
type textarea "x"
type input "1"
type textarea "x"
type input "12"
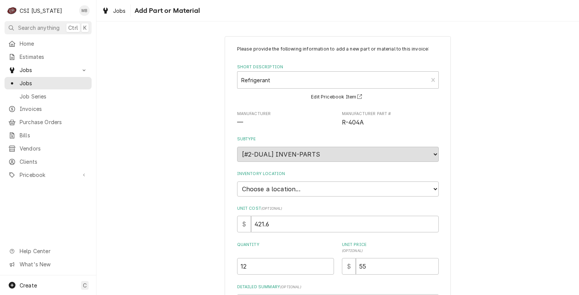
click at [269, 197] on div "Please provide the following information to add a new part or material to this …" at bounding box center [338, 187] width 202 height 283
drag, startPoint x: 269, startPoint y: 197, endPoint x: 274, endPoint y: 188, distance: 10.3
click at [274, 188] on select "Choose a location... 00 | KY WAREHOUSE 01 | BRYANT JOLLEY V#142 01 | JAY MAIDEN…" at bounding box center [338, 188] width 202 height 15
select select "626"
click at [237, 181] on select "Choose a location... 00 | KY WAREHOUSE 01 | BRYANT JOLLEY V#142 01 | JAY MAIDEN…" at bounding box center [338, 188] width 202 height 15
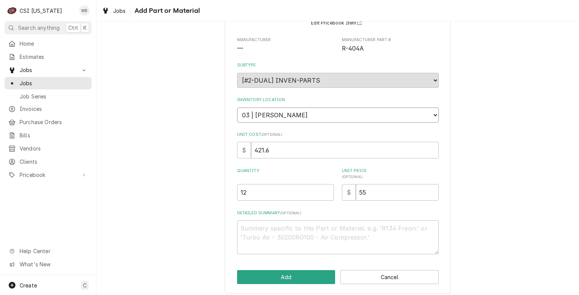
scroll to position [75, 0]
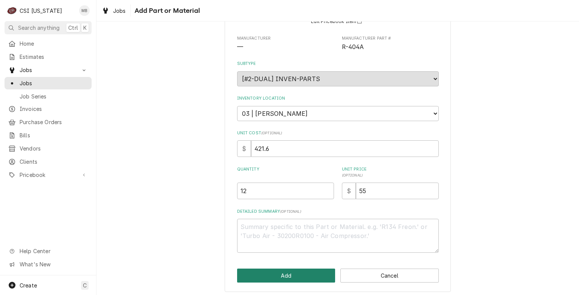
click at [297, 275] on button "Add" at bounding box center [286, 276] width 98 height 14
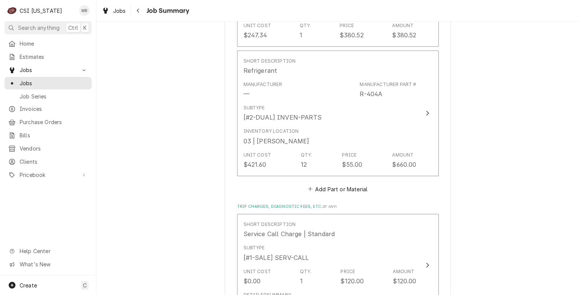
scroll to position [2677, 0]
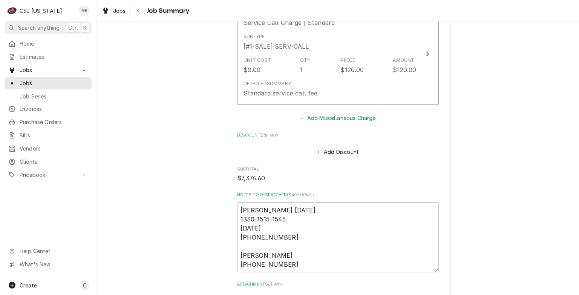
click at [330, 114] on button "Add Miscellaneous Charge" at bounding box center [338, 117] width 78 height 11
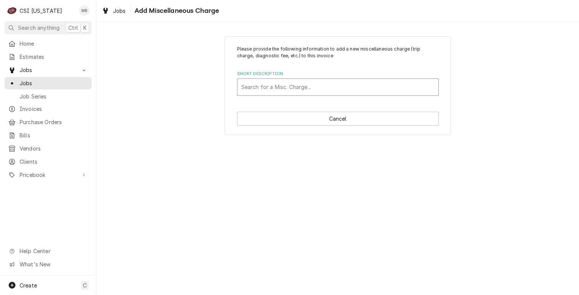
click at [291, 92] on div "Short Description" at bounding box center [337, 87] width 193 height 14
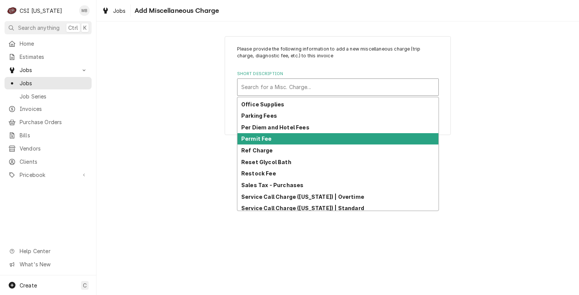
scroll to position [155, 0]
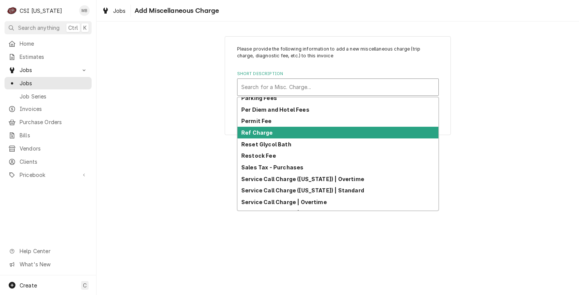
click at [273, 131] on div "Ref Charge" at bounding box center [338, 133] width 201 height 12
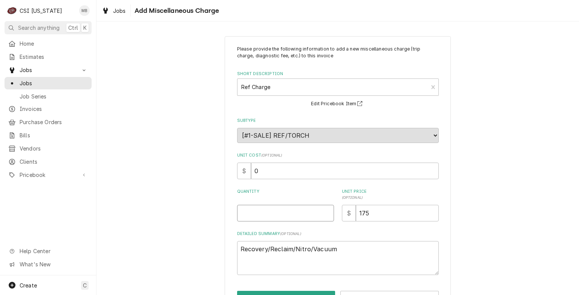
type textarea "x"
type input "0.5"
click at [324, 210] on input "0.5" at bounding box center [285, 213] width 97 height 17
type textarea "x"
type input "1"
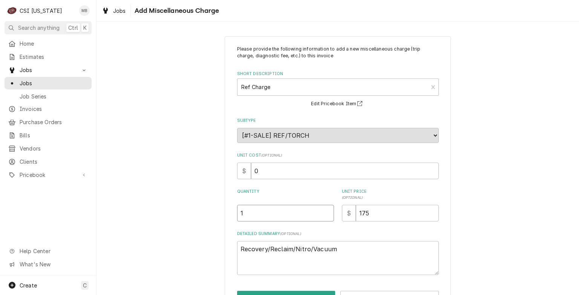
click at [324, 210] on input "1" at bounding box center [285, 213] width 97 height 17
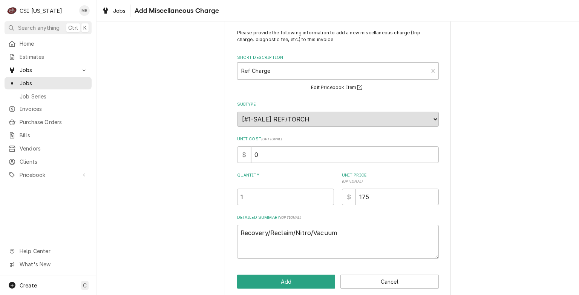
scroll to position [24, 0]
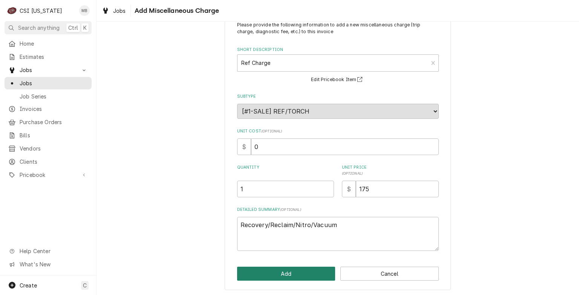
click at [294, 273] on button "Add" at bounding box center [286, 274] width 98 height 14
type textarea "x"
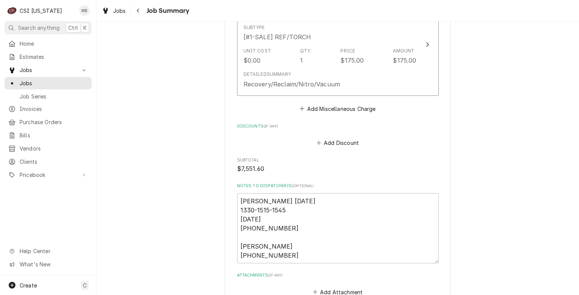
scroll to position [2833, 0]
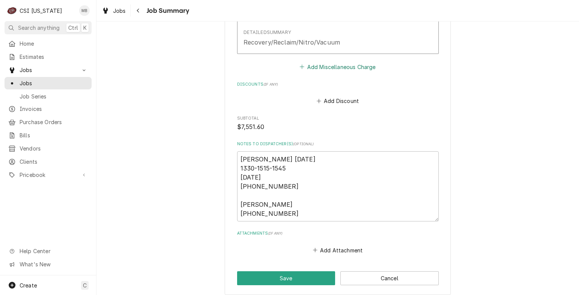
click at [335, 65] on button "Add Miscellaneous Charge" at bounding box center [338, 66] width 78 height 11
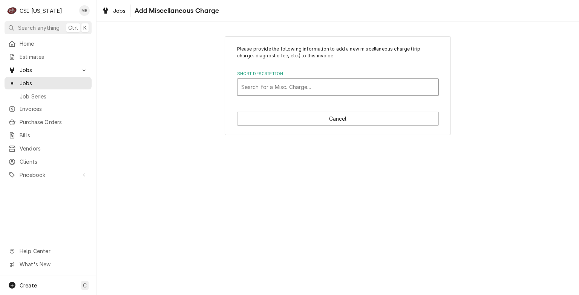
click at [294, 88] on div "Short Description" at bounding box center [337, 87] width 193 height 14
type input "ship"
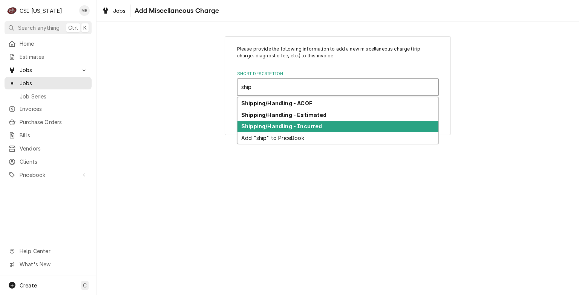
click at [255, 126] on strong "Shipping/Handling - Incurred" at bounding box center [281, 126] width 81 height 6
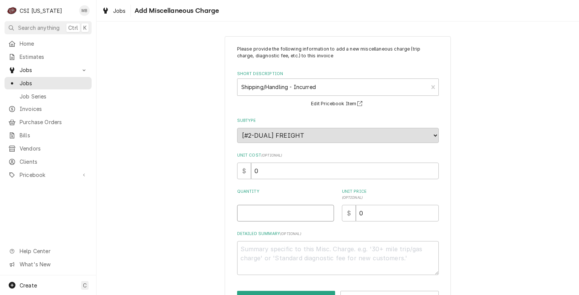
type textarea "x"
type input "0.5"
type textarea "x"
type input "1"
click at [323, 210] on input "1" at bounding box center [285, 213] width 97 height 17
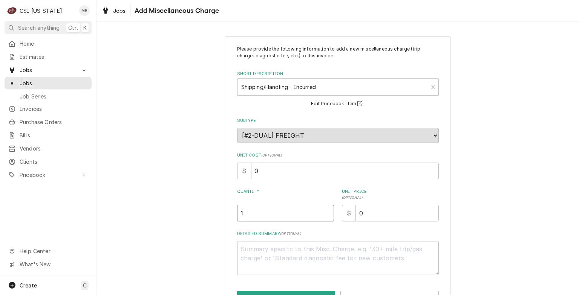
type textarea "x"
type input "1.5"
click at [323, 210] on input "1.5" at bounding box center [285, 213] width 97 height 17
type textarea "x"
type input "1"
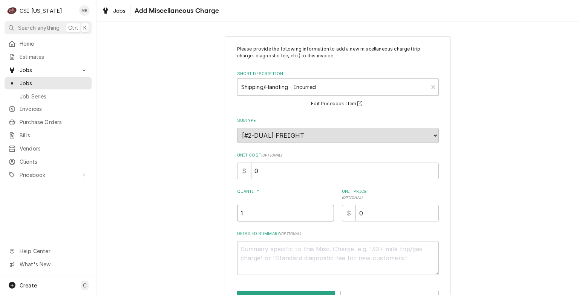
click at [323, 215] on input "1" at bounding box center [285, 213] width 97 height 17
click at [379, 209] on input "0" at bounding box center [397, 213] width 83 height 17
type textarea "x"
type input "2"
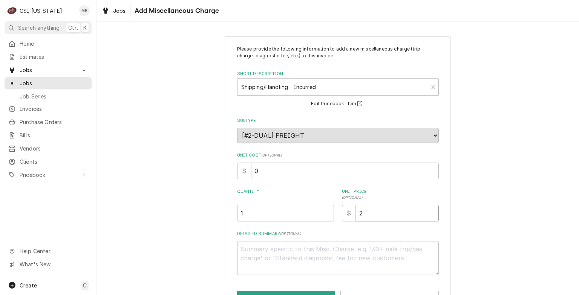
type textarea "x"
type input "26"
type textarea "x"
type input "268"
type textarea "x"
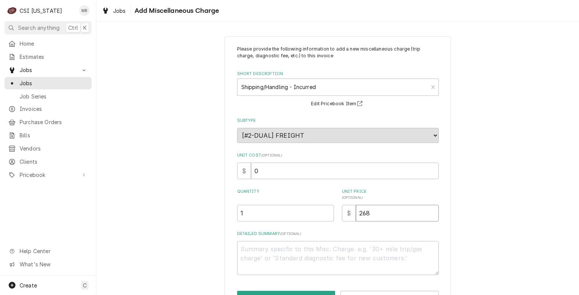
type input "268.3"
type textarea "x"
type input "268.31"
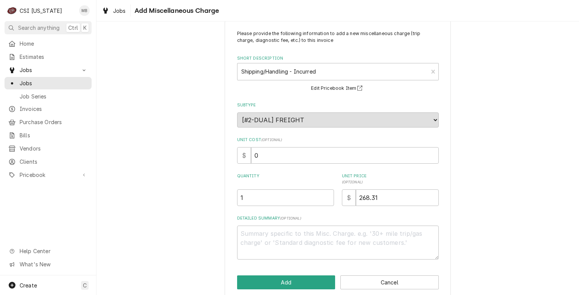
scroll to position [24, 0]
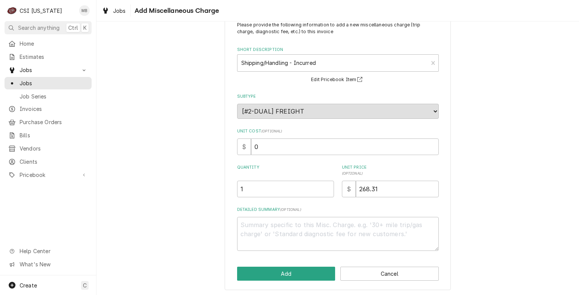
click at [299, 264] on div "Please provide the following information to add a new miscellaneous charge (tri…" at bounding box center [338, 151] width 226 height 278
click at [295, 280] on div "Please provide the following information to add a new miscellaneous charge (tri…" at bounding box center [338, 151] width 226 height 278
click at [295, 271] on button "Add" at bounding box center [286, 274] width 98 height 14
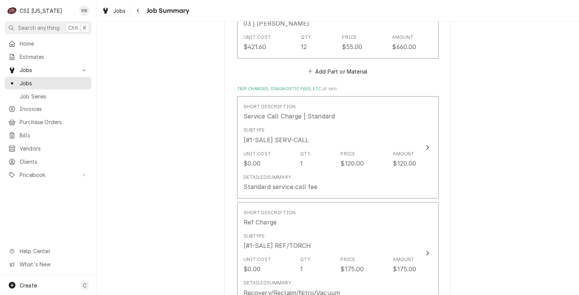
scroll to position [2538, 0]
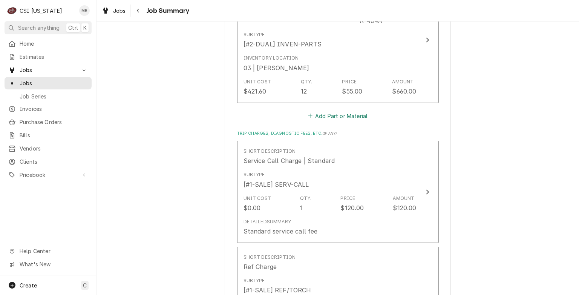
click at [324, 113] on button "Add Part or Material" at bounding box center [338, 116] width 62 height 11
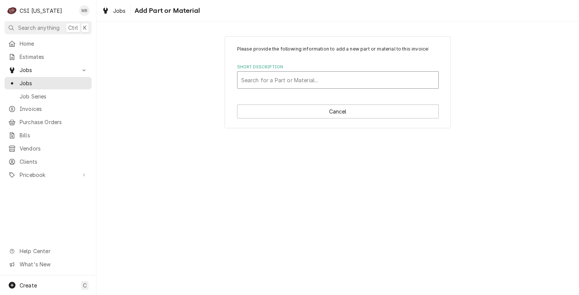
click at [303, 85] on div "Short Description" at bounding box center [337, 80] width 193 height 14
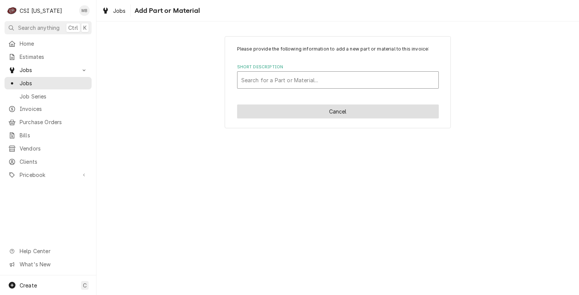
click at [362, 109] on button "Cancel" at bounding box center [338, 111] width 202 height 14
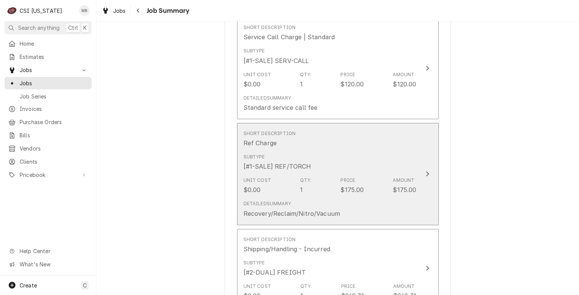
scroll to position [2815, 0]
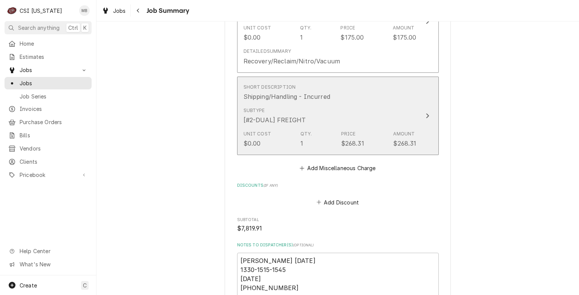
click at [303, 114] on div "Subtype [#2-DUAL] FREIGHT" at bounding box center [330, 115] width 173 height 23
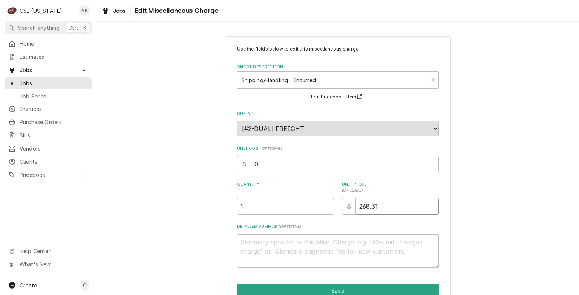
drag, startPoint x: 381, startPoint y: 208, endPoint x: 352, endPoint y: 206, distance: 29.9
click at [352, 206] on div "$ 268.31" at bounding box center [390, 206] width 97 height 17
type textarea "x"
type input "2"
type textarea "x"
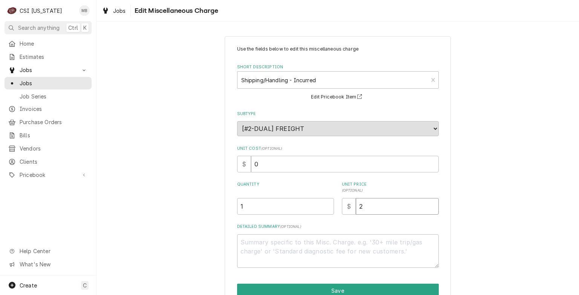
type input "28"
type textarea "x"
type input "281"
type textarea "x"
type input "281.5"
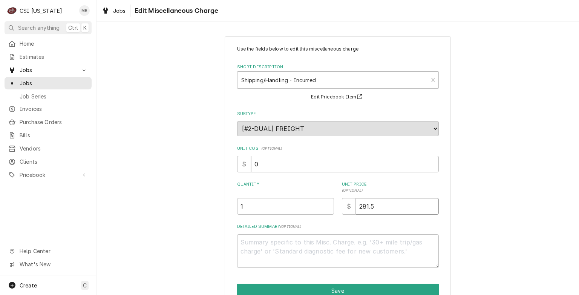
type textarea "x"
type input "281.55"
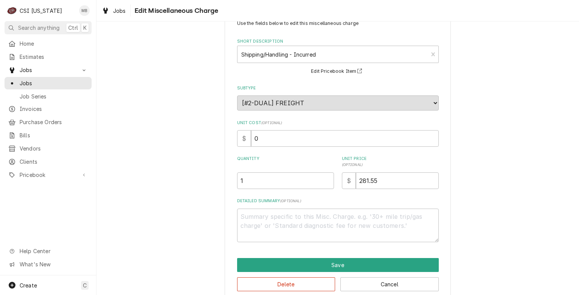
scroll to position [37, 0]
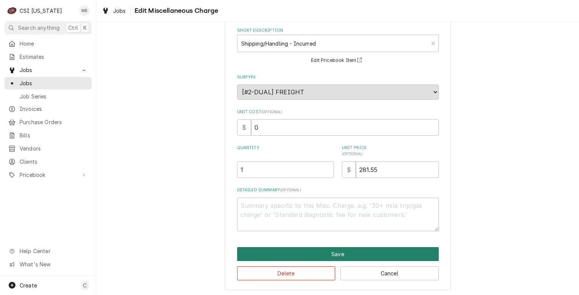
click at [287, 253] on button "Save" at bounding box center [338, 254] width 202 height 14
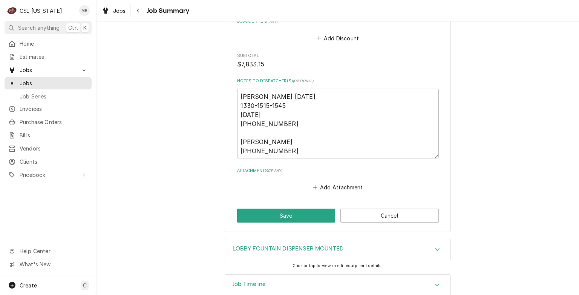
scroll to position [2991, 0]
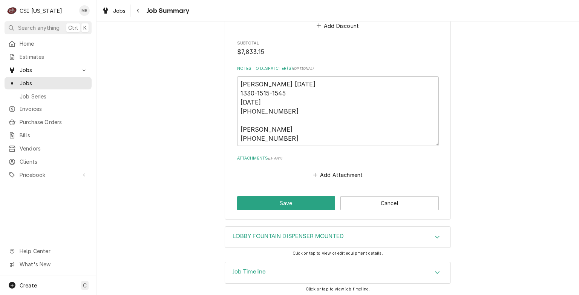
click at [296, 273] on div "Job Timeline" at bounding box center [338, 272] width 226 height 21
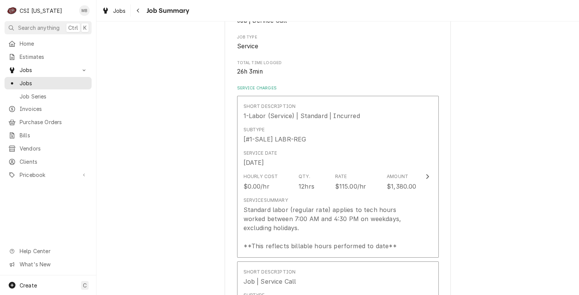
scroll to position [75, 0]
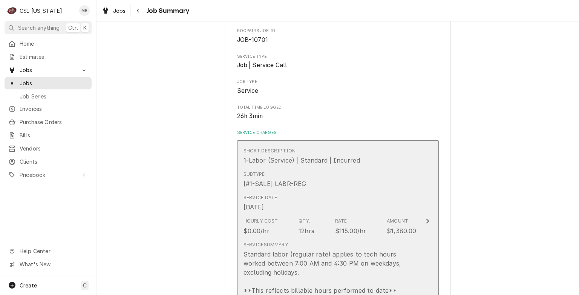
click at [306, 207] on div "Service Date Oct 2, 2025" at bounding box center [330, 202] width 173 height 23
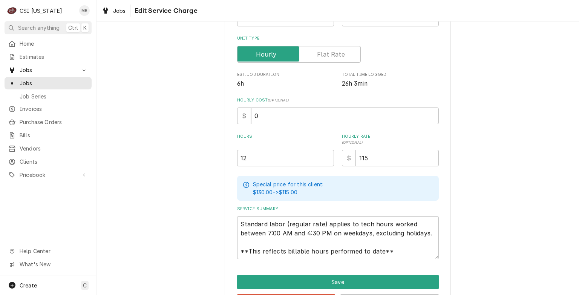
scroll to position [151, 0]
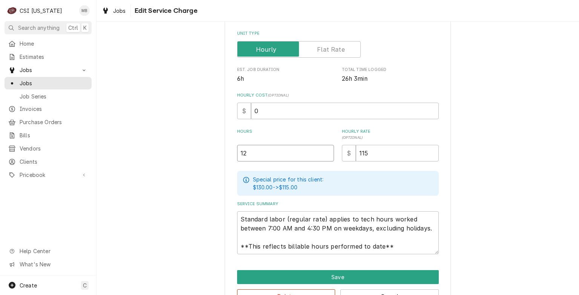
drag, startPoint x: 225, startPoint y: 158, endPoint x: 213, endPoint y: 159, distance: 11.7
click at [210, 159] on div "Use the fields below to edit this service charge Short Description 1-Labor (Ser…" at bounding box center [338, 99] width 483 height 441
type textarea "x"
type input "2"
type textarea "x"
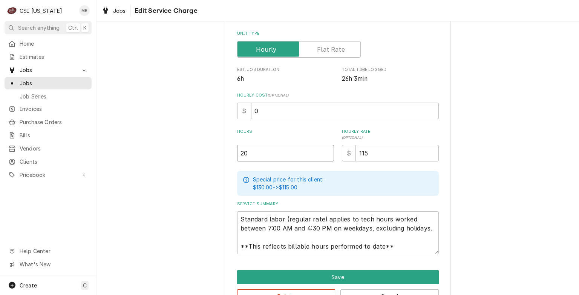
type input "20"
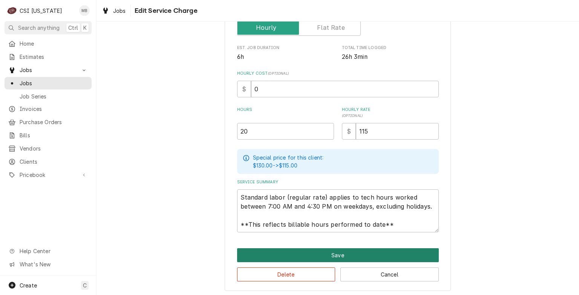
click at [327, 255] on button "Save" at bounding box center [338, 255] width 202 height 14
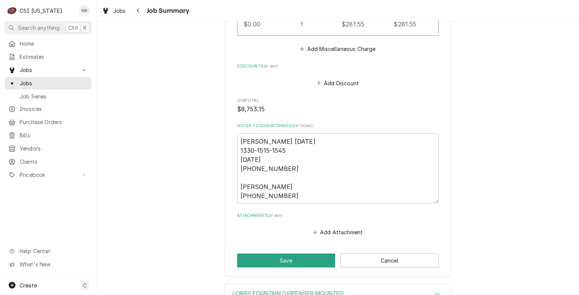
scroll to position [2991, 0]
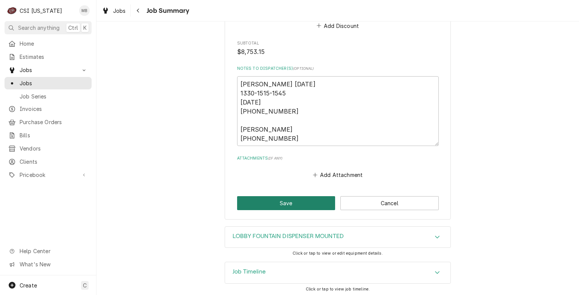
click at [293, 205] on button "Save" at bounding box center [286, 203] width 98 height 14
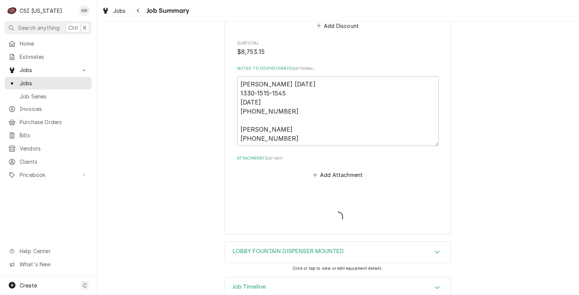
type textarea "x"
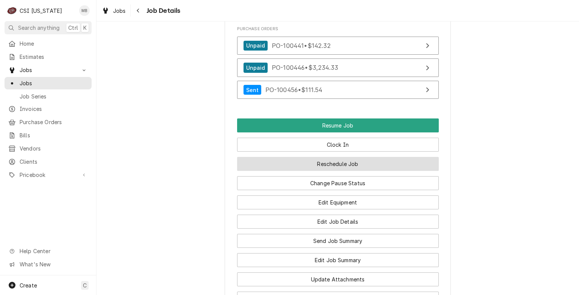
scroll to position [830, 0]
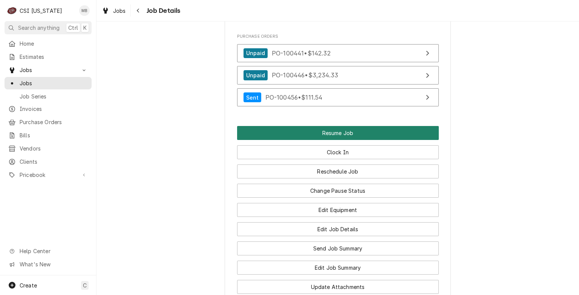
click at [342, 132] on button "Resume Job" at bounding box center [338, 133] width 202 height 14
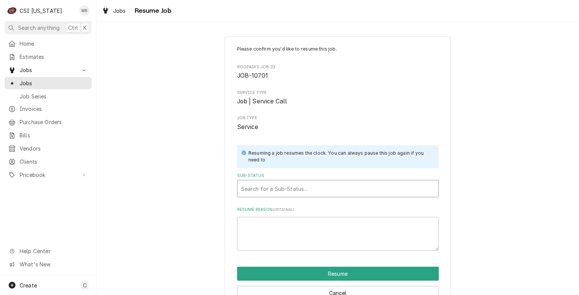
click at [317, 192] on div "Sub-Status" at bounding box center [337, 189] width 193 height 14
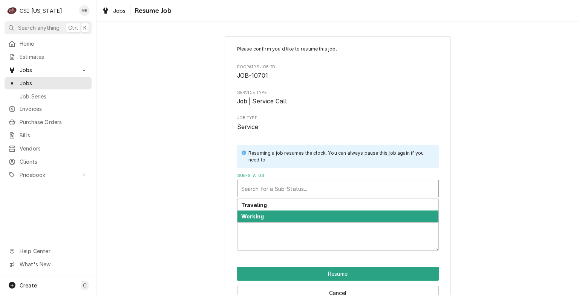
click at [303, 217] on div "Working" at bounding box center [338, 216] width 201 height 12
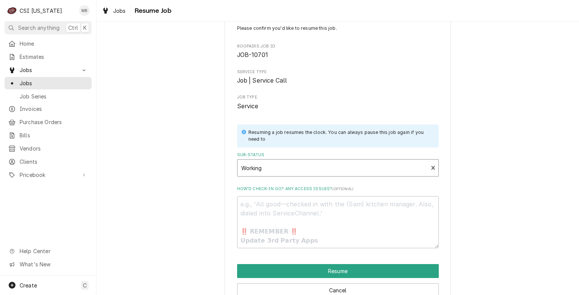
scroll to position [38, 0]
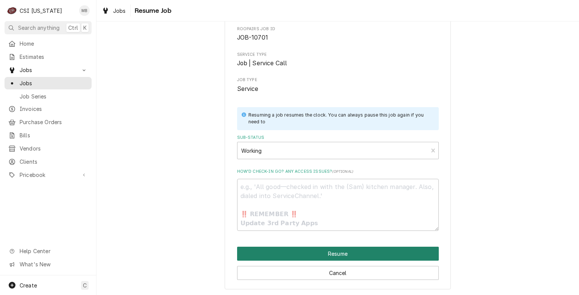
click at [309, 256] on button "Resume" at bounding box center [338, 254] width 202 height 14
type textarea "x"
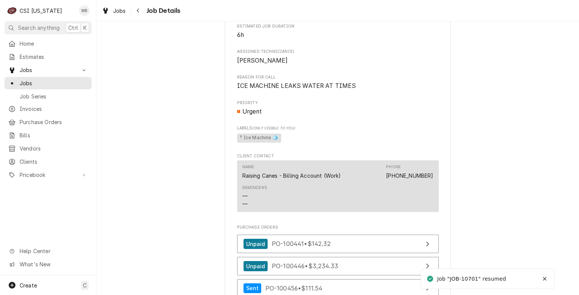
scroll to position [717, 0]
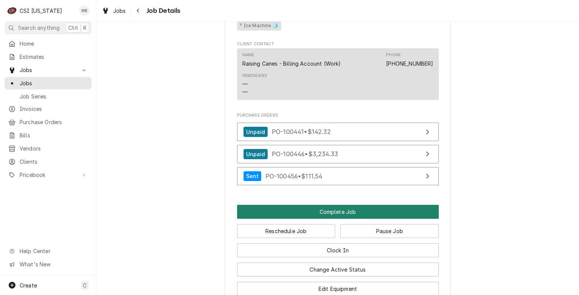
click at [351, 206] on button "Complete Job" at bounding box center [338, 212] width 202 height 14
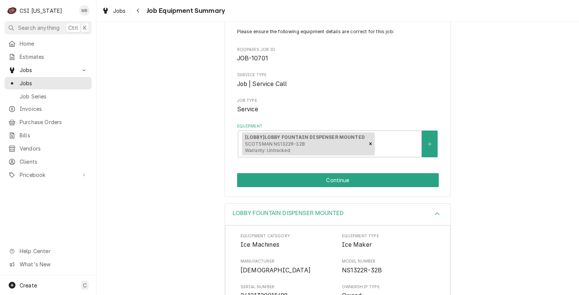
scroll to position [180, 0]
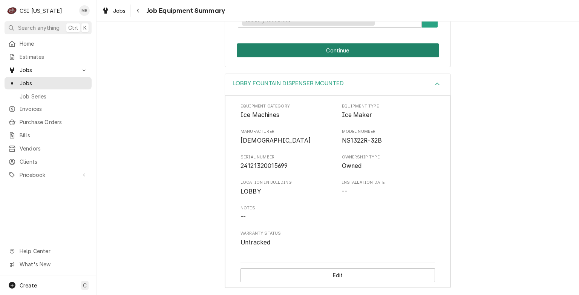
click at [359, 49] on button "Continue" at bounding box center [338, 50] width 202 height 14
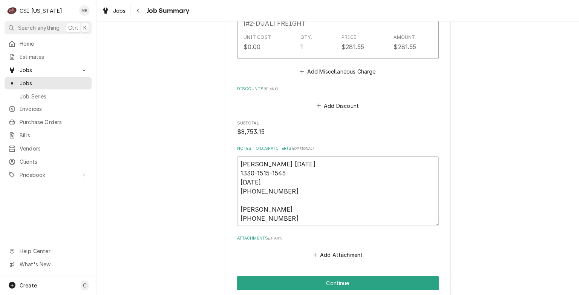
scroll to position [2991, 0]
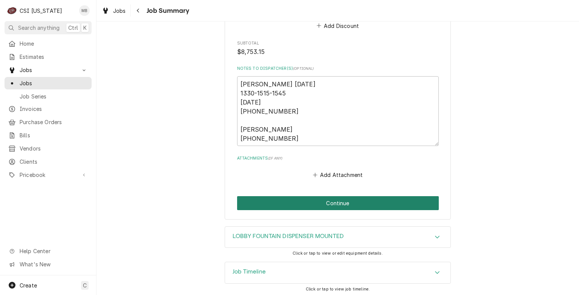
click at [330, 201] on button "Continue" at bounding box center [338, 203] width 202 height 14
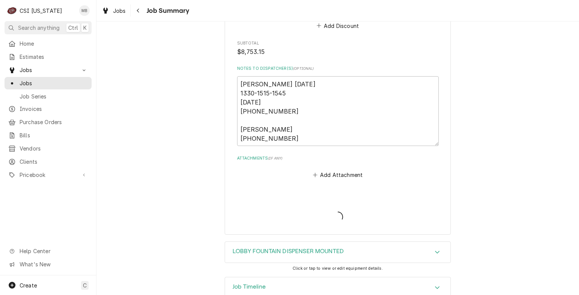
type textarea "x"
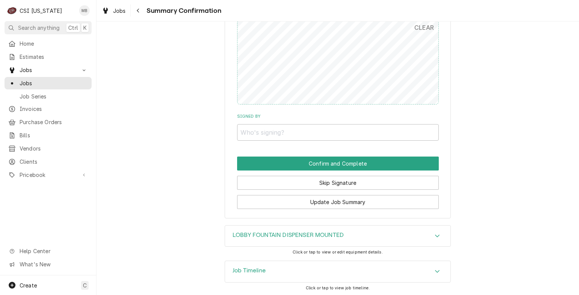
scroll to position [2586, 0]
click at [297, 137] on input "Signed By" at bounding box center [338, 132] width 202 height 17
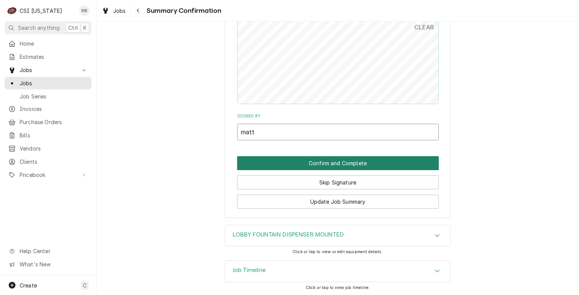
type input "matt"
click at [302, 162] on button "Confirm and Complete" at bounding box center [338, 163] width 202 height 14
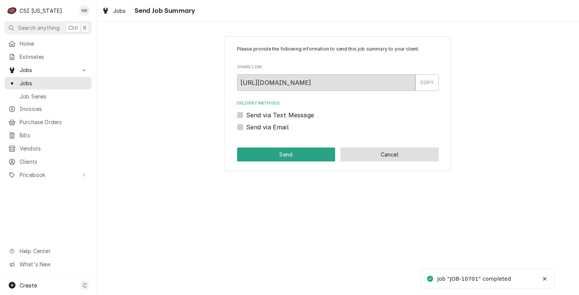
click at [361, 153] on button "Cancel" at bounding box center [390, 154] width 98 height 14
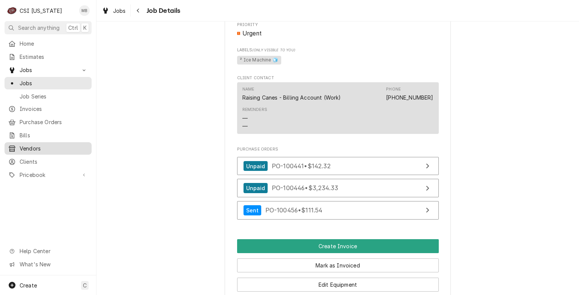
scroll to position [604, 0]
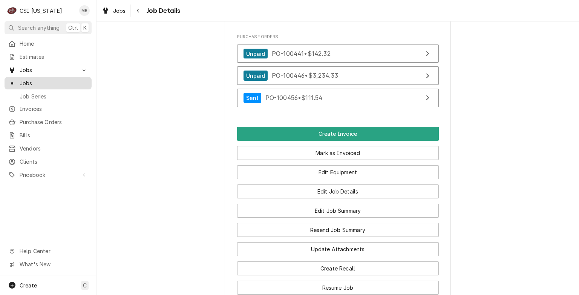
click at [25, 79] on span "Jobs" at bounding box center [54, 83] width 68 height 8
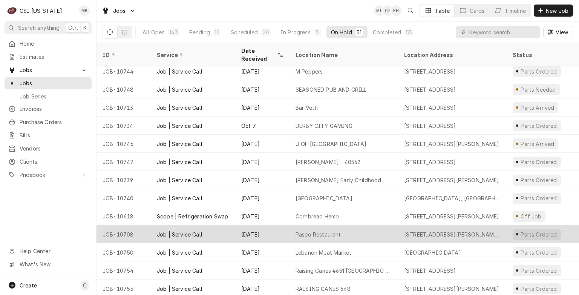
scroll to position [691, 0]
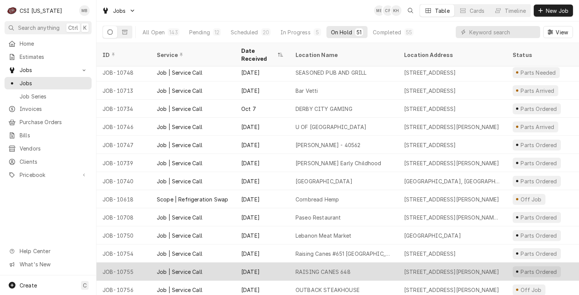
click at [284, 263] on div "[DATE]" at bounding box center [262, 272] width 54 height 18
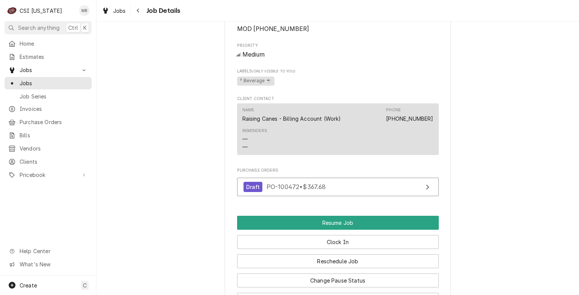
scroll to position [830, 0]
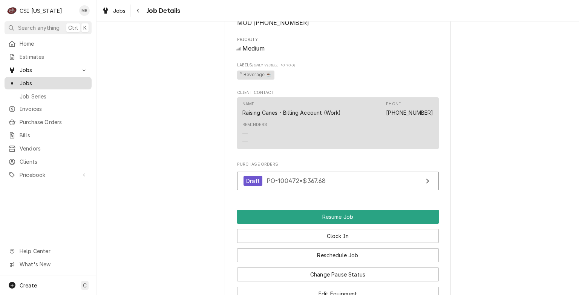
click at [62, 81] on span "Jobs" at bounding box center [54, 83] width 68 height 8
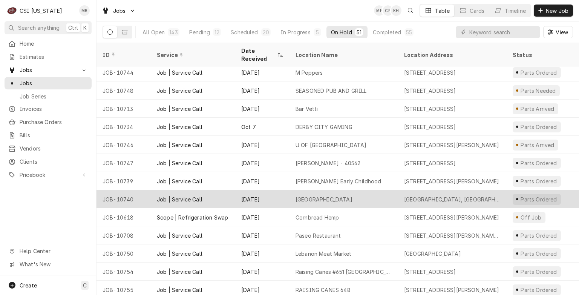
scroll to position [691, 0]
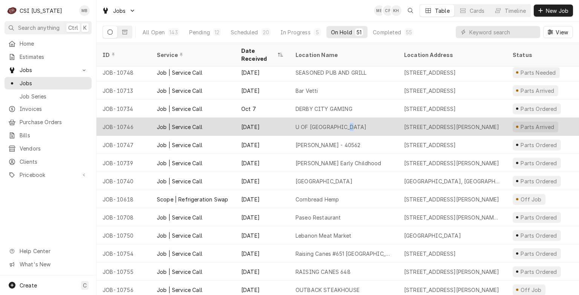
click at [349, 123] on div "U OF L HEALTH JEWISH HOSPITAL" at bounding box center [331, 127] width 71 height 8
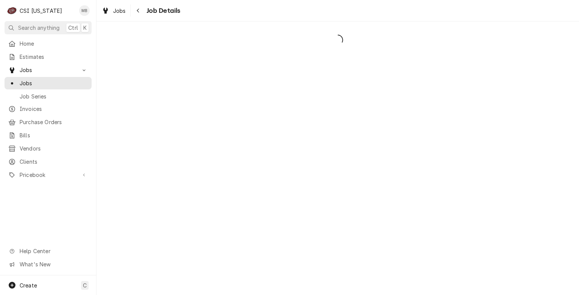
click at [301, 117] on div "Dynamic Content Wrapper" at bounding box center [338, 157] width 483 height 273
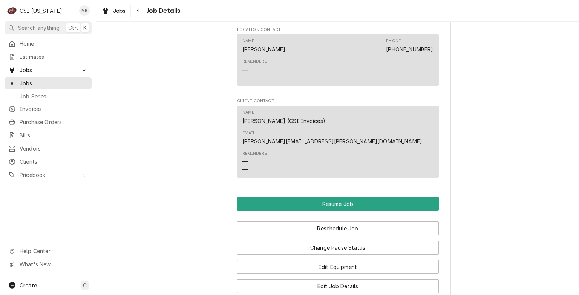
scroll to position [1132, 0]
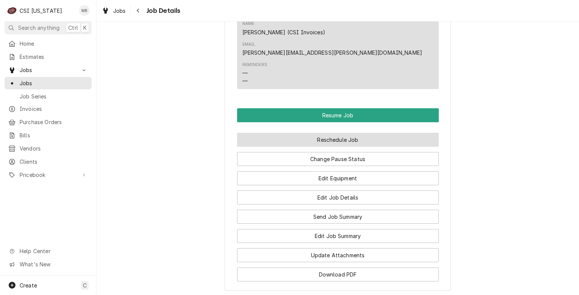
click at [334, 133] on button "Reschedule Job" at bounding box center [338, 140] width 202 height 14
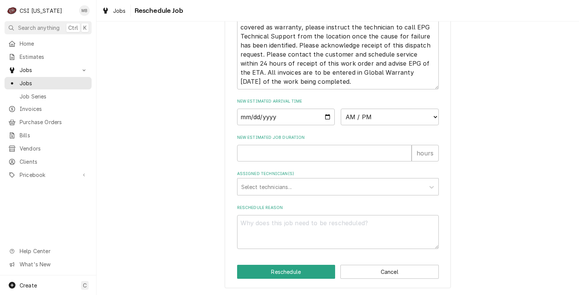
scroll to position [465, 0]
click at [327, 118] on input "Date" at bounding box center [286, 117] width 98 height 17
type input "2025-10-14"
type textarea "x"
click at [365, 117] on select "AM / PM 6:00 AM 6:15 AM 6:30 AM 6:45 AM 7:00 AM 7:15 AM 7:30 AM 7:45 AM 8:00 AM…" at bounding box center [390, 117] width 98 height 17
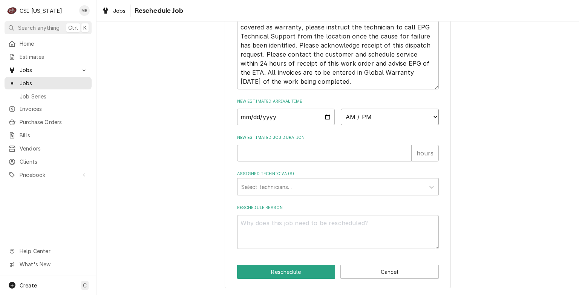
select select "12:30:00"
click at [341, 109] on select "AM / PM 6:00 AM 6:15 AM 6:30 AM 6:45 AM 7:00 AM 7:15 AM 7:30 AM 7:45 AM 8:00 AM…" at bounding box center [390, 117] width 98 height 17
click at [286, 161] on input "New Estimated Job Duration" at bounding box center [324, 153] width 175 height 17
type textarea "x"
type input "2"
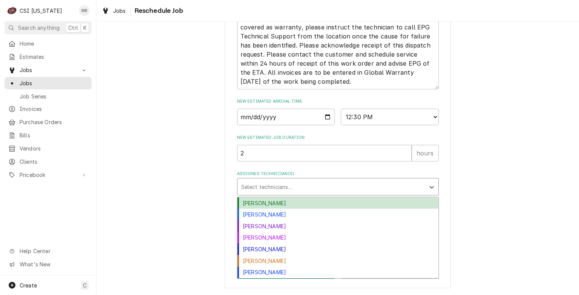
click at [276, 189] on div "Assigned Technician(s)" at bounding box center [331, 187] width 180 height 14
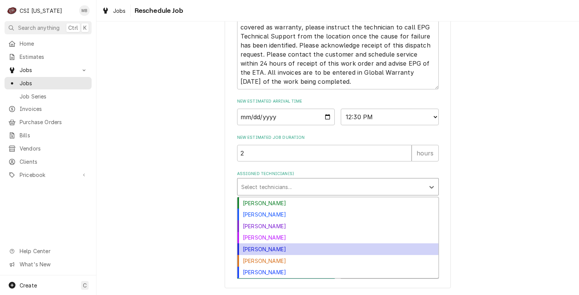
click at [255, 248] on div "[PERSON_NAME]" at bounding box center [338, 249] width 201 height 12
type textarea "x"
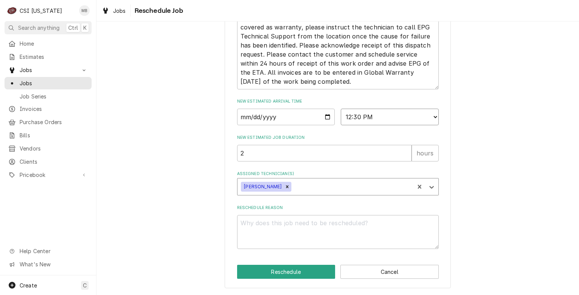
click at [346, 125] on select "AM / PM 6:00 AM 6:15 AM 6:30 AM 6:45 AM 7:00 AM 7:15 AM 7:30 AM 7:45 AM 8:00 AM…" at bounding box center [390, 117] width 98 height 17
select select "13:00:00"
click at [341, 109] on select "AM / PM 6:00 AM 6:15 AM 6:30 AM 6:45 AM 7:00 AM 7:15 AM 7:30 AM 7:45 AM 8:00 AM…" at bounding box center [390, 117] width 98 height 17
click at [269, 222] on textarea "Reschedule Reason" at bounding box center [338, 232] width 202 height 34
type textarea "x"
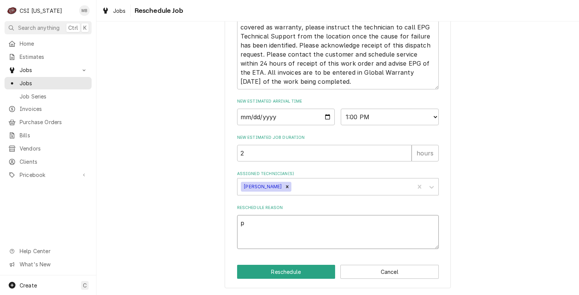
type textarea "p"
type textarea "x"
type textarea "pa"
type textarea "x"
type textarea "p"
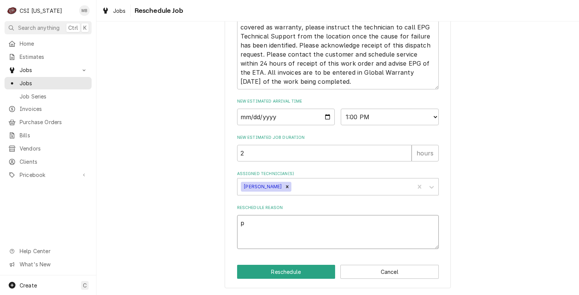
type textarea "x"
type textarea "P"
type textarea "x"
type textarea "PA"
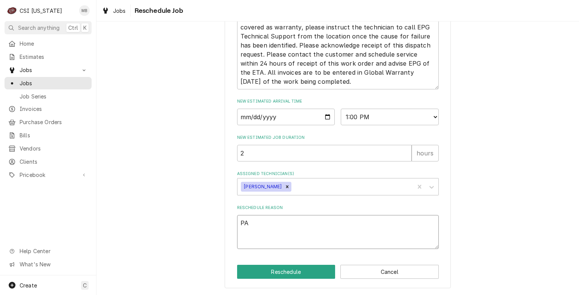
type textarea "x"
type textarea "PAR"
type textarea "x"
type textarea "PART"
type textarea "x"
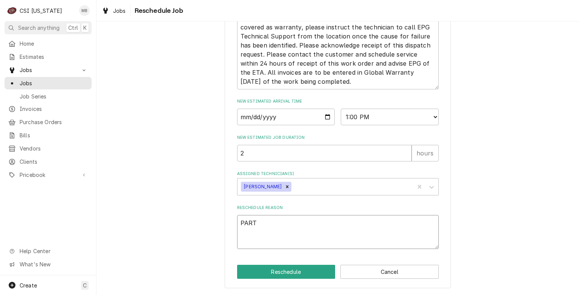
type textarea "PARTS"
type textarea "x"
type textarea "PARTS"
type textarea "x"
type textarea "PARTS A"
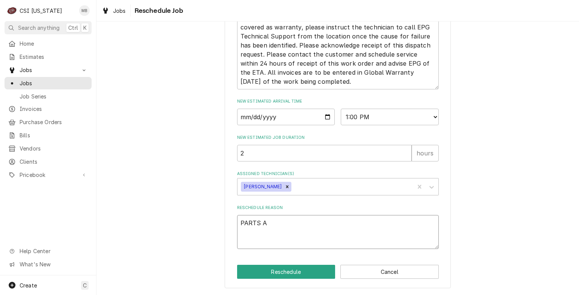
type textarea "x"
type textarea "PARTS AR"
type textarea "x"
type textarea "PARTS ARR"
type textarea "x"
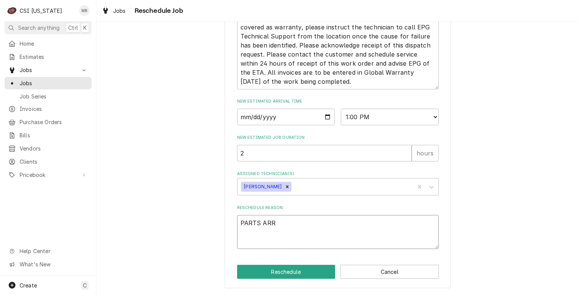
type textarea "PARTS ARRI"
type textarea "x"
type textarea "PARTS ARRIV"
type textarea "x"
type textarea "PARTS ARRIVE"
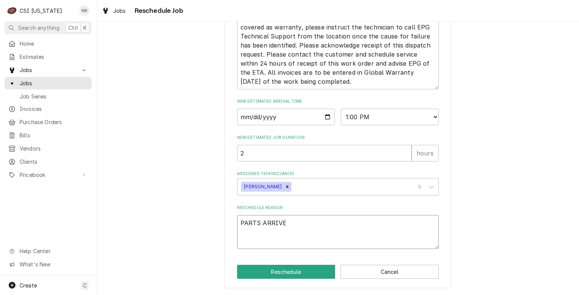
type textarea "x"
type textarea "PARTS ARRIVED"
click at [284, 275] on button "Reschedule" at bounding box center [286, 272] width 98 height 14
type textarea "x"
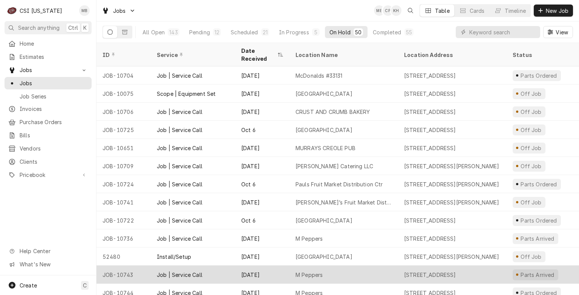
scroll to position [490, 0]
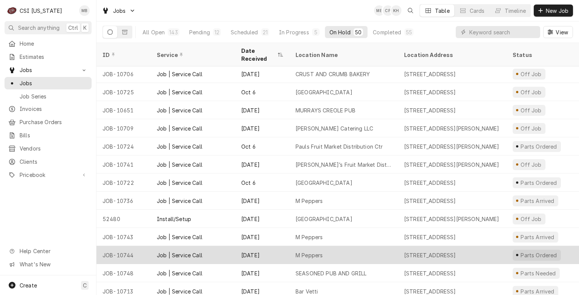
click at [282, 250] on div "[DATE]" at bounding box center [262, 255] width 54 height 18
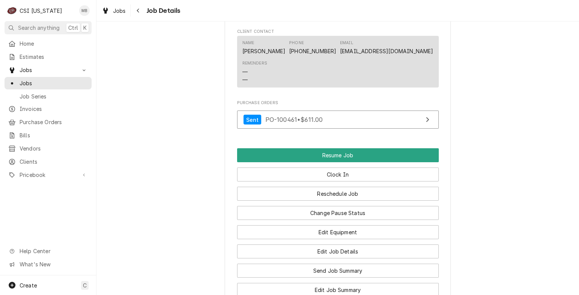
scroll to position [641, 0]
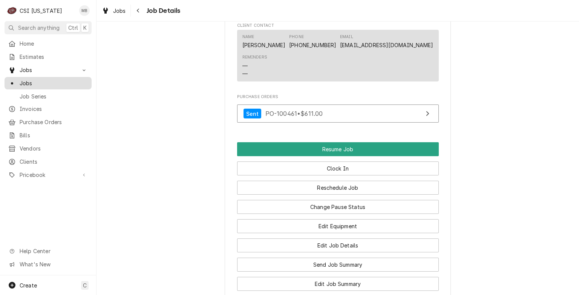
click at [29, 77] on link "Jobs" at bounding box center [48, 83] width 87 height 12
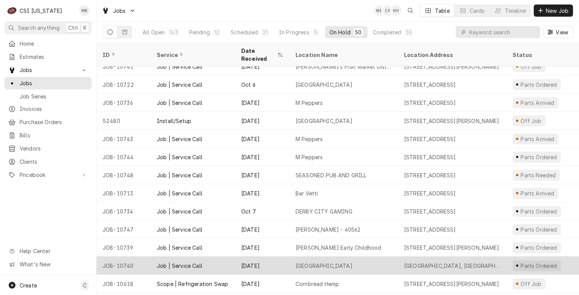
scroll to position [626, 0]
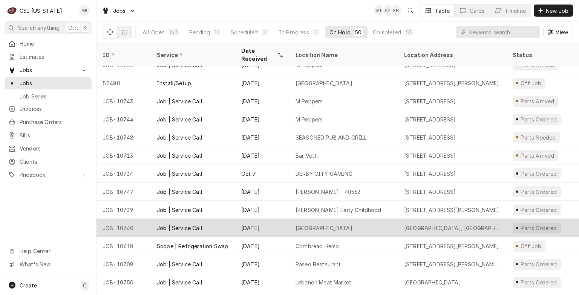
click at [224, 222] on div "Job | Service Call" at bounding box center [193, 228] width 84 height 18
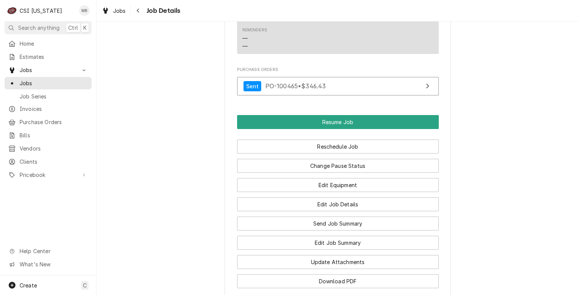
scroll to position [625, 0]
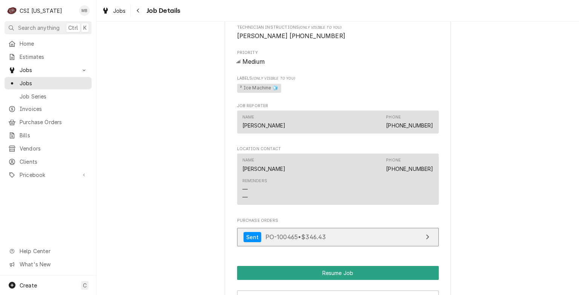
click at [315, 242] on div "Sent PO-100465 • $346.43" at bounding box center [285, 237] width 83 height 10
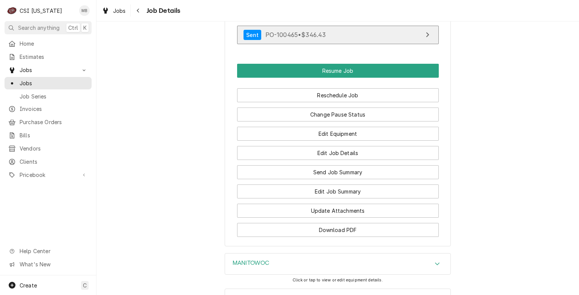
scroll to position [889, 0]
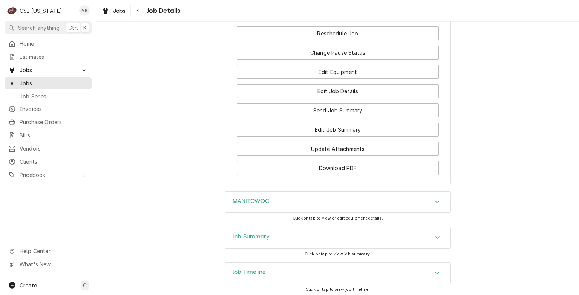
click at [315, 241] on div "Job Summary" at bounding box center [338, 237] width 226 height 21
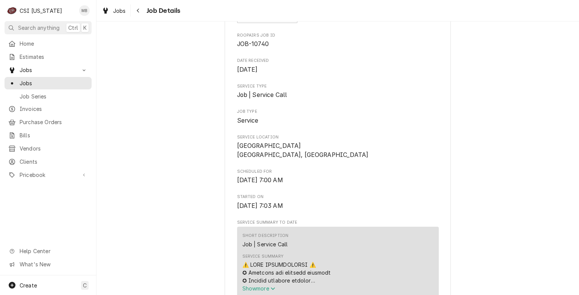
scroll to position [151, 0]
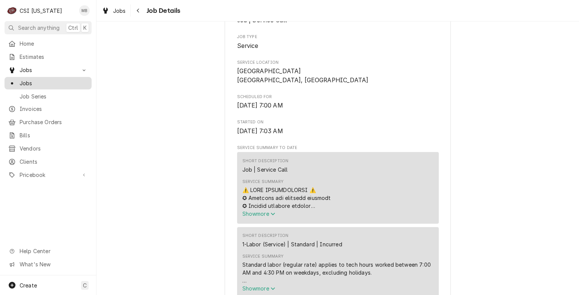
click at [20, 80] on span "Jobs" at bounding box center [54, 83] width 68 height 8
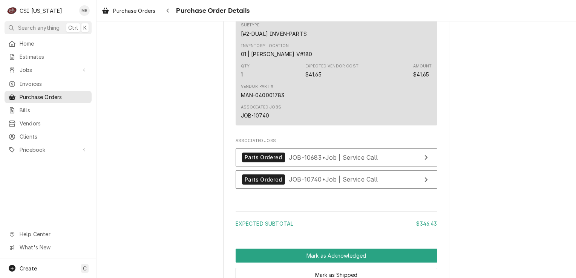
scroll to position [1327, 0]
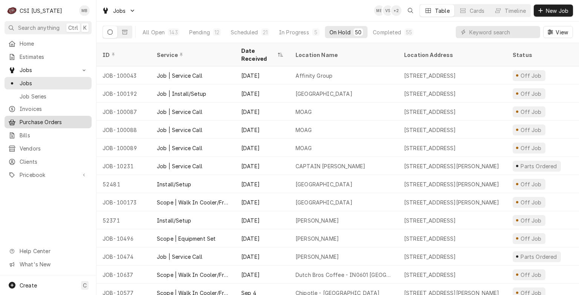
click at [37, 120] on span "Purchase Orders" at bounding box center [54, 122] width 68 height 8
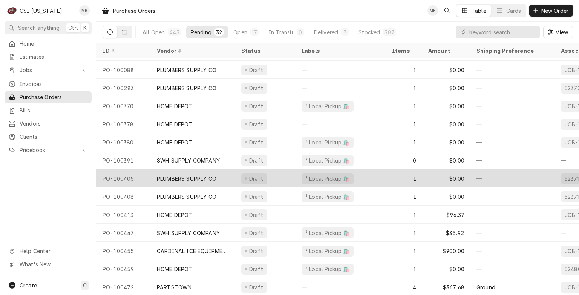
scroll to position [347, 0]
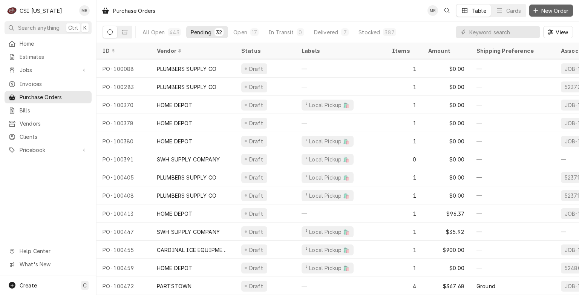
click at [560, 12] on span "New Order" at bounding box center [555, 11] width 30 height 8
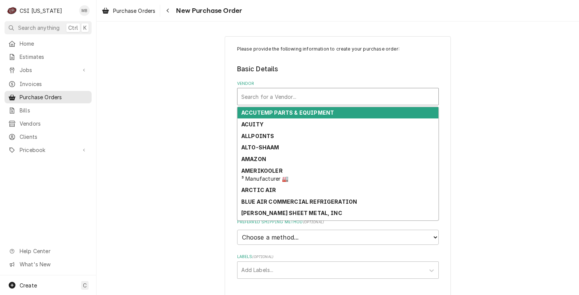
click at [278, 100] on div "Vendor" at bounding box center [337, 97] width 193 height 14
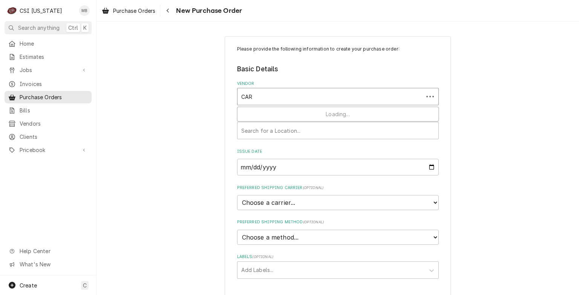
type input "CARD"
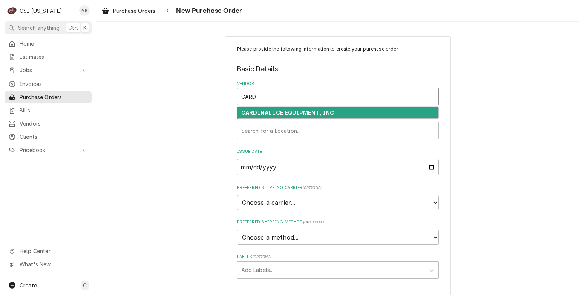
click at [295, 107] on div "CARDINAL ICE EQUIPMENT, INC" at bounding box center [338, 113] width 202 height 12
click at [293, 112] on strong "CARDINAL ICE EQUIPMENT, INC" at bounding box center [287, 112] width 93 height 6
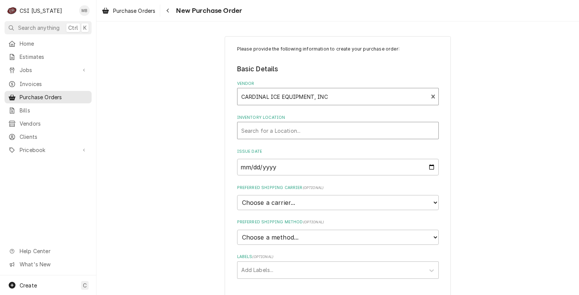
click at [285, 132] on div "Inventory Location" at bounding box center [337, 131] width 193 height 14
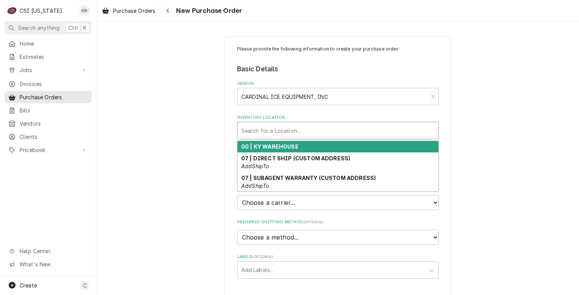
click at [271, 148] on strong "00 | KY WAREHOUSE" at bounding box center [269, 146] width 57 height 6
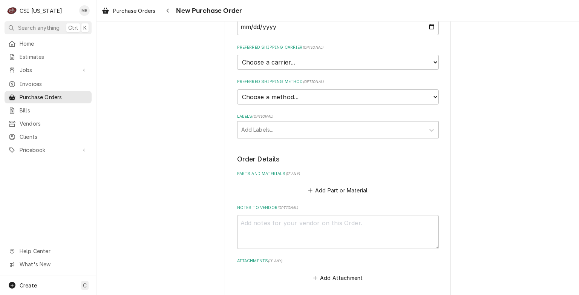
scroll to position [151, 0]
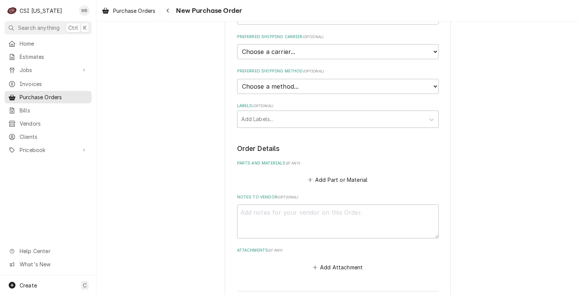
click at [285, 131] on div "Please provide the following information to create your purchase order: Basic D…" at bounding box center [338, 84] width 202 height 378
click at [287, 122] on div "Labels" at bounding box center [331, 119] width 180 height 14
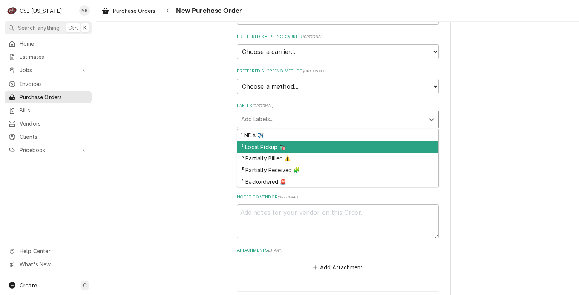
click at [273, 143] on div "² Local Pickup 🛍️" at bounding box center [338, 147] width 201 height 12
type textarea "x"
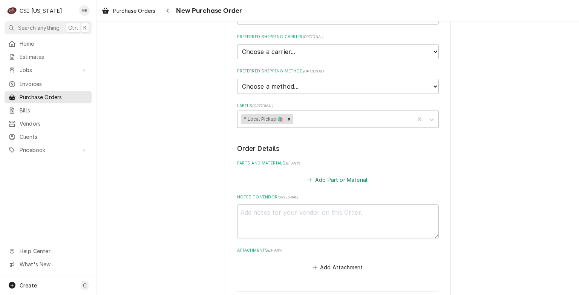
click at [326, 180] on button "Add Part or Material" at bounding box center [338, 179] width 62 height 11
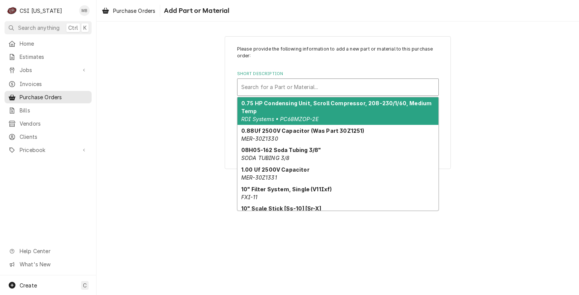
click at [298, 90] on div "Short Description" at bounding box center [337, 87] width 193 height 14
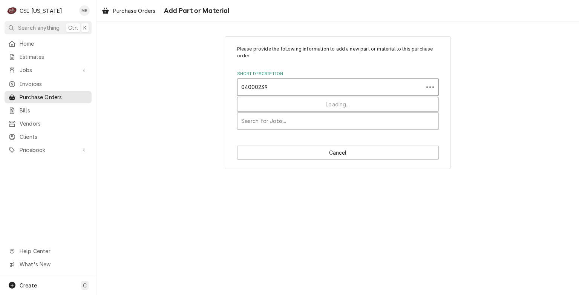
type input "040002396"
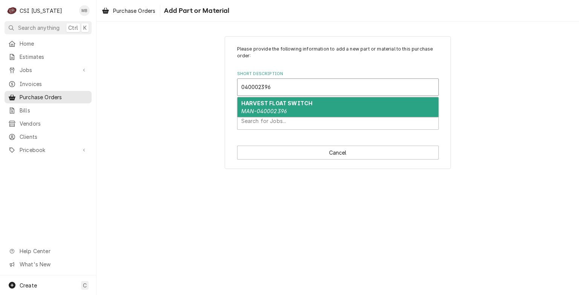
click at [294, 106] on div "HARVEST FLOAT SWITCH MAN-040002396" at bounding box center [338, 107] width 201 height 20
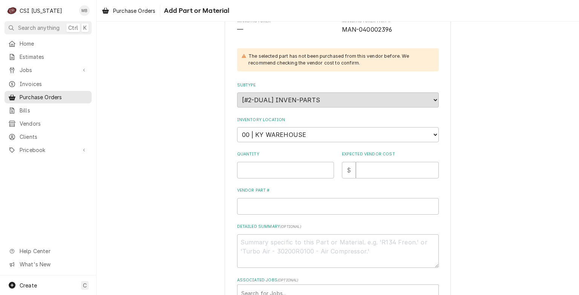
scroll to position [113, 0]
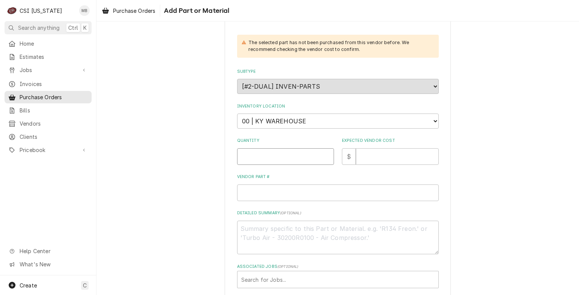
type textarea "x"
type input "0"
click at [323, 155] on input "0" at bounding box center [285, 156] width 97 height 17
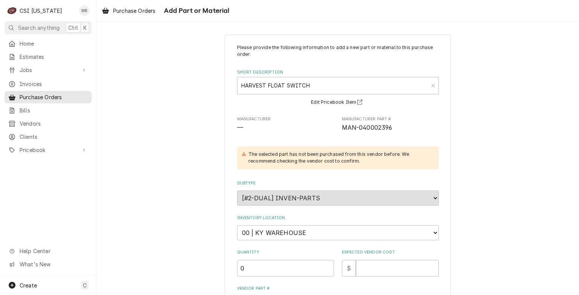
scroll to position [0, 0]
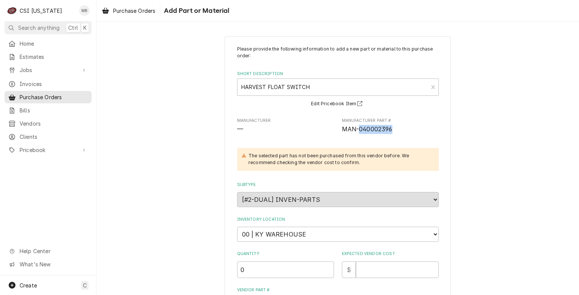
drag, startPoint x: 391, startPoint y: 128, endPoint x: 358, endPoint y: 136, distance: 34.1
click at [358, 136] on div "Please provide the following information to add a new part or material to this …" at bounding box center [338, 224] width 202 height 356
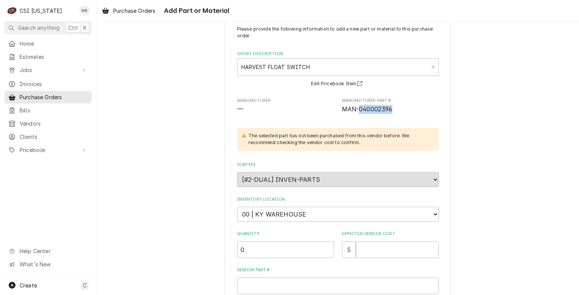
scroll to position [38, 0]
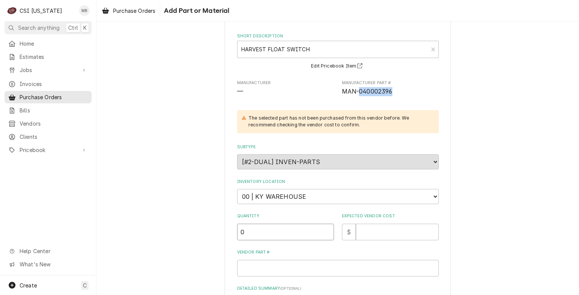
type textarea "x"
type input "0.5"
click at [326, 229] on input "0.5" at bounding box center [285, 232] width 97 height 17
type textarea "x"
type input "1"
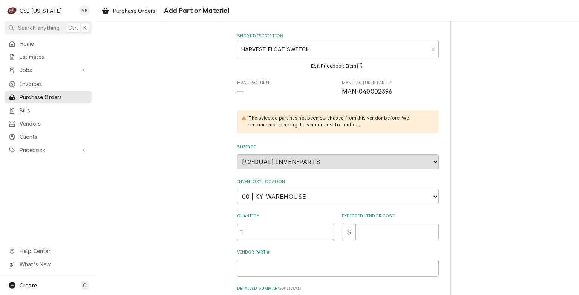
click at [326, 229] on input "1" at bounding box center [285, 232] width 97 height 17
click at [407, 229] on input "Expected Vendor Cost" at bounding box center [397, 232] width 83 height 17
type textarea "x"
type input "1"
type textarea "x"
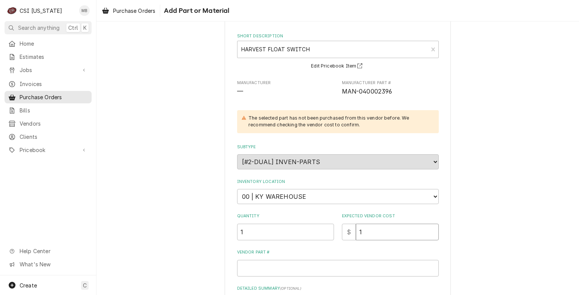
type input "10"
type textarea "x"
type input "100"
type textarea "x"
type input "100.0"
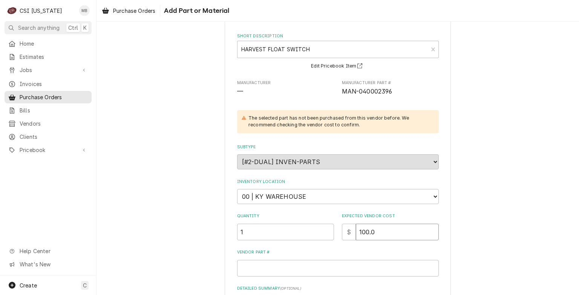
type textarea "x"
type input "100.00"
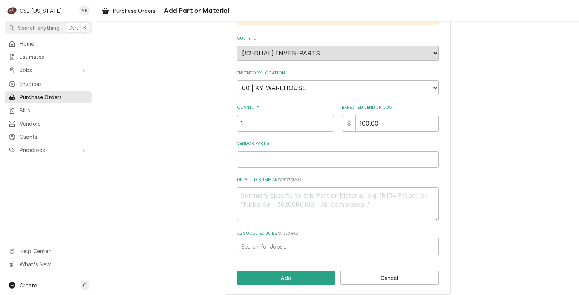
scroll to position [150, 0]
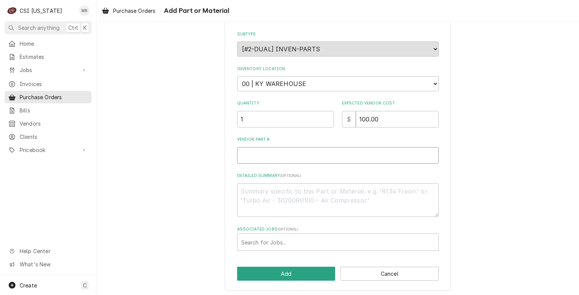
click at [275, 149] on input "Vendor Part #" at bounding box center [338, 155] width 202 height 17
paste input "PARTS ORDER GROUND SHIPPING PN- SC12-2548-01 WATER INLET VALVE QTY-1 L-$191.62 …"
type textarea "x"
type input "PARTS ORDER GROUND SHIPPING PN- SC12-2548-01 WATER INLET VALVE QTY-1 L-$191.62 …"
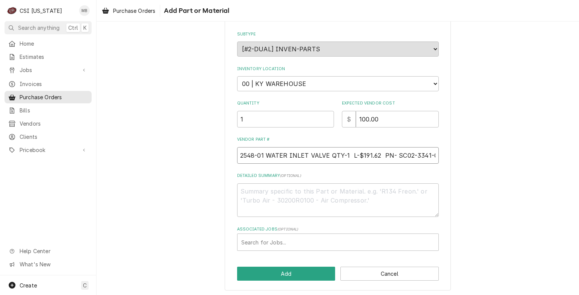
click at [430, 153] on input "PARTS ORDER GROUND SHIPPING PN- SC12-2548-01 WATER INLET VALVE QTY-1 L-$191.62 …" at bounding box center [338, 155] width 202 height 17
drag, startPoint x: 434, startPoint y: 153, endPoint x: 94, endPoint y: 165, distance: 339.7
click at [103, 160] on div "Please provide the following information to add a new part or material to this …" at bounding box center [338, 88] width 483 height 418
type textarea "x"
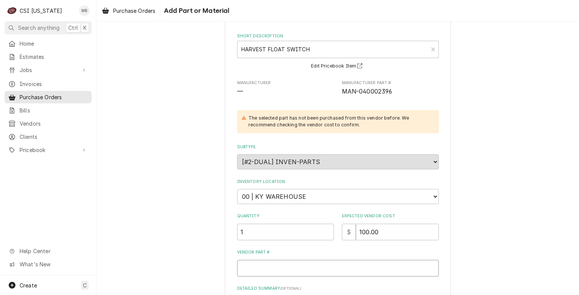
scroll to position [37, 0]
drag, startPoint x: 389, startPoint y: 93, endPoint x: 357, endPoint y: 97, distance: 32.0
click at [357, 97] on div "Please provide the following information to add a new part or material to this …" at bounding box center [338, 186] width 202 height 356
copy span "040002396"
click at [290, 266] on input "Vendor Part #" at bounding box center [338, 268] width 202 height 17
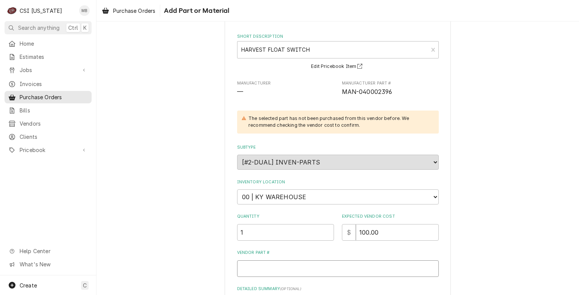
paste input "040002396"
type textarea "x"
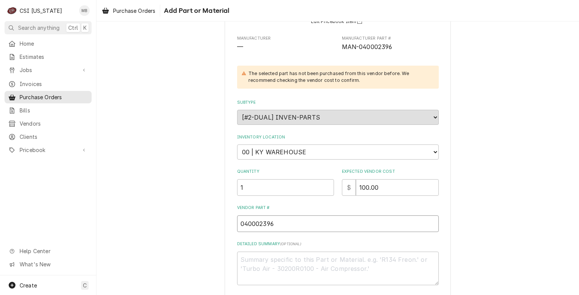
scroll to position [150, 0]
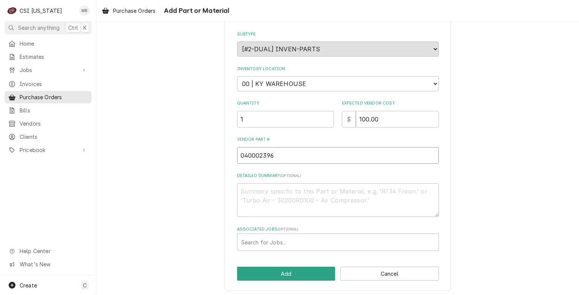
type input "040002396"
click at [249, 234] on div "Search for Jobs..." at bounding box center [338, 242] width 201 height 17
type input "10740"
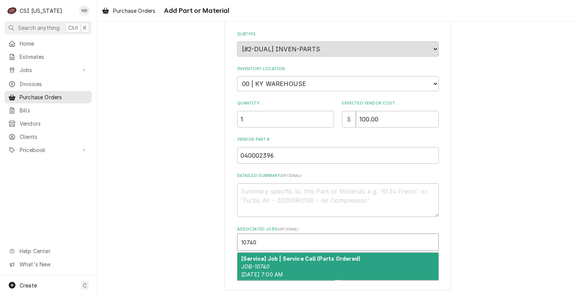
click at [288, 266] on div "[Service] Job | Service Call (Parts Ordered) JOB-10740 Mon, Oct 13th, 2025 - 7:…" at bounding box center [338, 267] width 201 height 28
type textarea "x"
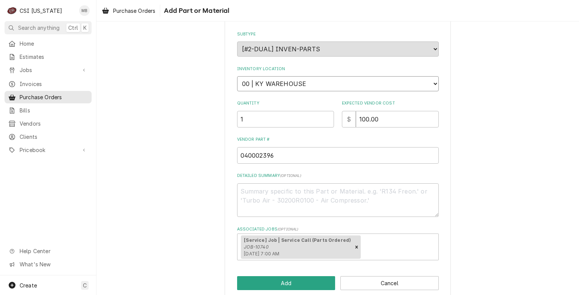
click at [301, 86] on select "Choose a location... 00 | KY WAREHOUSE 01 | BRYANT JOLLEY V#142 01 | JAY MAIDEN…" at bounding box center [338, 83] width 202 height 15
select select "624"
click at [237, 76] on select "Choose a location... 00 | KY WAREHOUSE 01 | BRYANT JOLLEY V#142 01 | JAY MAIDEN…" at bounding box center [338, 83] width 202 height 15
click at [295, 282] on button "Add" at bounding box center [286, 283] width 98 height 14
type textarea "x"
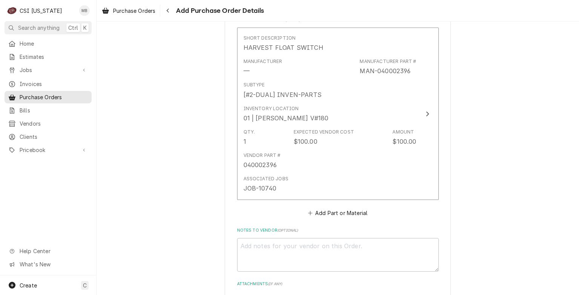
scroll to position [339, 0]
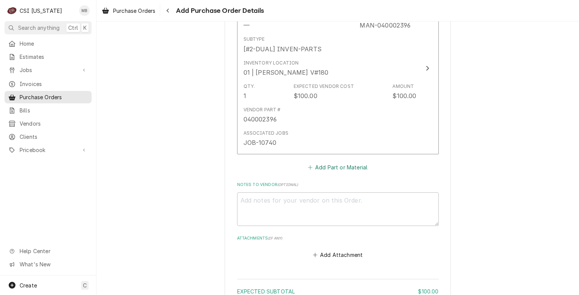
click at [321, 169] on button "Add Part or Material" at bounding box center [338, 167] width 62 height 11
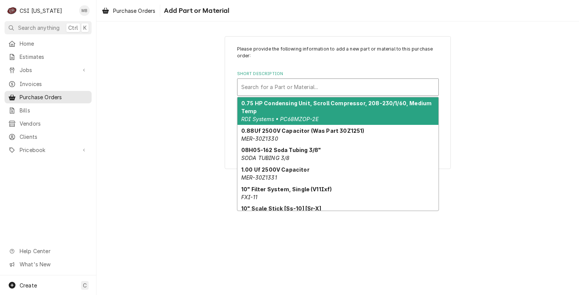
click at [281, 88] on div "Short Description" at bounding box center [337, 87] width 193 height 14
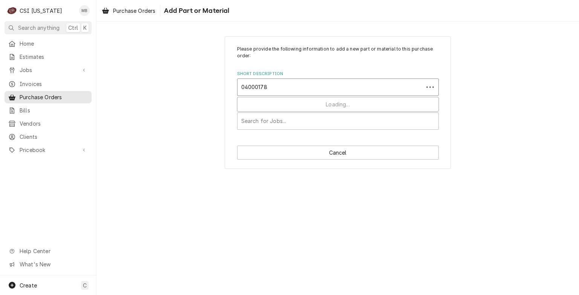
type input "040001783"
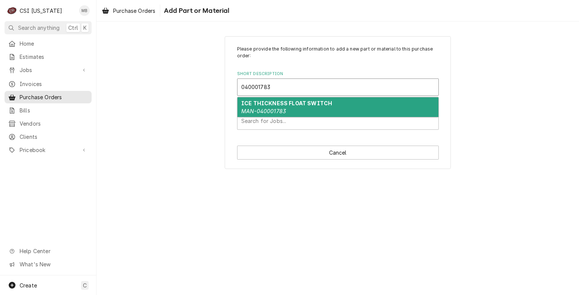
click at [296, 102] on strong "ICE THICKNESS FLOAT SWITCH" at bounding box center [286, 103] width 91 height 6
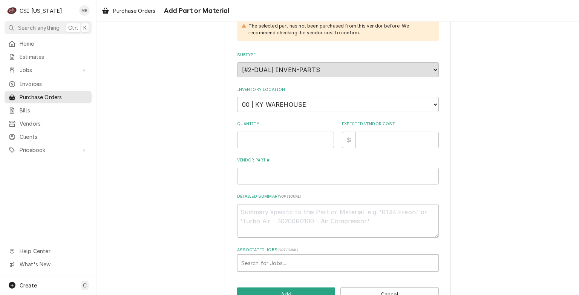
scroll to position [150, 0]
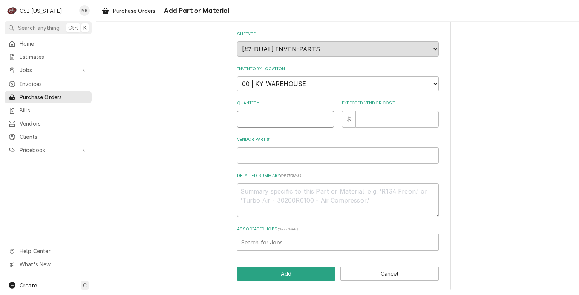
type textarea "x"
type input "0.5"
click at [324, 117] on input "0.5" at bounding box center [285, 119] width 97 height 17
type textarea "x"
type input "1"
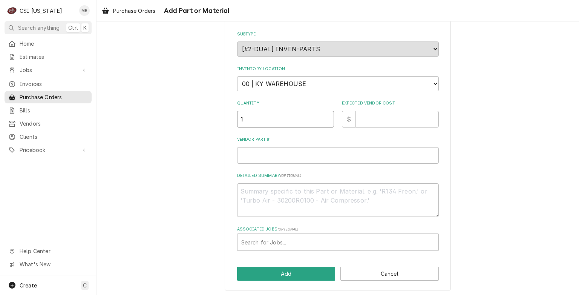
click at [324, 117] on input "1" at bounding box center [285, 119] width 97 height 17
click at [361, 112] on input "Expected Vendor Cost" at bounding box center [397, 119] width 83 height 17
type textarea "x"
type input "1"
type textarea "x"
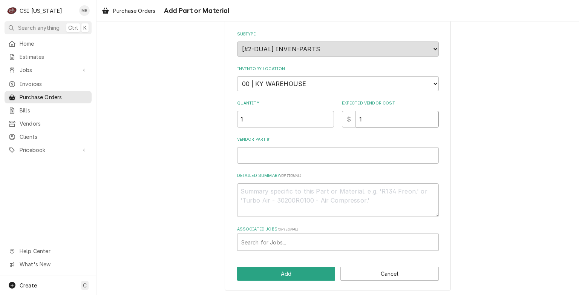
type input "10"
type textarea "x"
type input "100"
type textarea "x"
type input "100.0"
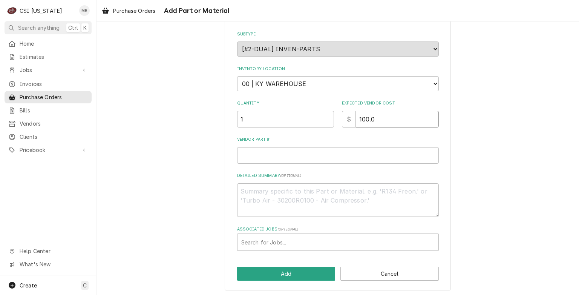
type textarea "x"
type input "100.00"
click at [252, 153] on input "Vendor Part #" at bounding box center [338, 155] width 202 height 17
type textarea "x"
type input "0"
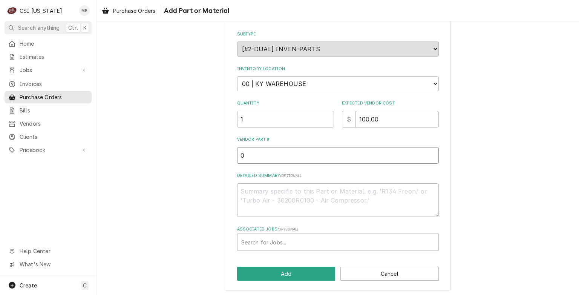
type textarea "x"
type input "04"
type textarea "x"
type input "040"
type textarea "x"
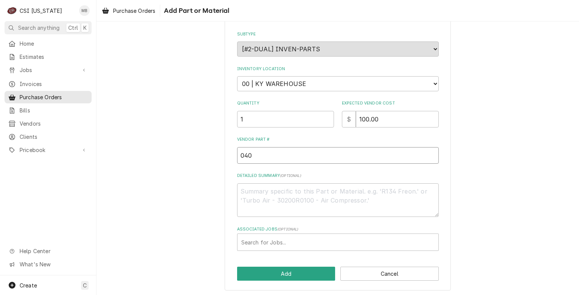
type input "0400"
type textarea "x"
type input "04000"
type textarea "x"
type input "040001"
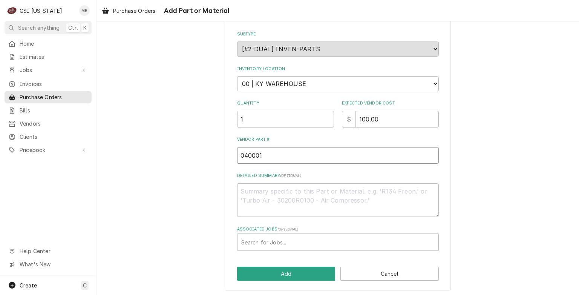
type textarea "x"
type input "0400017"
type textarea "x"
type input "04000178"
type textarea "x"
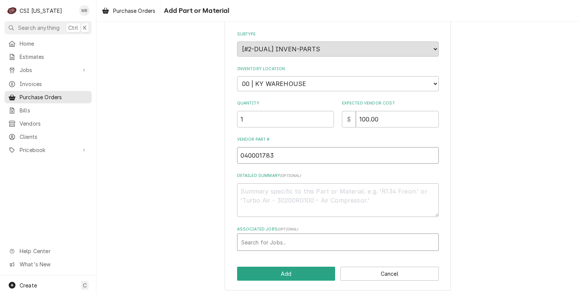
type input "040001783"
click at [319, 241] on div "Associated Jobs" at bounding box center [337, 242] width 193 height 14
type input "10740"
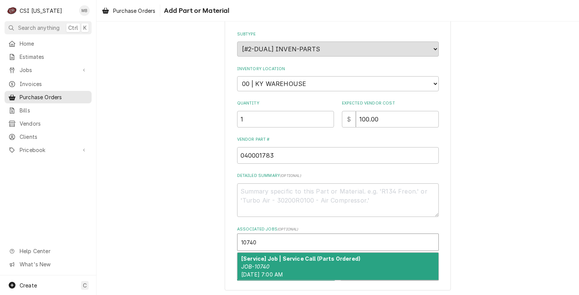
click at [307, 261] on div "[Service] Job | Service Call (Parts Ordered) JOB-10740 Mon, Oct 13th, 2025 - 7:…" at bounding box center [338, 267] width 201 height 28
type textarea "x"
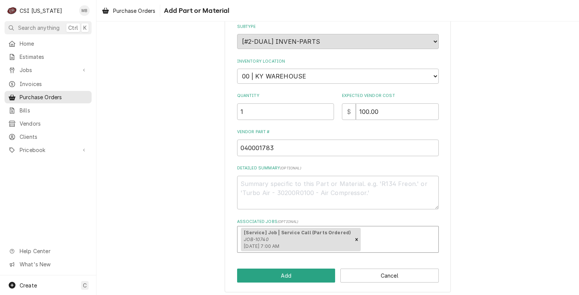
scroll to position [160, 0]
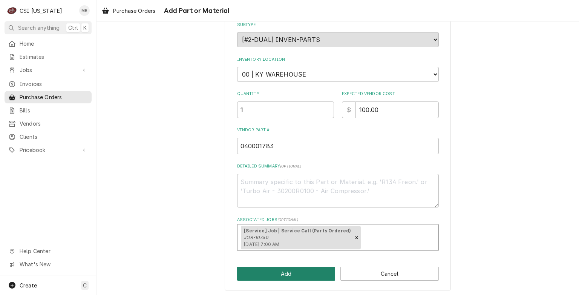
click at [272, 271] on button "Add" at bounding box center [286, 274] width 98 height 14
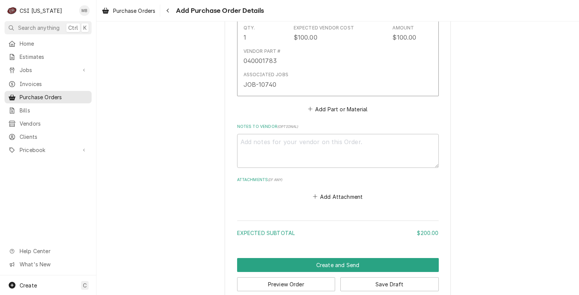
scroll to position [584, 0]
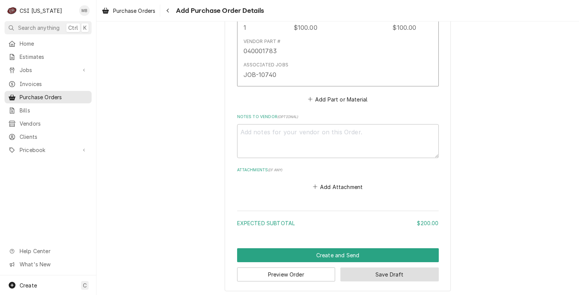
click at [372, 276] on button "Save Draft" at bounding box center [390, 274] width 98 height 14
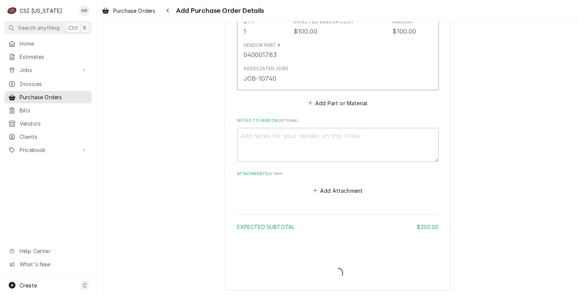
type textarea "x"
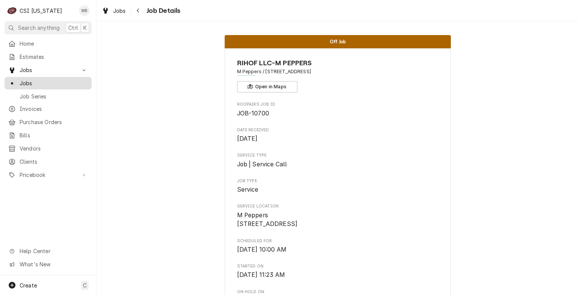
click at [45, 83] on span "Jobs" at bounding box center [54, 83] width 68 height 8
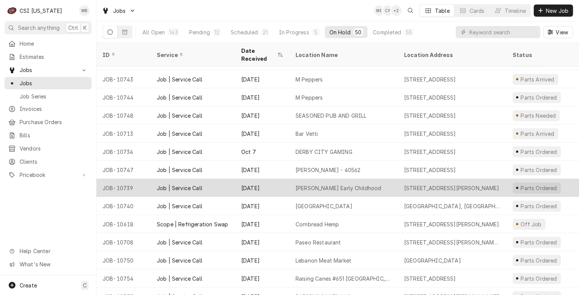
scroll to position [673, 0]
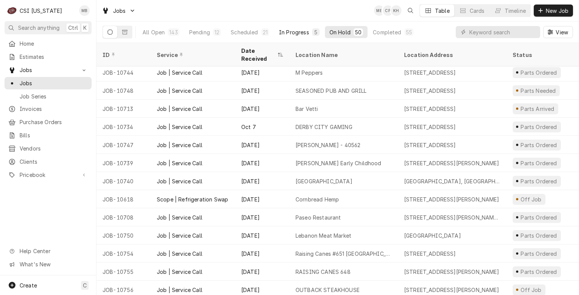
click at [297, 36] on button "In Progress 5" at bounding box center [300, 32] width 50 height 12
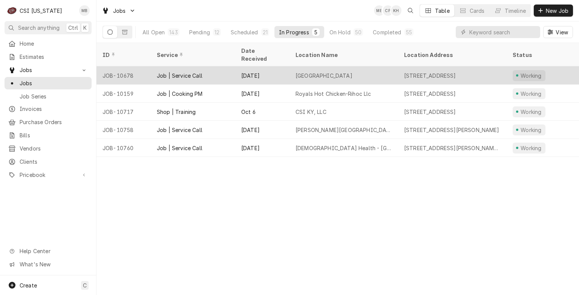
click at [241, 66] on div "[DATE]" at bounding box center [262, 75] width 54 height 18
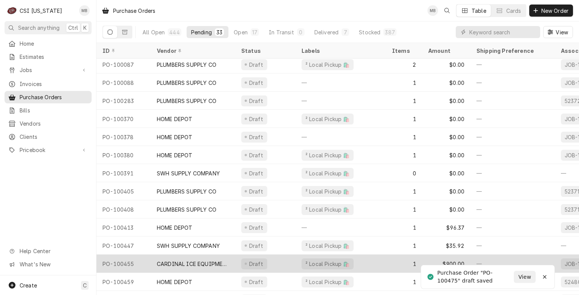
scroll to position [365, 0]
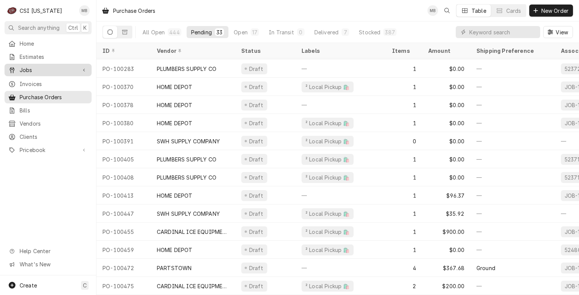
click at [24, 66] on span "Jobs" at bounding box center [48, 70] width 57 height 8
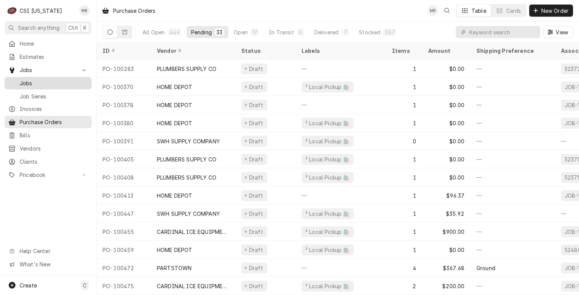
click at [34, 85] on link "Jobs" at bounding box center [48, 83] width 87 height 12
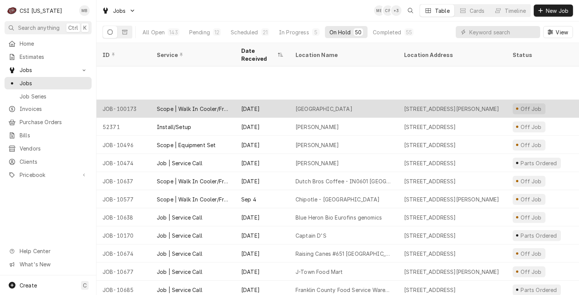
scroll to position [148, 0]
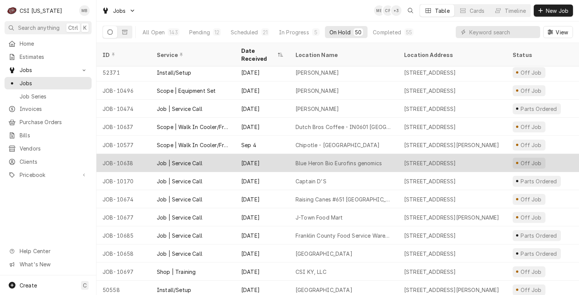
click at [362, 159] on div "Blue Heron Bio Eurofins genomics" at bounding box center [339, 163] width 86 height 8
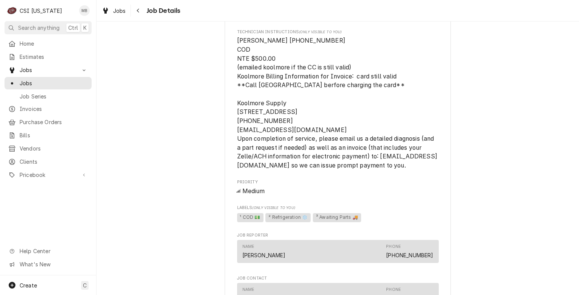
scroll to position [679, 0]
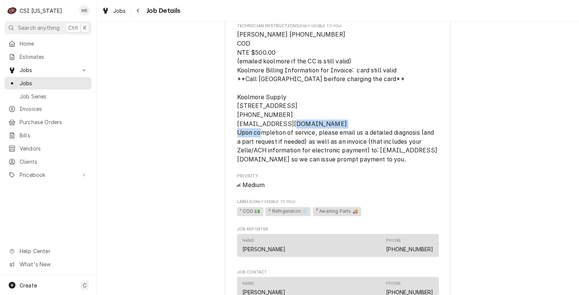
drag, startPoint x: 305, startPoint y: 140, endPoint x: 230, endPoint y: 144, distance: 74.8
copy span "[EMAIL_ADDRESS][DOMAIN_NAME]"
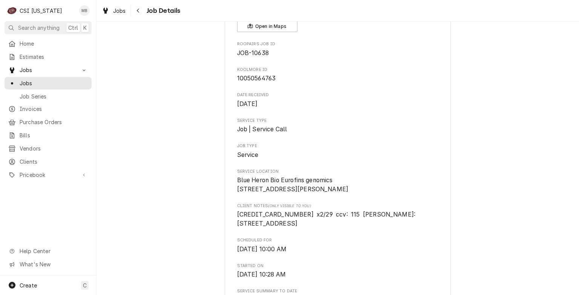
scroll to position [38, 0]
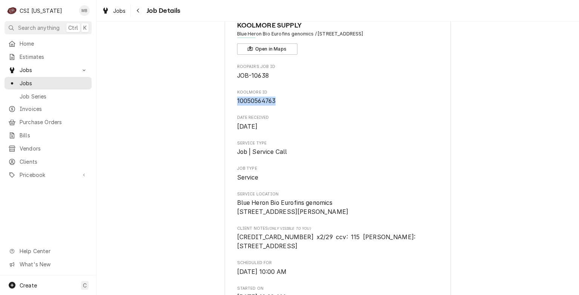
drag, startPoint x: 275, startPoint y: 99, endPoint x: 233, endPoint y: 100, distance: 41.9
copy span "10050564763"
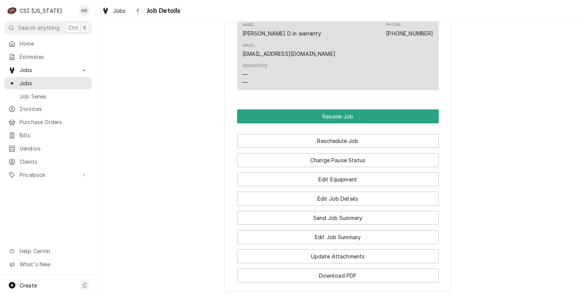
scroll to position [1121, 0]
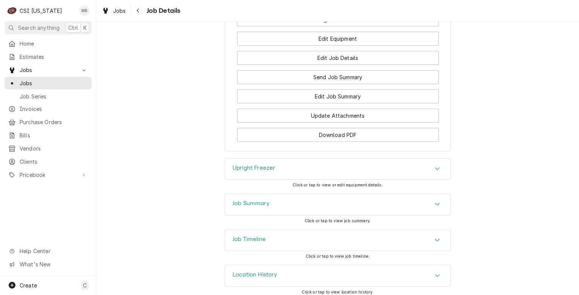
click at [317, 207] on div "Job Summary" at bounding box center [338, 204] width 226 height 21
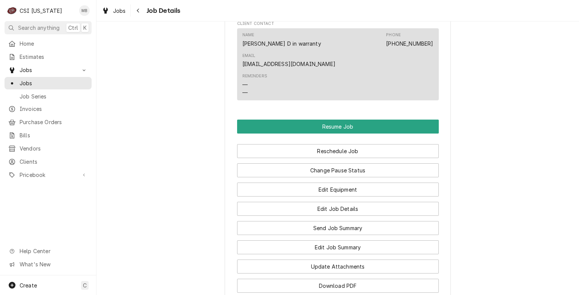
scroll to position [744, 0]
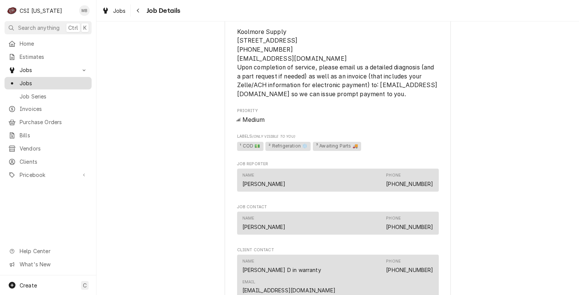
click at [29, 80] on span "Jobs" at bounding box center [54, 83] width 68 height 8
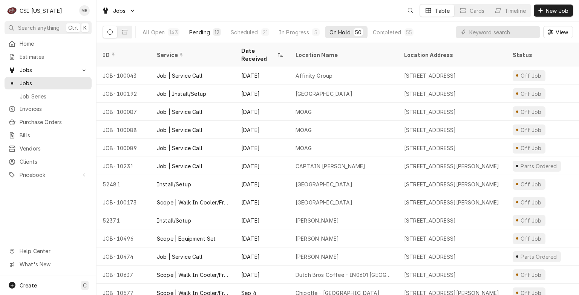
click at [207, 31] on div "Pending" at bounding box center [199, 32] width 21 height 8
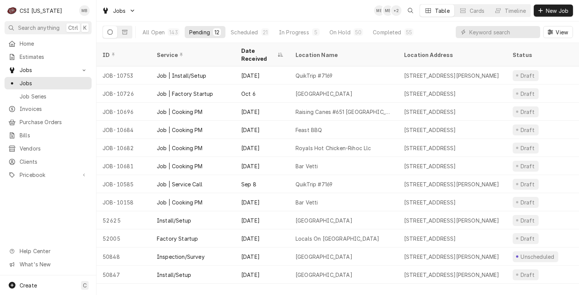
click at [347, 40] on div "All Open 143 Pending 12 Scheduled 21 In Progress 5 On Hold 50 Completed 55" at bounding box center [278, 31] width 280 height 21
click at [347, 34] on div "On Hold" at bounding box center [340, 32] width 21 height 8
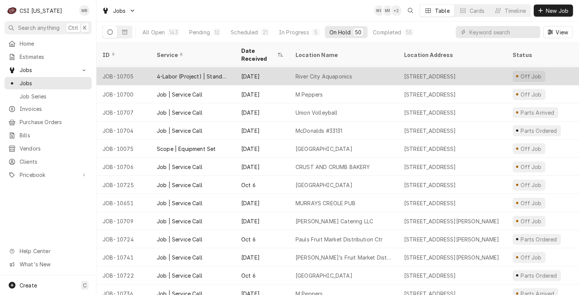
scroll to position [394, 0]
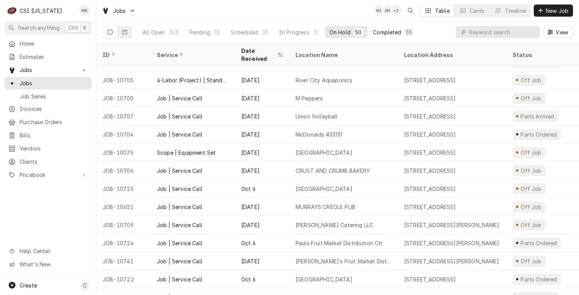
click at [376, 37] on button "Completed 55" at bounding box center [394, 32] width 50 height 12
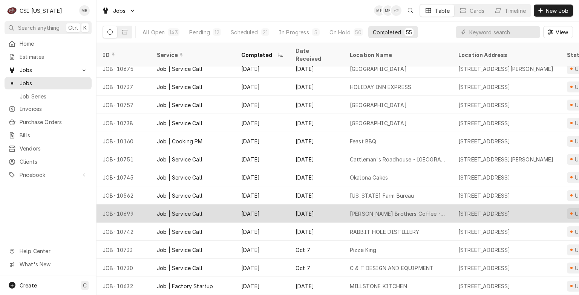
scroll to position [0, 0]
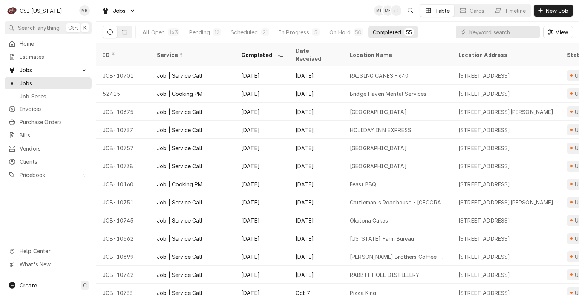
click at [467, 37] on div "Dynamic Content Wrapper" at bounding box center [498, 32] width 84 height 12
click at [470, 34] on input "Dynamic Content Wrapper" at bounding box center [503, 32] width 67 height 12
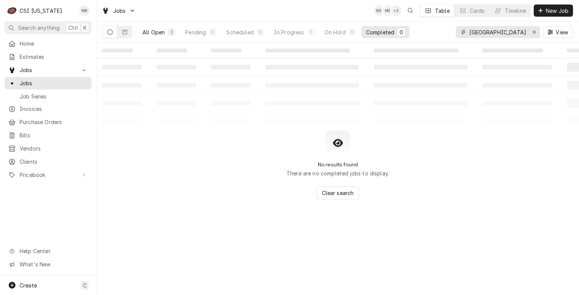
type input "spencer county"
click at [161, 36] on button "All Open 1" at bounding box center [159, 32] width 42 height 12
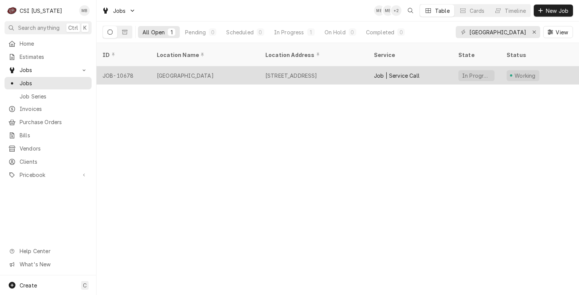
click at [275, 72] on div "520 Taylorsville Rd, Taylorsville, KY 40071" at bounding box center [292, 76] width 52 height 8
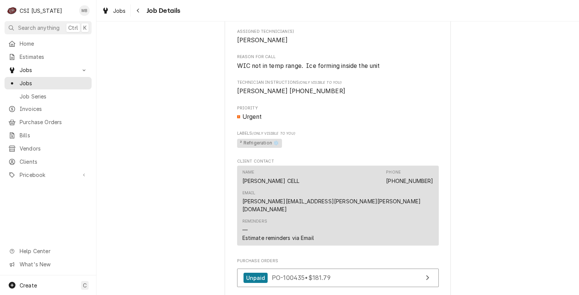
scroll to position [679, 0]
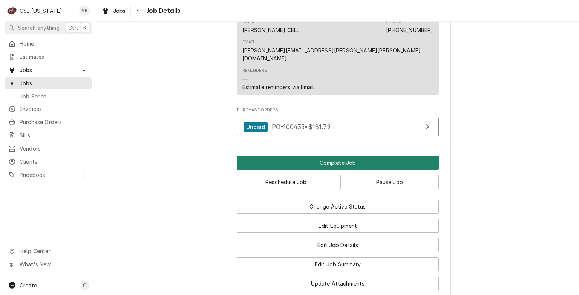
click at [348, 163] on button "Complete Job" at bounding box center [338, 163] width 202 height 14
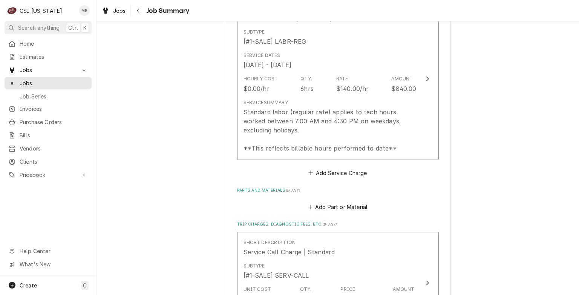
scroll to position [453, 0]
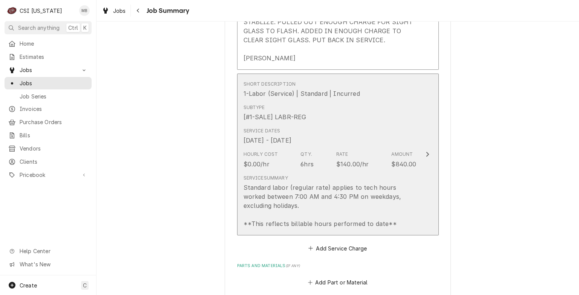
click at [302, 172] on div "Service Summary Standard labor (regular rate) applies to tech hours worked betw…" at bounding box center [330, 202] width 173 height 60
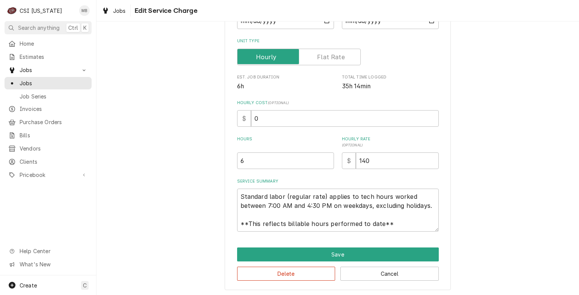
scroll to position [9, 0]
click at [345, 271] on button "Cancel" at bounding box center [390, 274] width 98 height 14
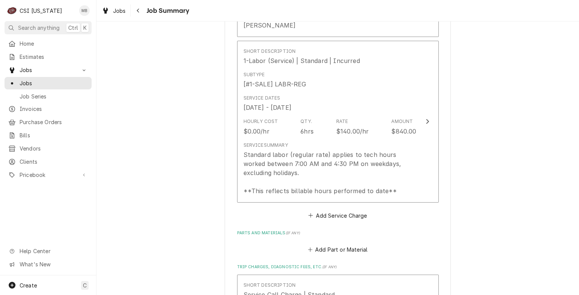
scroll to position [473, 0]
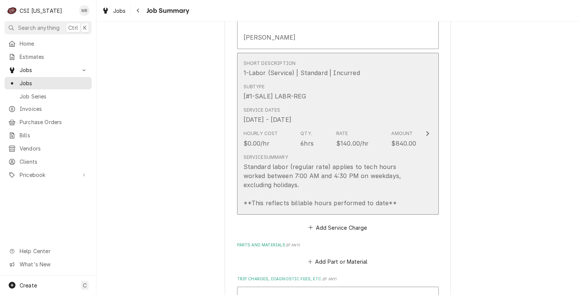
click at [273, 127] on div "Hourly Cost $0.00/hr Qty. 6hrs Rate $140.00/hr Amount $840.00" at bounding box center [330, 138] width 173 height 23
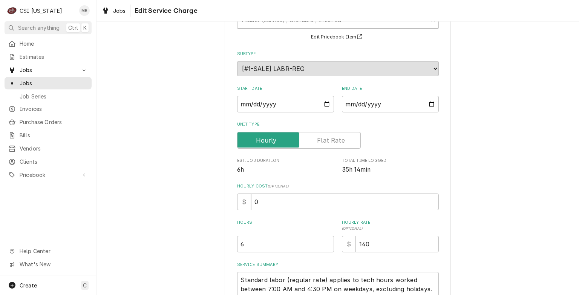
scroll to position [113, 0]
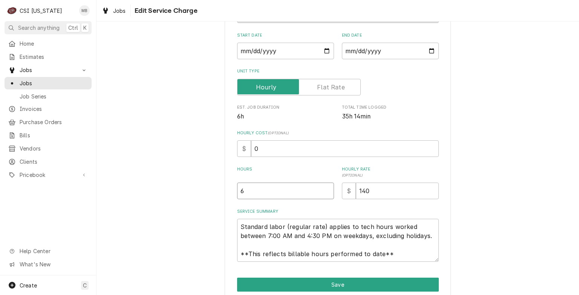
click at [290, 189] on input "6" at bounding box center [285, 191] width 97 height 17
type textarea "x"
type input "7"
type textarea "x"
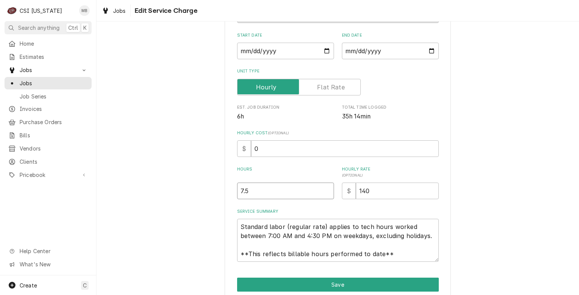
type input "7.5"
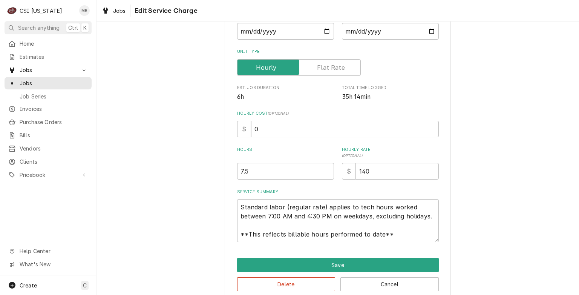
scroll to position [143, 0]
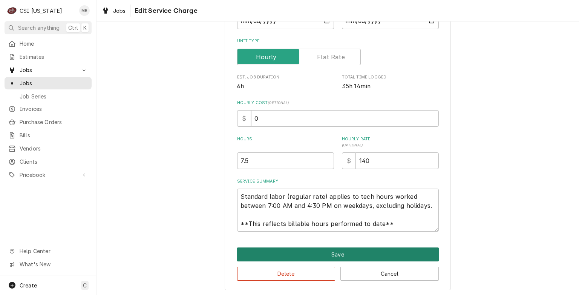
click at [377, 256] on button "Save" at bounding box center [338, 254] width 202 height 14
type textarea "x"
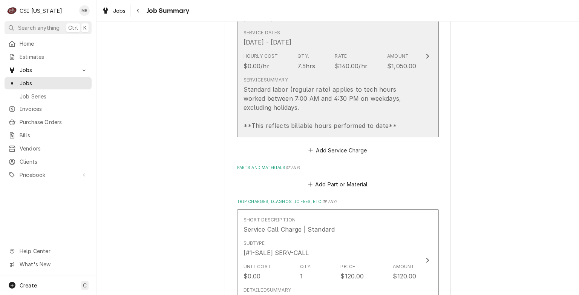
scroll to position [549, 0]
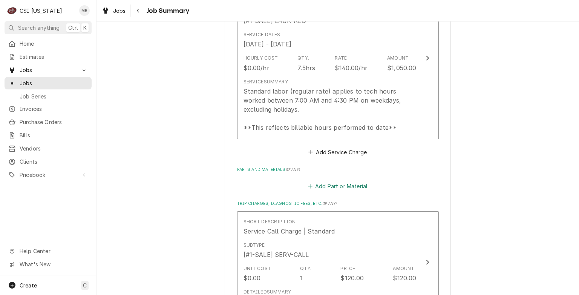
click at [335, 181] on button "Add Part or Material" at bounding box center [338, 186] width 62 height 11
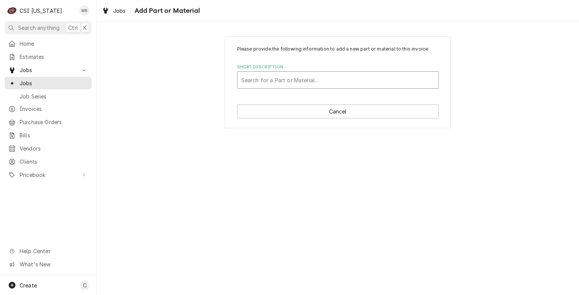
click at [303, 76] on div "Short Description" at bounding box center [337, 80] width 193 height 14
type input "168015"
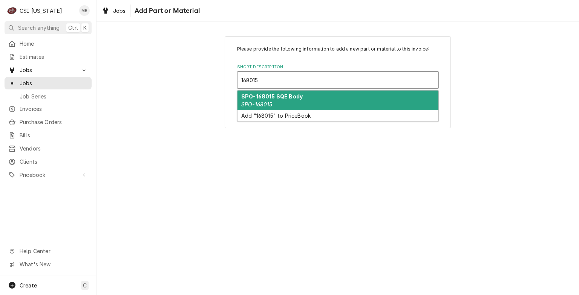
click at [264, 105] on em "SPO-168015" at bounding box center [256, 104] width 31 height 6
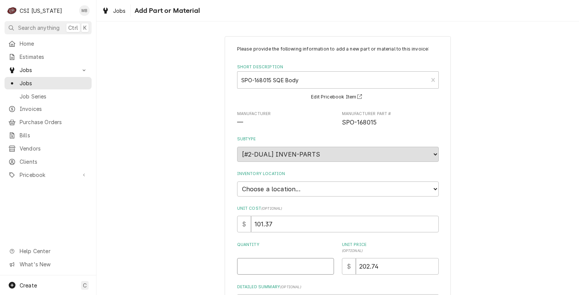
type textarea "x"
type input "0.5"
click at [324, 264] on input "0.5" at bounding box center [285, 266] width 97 height 17
type textarea "x"
type input "1"
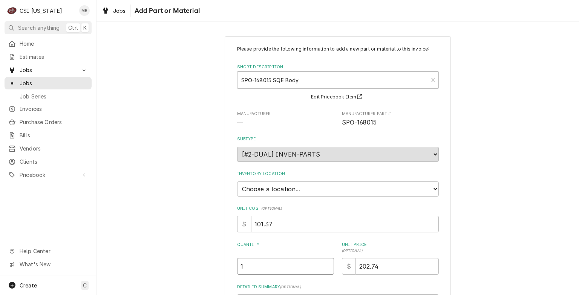
click at [324, 264] on input "1" at bounding box center [285, 266] width 97 height 17
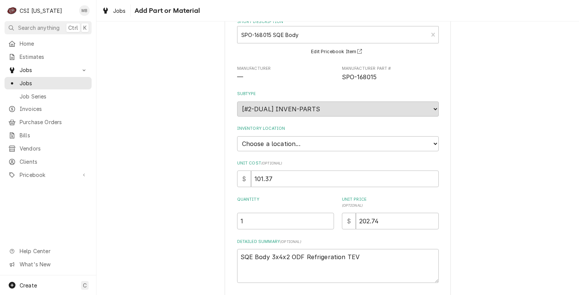
scroll to position [75, 0]
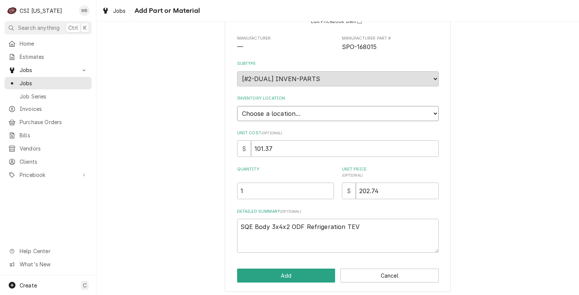
click at [296, 115] on select "Choose a location... 00 | KY WAREHOUSE 01 | BRYANT JOLLEY V#142 01 | JAY MAIDEN…" at bounding box center [338, 113] width 202 height 15
select select "626"
click at [237, 106] on select "Choose a location... 00 | KY WAREHOUSE 01 | BRYANT JOLLEY V#142 01 | JAY MAIDEN…" at bounding box center [338, 113] width 202 height 15
type textarea "x"
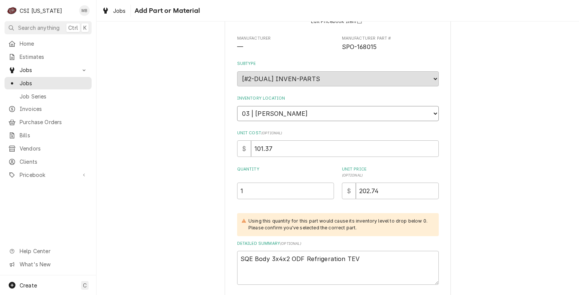
click at [309, 109] on select "Choose a location... 00 | KY WAREHOUSE 01 | BRYANT JOLLEY V#142 01 | JAY MAIDEN…" at bounding box center [338, 113] width 202 height 15
select select "624"
click at [237, 106] on select "Choose a location... 00 | KY WAREHOUSE 01 | BRYANT JOLLEY V#142 01 | JAY MAIDEN…" at bounding box center [338, 113] width 202 height 15
type textarea "x"
click at [318, 114] on select "Choose a location... 00 | KY WAREHOUSE 01 | BRYANT JOLLEY V#142 01 | JAY MAIDEN…" at bounding box center [338, 113] width 202 height 15
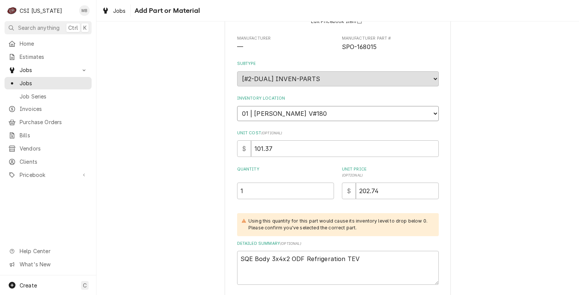
select select "626"
click at [237, 106] on select "Choose a location... 00 | KY WAREHOUSE 01 | BRYANT JOLLEY V#142 01 | JAY MAIDEN…" at bounding box center [338, 113] width 202 height 15
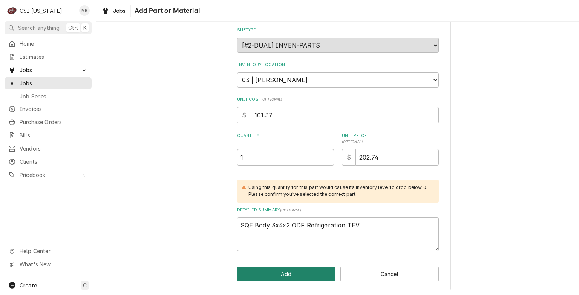
click at [294, 270] on button "Add" at bounding box center [286, 274] width 98 height 14
type textarea "x"
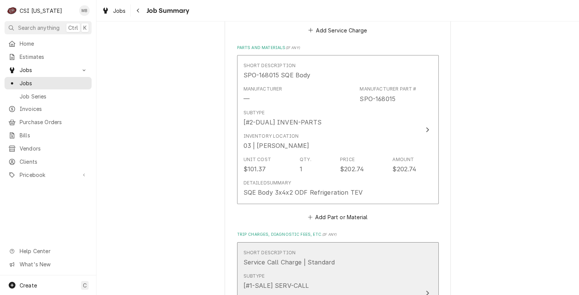
scroll to position [671, 0]
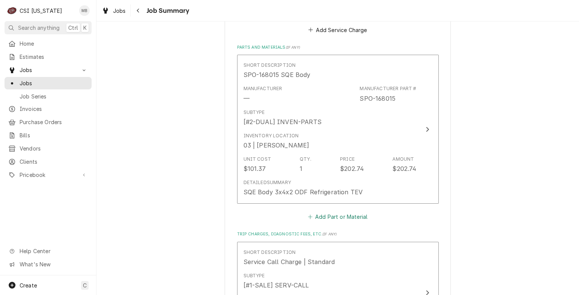
click at [340, 212] on button "Add Part or Material" at bounding box center [338, 217] width 62 height 11
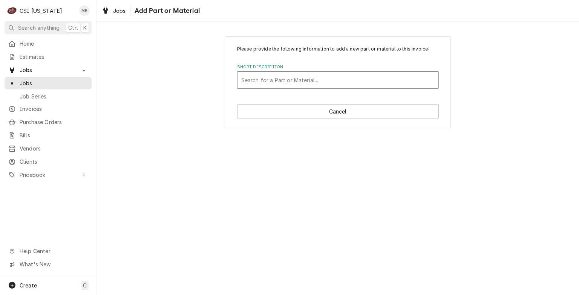
click at [297, 80] on div "Short Description" at bounding box center [337, 80] width 193 height 14
type input "168078"
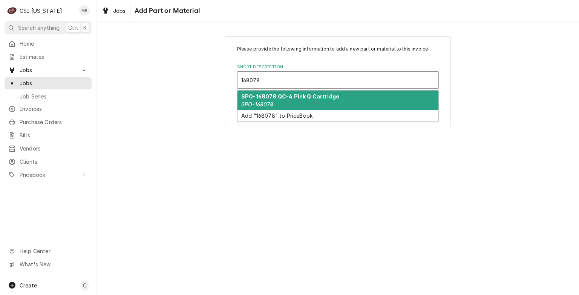
click at [289, 98] on strong "SPO-168078 QC-4 Pink Q Cartridge" at bounding box center [290, 96] width 98 height 6
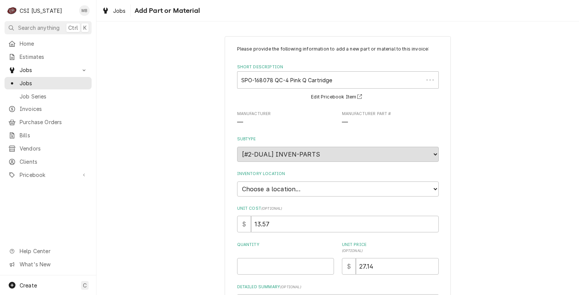
type textarea "x"
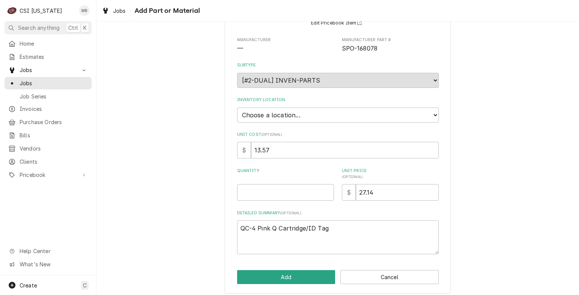
scroll to position [75, 0]
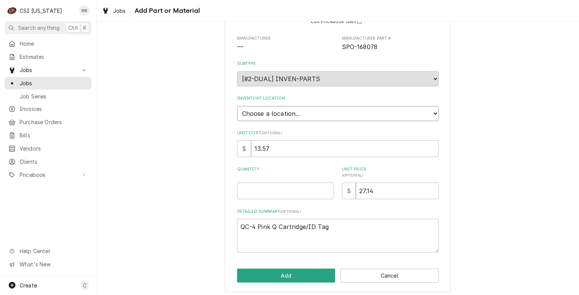
click at [298, 113] on select "Choose a location... 00 | KY WAREHOUSE 01 | BRYANT JOLLEY V#142 01 | JAY MAIDEN…" at bounding box center [338, 113] width 202 height 15
select select "622"
click at [237, 106] on select "Choose a location... 00 | KY WAREHOUSE 01 | BRYANT JOLLEY V#142 01 | JAY MAIDEN…" at bounding box center [338, 113] width 202 height 15
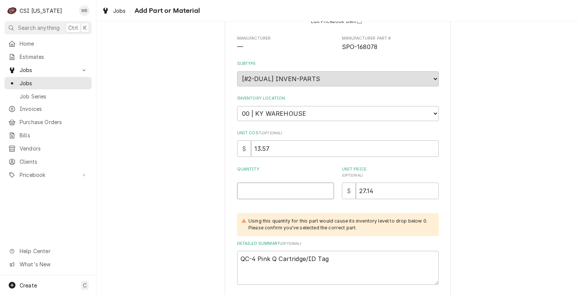
type textarea "x"
type input "0.5"
click at [324, 187] on input "0.5" at bounding box center [285, 191] width 97 height 17
type textarea "x"
type input "1"
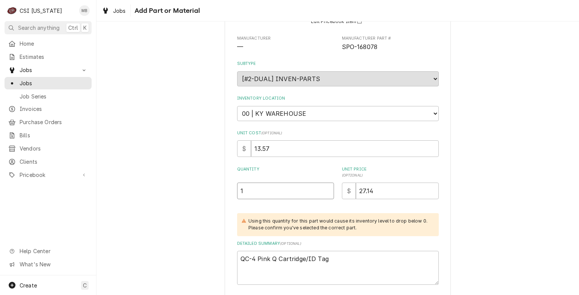
click at [324, 187] on input "1" at bounding box center [285, 191] width 97 height 17
click at [291, 115] on select "Choose a location... 00 | KY WAREHOUSE 01 | BRYANT JOLLEY V#142 01 | JAY MAIDEN…" at bounding box center [338, 113] width 202 height 15
select select "626"
click at [237, 106] on select "Choose a location... 00 | KY WAREHOUSE 01 | BRYANT JOLLEY V#142 01 | JAY MAIDEN…" at bounding box center [338, 113] width 202 height 15
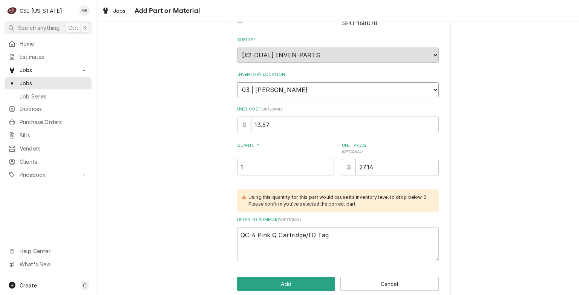
scroll to position [109, 0]
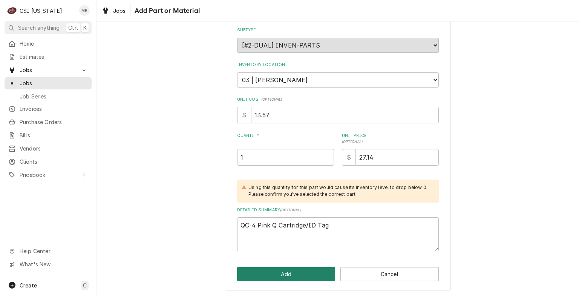
click at [270, 270] on button "Add" at bounding box center [286, 274] width 98 height 14
type textarea "x"
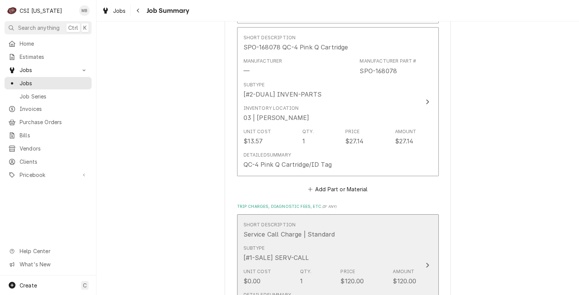
scroll to position [869, 0]
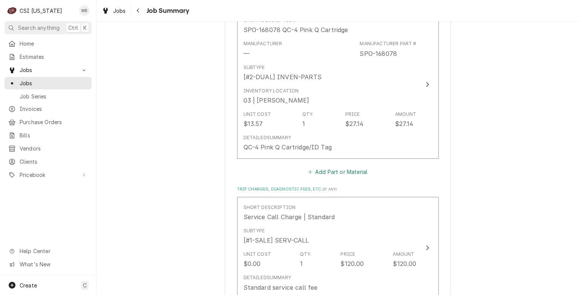
click at [330, 167] on button "Add Part or Material" at bounding box center [338, 172] width 62 height 11
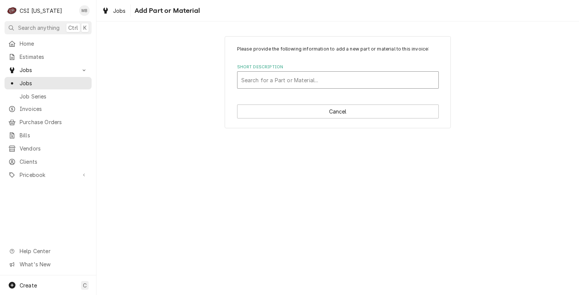
click at [303, 75] on div "Short Description" at bounding box center [337, 80] width 193 height 14
type input "181516"
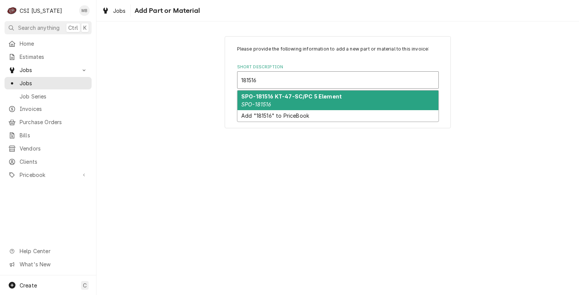
click at [299, 98] on strong "SPO-181516 KT-47-SC/PC 5 Element" at bounding box center [291, 96] width 101 height 6
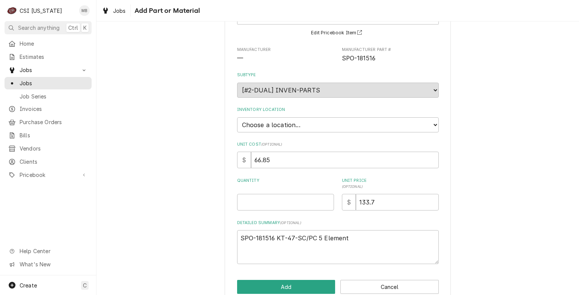
scroll to position [77, 0]
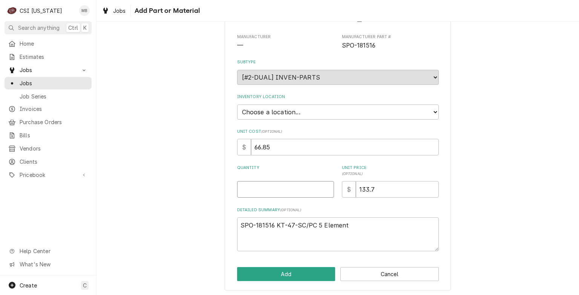
type textarea "x"
type input "0.5"
click at [326, 187] on input "0.5" at bounding box center [285, 189] width 97 height 17
type textarea "x"
type input "1"
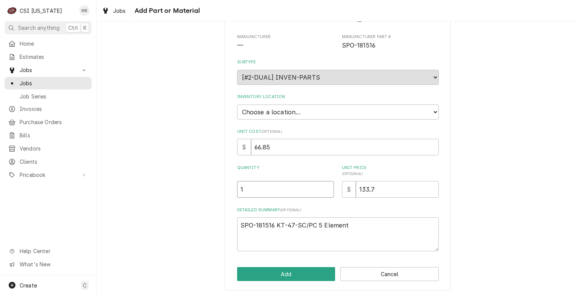
click at [326, 187] on input "1" at bounding box center [285, 189] width 97 height 17
click at [272, 113] on select "Choose a location... 00 | KY WAREHOUSE 01 | BRYANT JOLLEY V#142 01 | JAY MAIDEN…" at bounding box center [338, 111] width 202 height 15
select select "626"
click at [237, 104] on select "Choose a location... 00 | KY WAREHOUSE 01 | BRYANT JOLLEY V#142 01 | JAY MAIDEN…" at bounding box center [338, 111] width 202 height 15
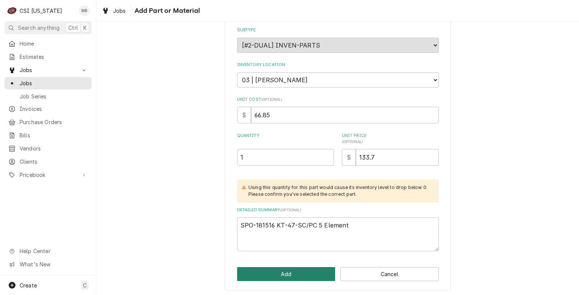
click at [272, 275] on button "Add" at bounding box center [286, 274] width 98 height 14
type textarea "x"
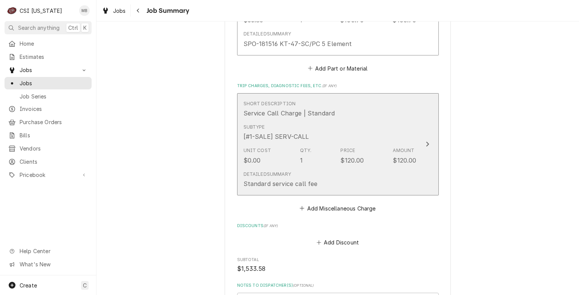
scroll to position [1076, 0]
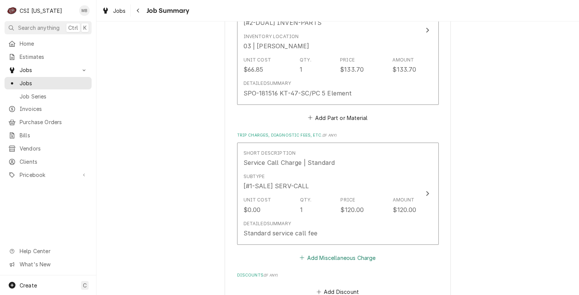
click at [332, 252] on button "Add Miscellaneous Charge" at bounding box center [338, 257] width 78 height 11
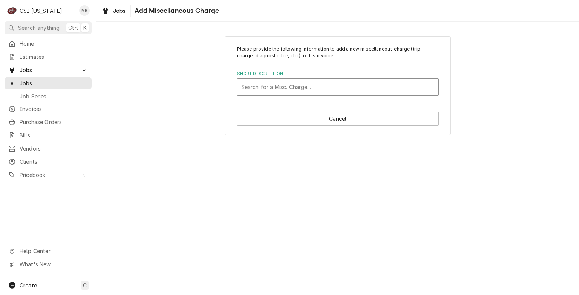
drag, startPoint x: 277, startPoint y: 88, endPoint x: 283, endPoint y: 88, distance: 5.7
click at [279, 88] on div "Short Description" at bounding box center [337, 87] width 193 height 14
type input "ref"
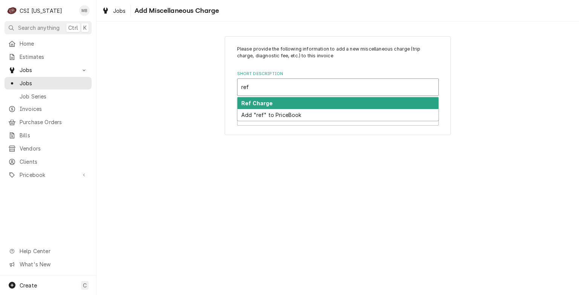
click at [269, 106] on div "Ref Charge" at bounding box center [338, 103] width 201 height 12
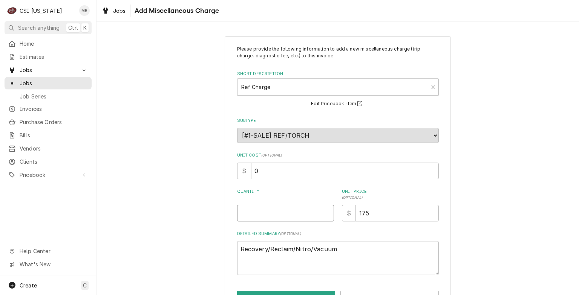
type textarea "x"
type input "0.5"
click at [327, 211] on input "0.5" at bounding box center [285, 213] width 97 height 17
type textarea "x"
type input "1"
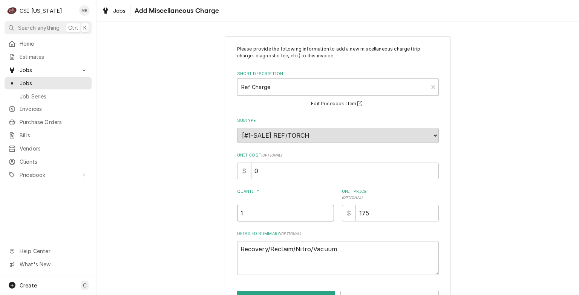
click at [327, 211] on input "1" at bounding box center [285, 213] width 97 height 17
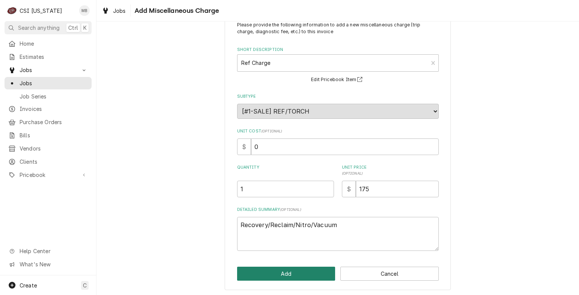
click at [275, 267] on button "Add" at bounding box center [286, 274] width 98 height 14
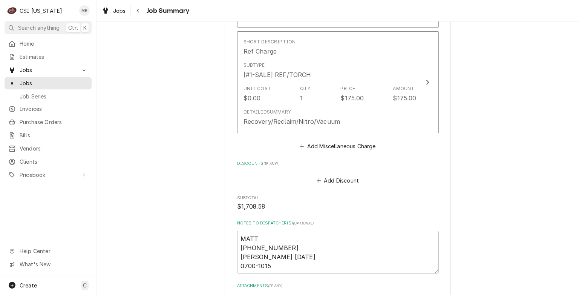
scroll to position [1377, 0]
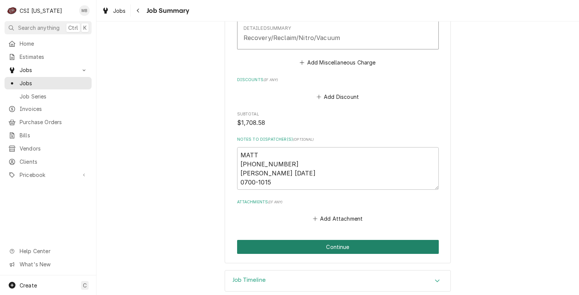
click at [311, 240] on button "Continue" at bounding box center [338, 247] width 202 height 14
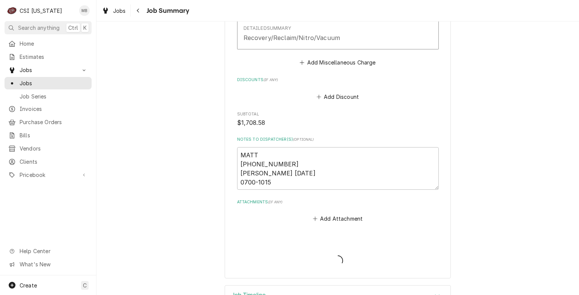
type textarea "x"
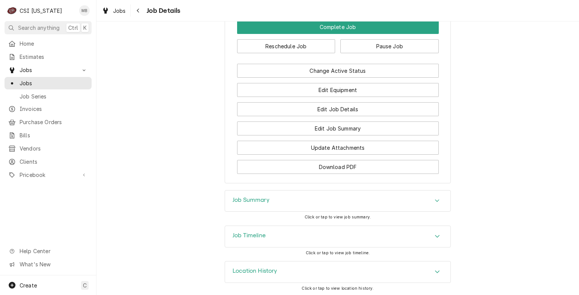
scroll to position [664, 0]
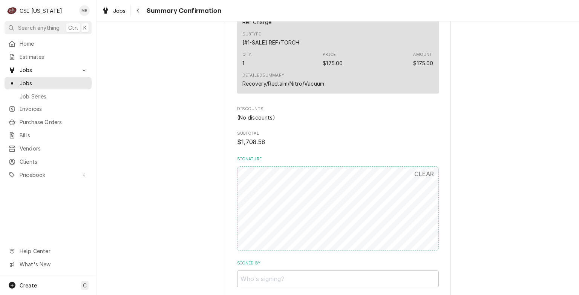
scroll to position [1169, 0]
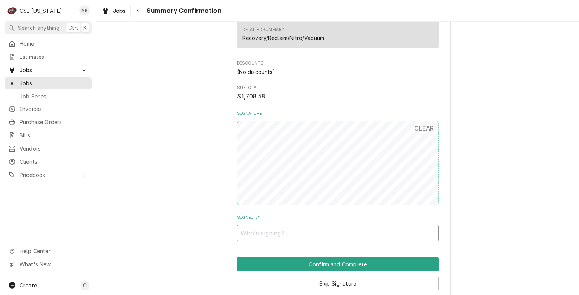
click at [306, 232] on input "Signed By" at bounding box center [338, 233] width 202 height 17
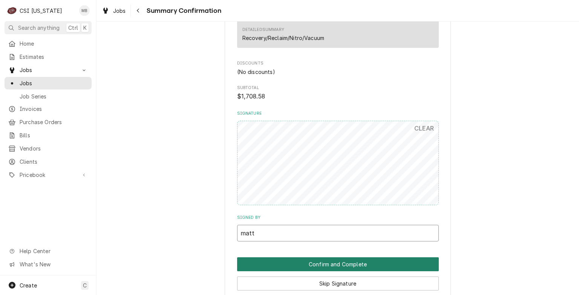
type input "matt"
click at [316, 259] on button "Confirm and Complete" at bounding box center [338, 264] width 202 height 14
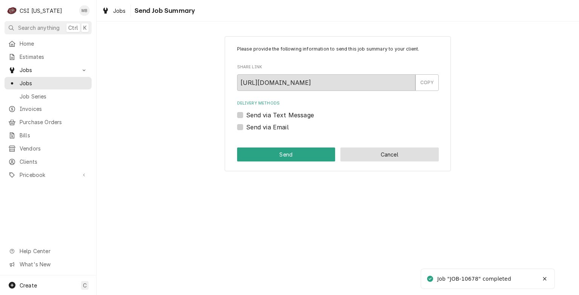
click at [415, 158] on button "Cancel" at bounding box center [390, 154] width 98 height 14
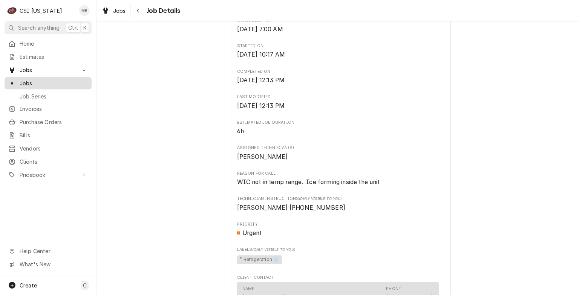
click at [26, 79] on span "Jobs" at bounding box center [54, 83] width 68 height 8
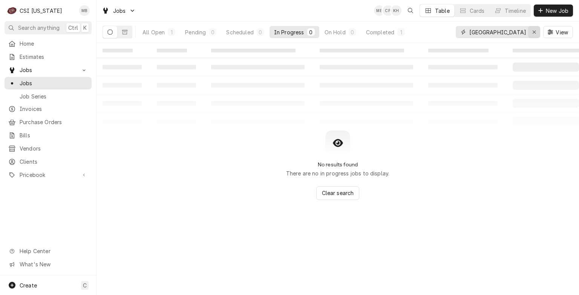
click at [537, 32] on div "Erase input" at bounding box center [535, 32] width 8 height 8
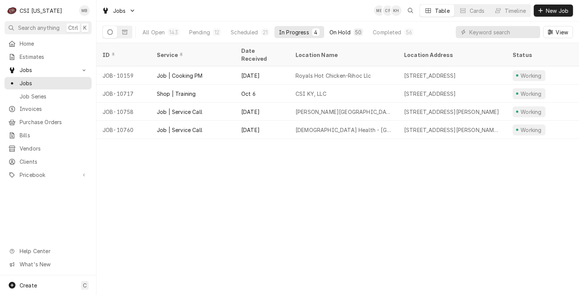
click at [337, 34] on div "On Hold" at bounding box center [340, 32] width 21 height 8
